Goal: Task Accomplishment & Management: Complete application form

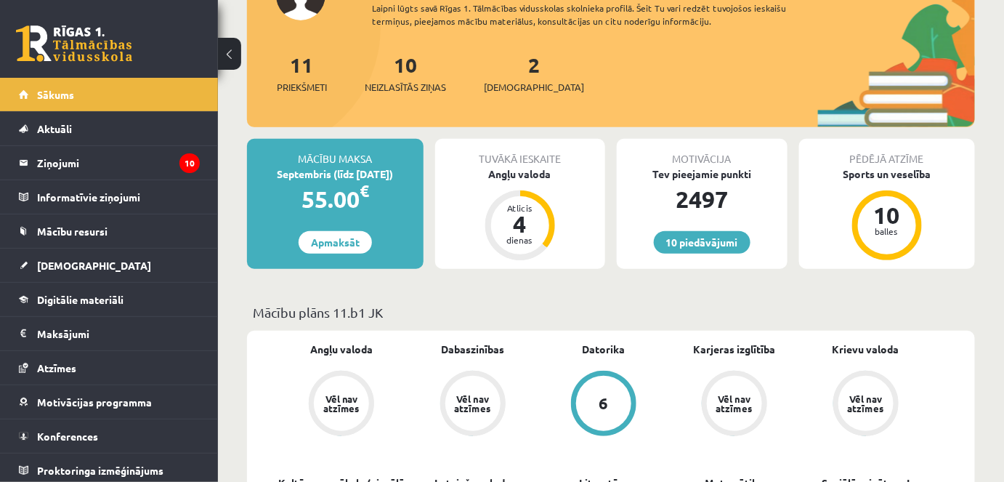
scroll to position [132, 0]
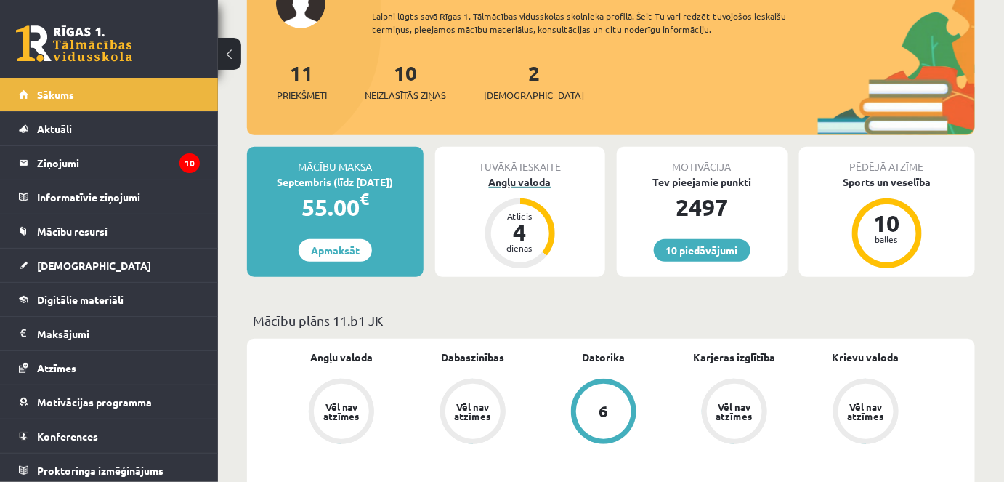
click at [487, 185] on div "Angļu valoda" at bounding box center [520, 181] width 171 height 15
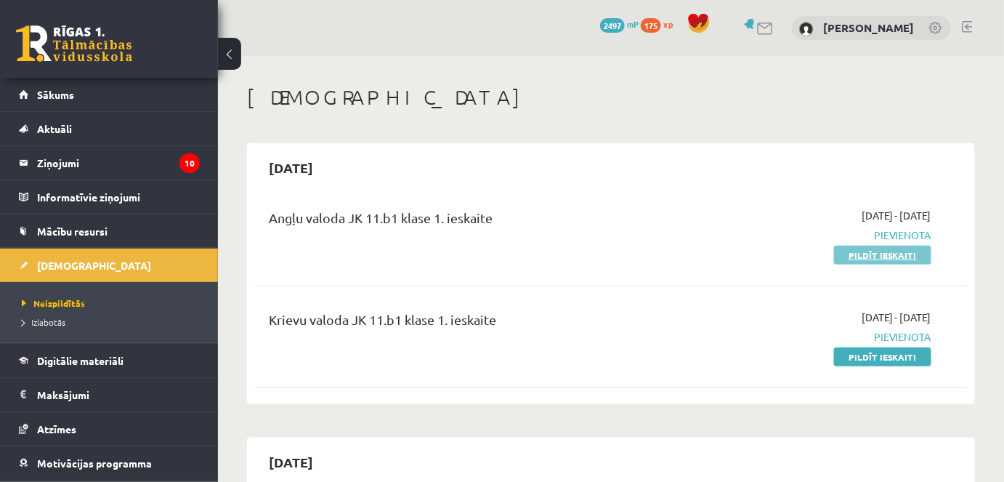
click at [862, 255] on link "Pildīt ieskaiti" at bounding box center [882, 255] width 97 height 19
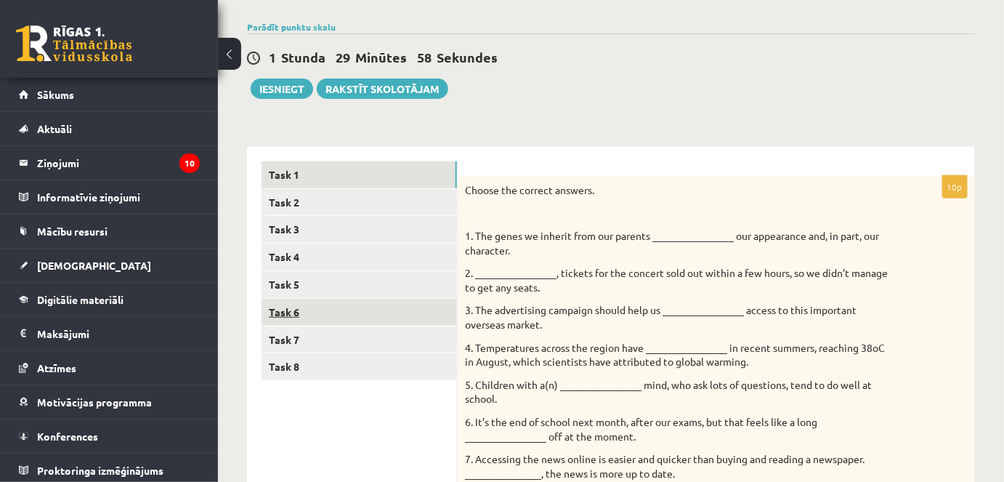
scroll to position [132, 0]
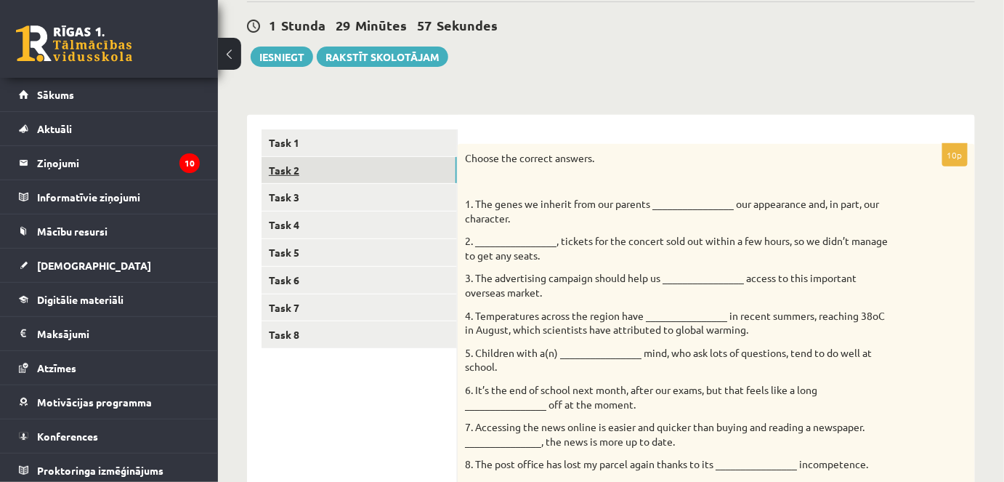
click at [341, 177] on link "Task 2" at bounding box center [359, 170] width 195 height 27
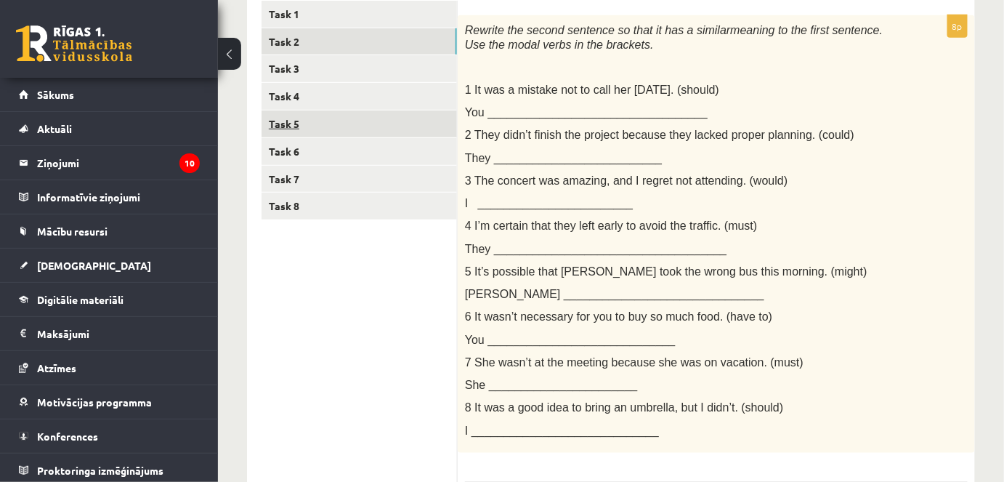
scroll to position [195, 0]
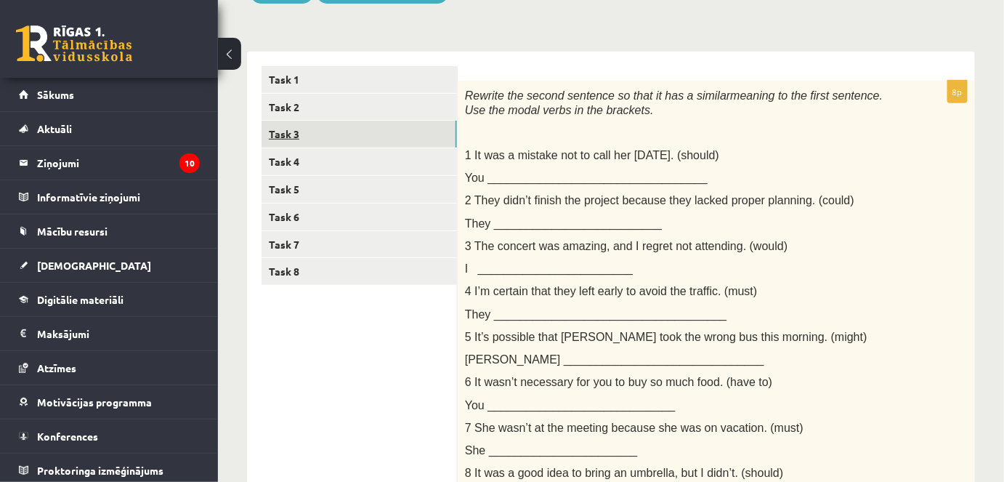
click at [283, 127] on link "Task 3" at bounding box center [359, 134] width 195 height 27
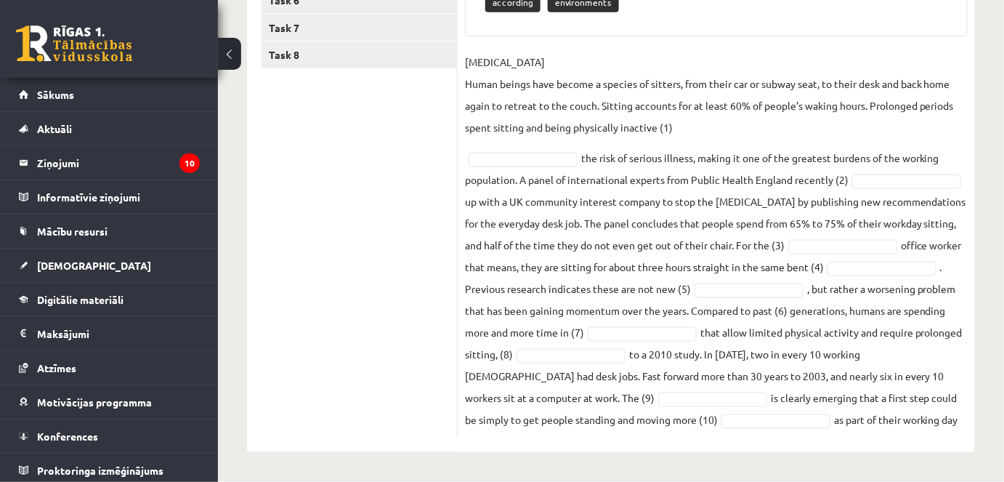
scroll to position [169, 0]
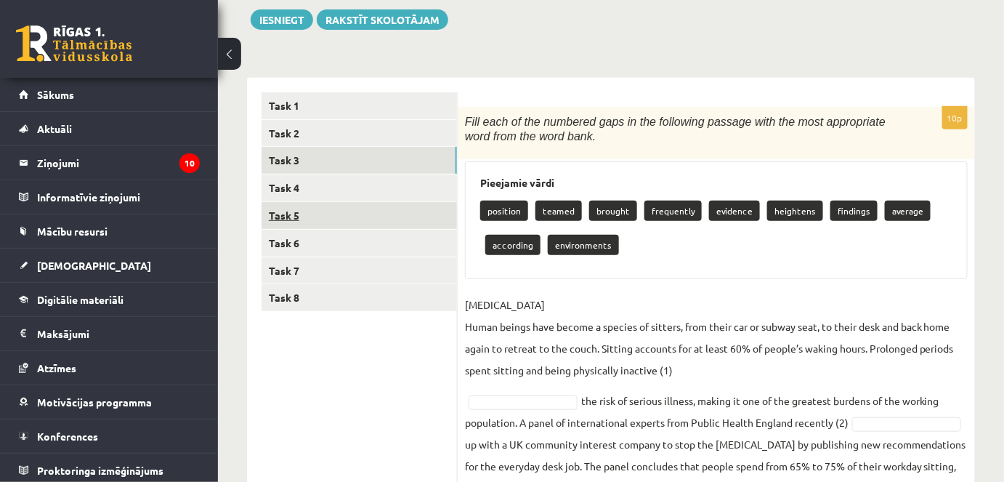
click at [312, 216] on link "Task 5" at bounding box center [359, 215] width 195 height 27
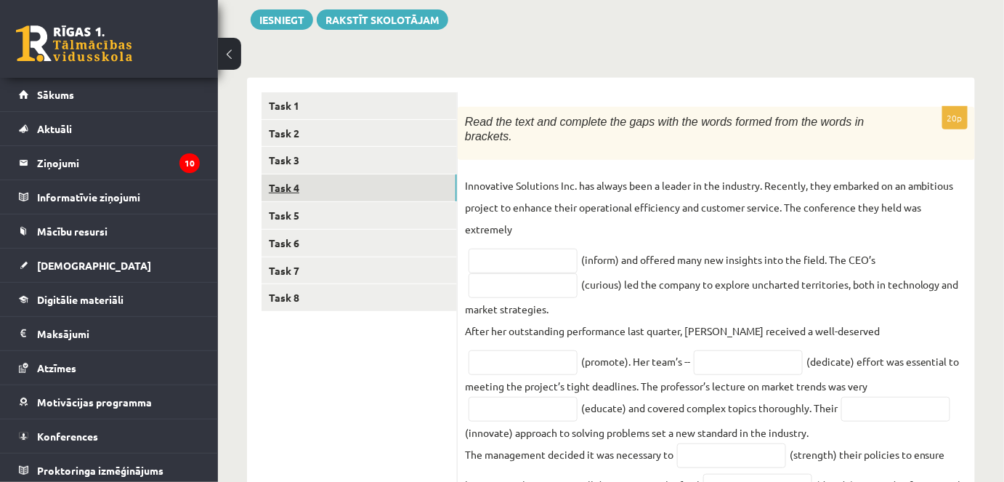
click at [298, 182] on link "Task 4" at bounding box center [359, 187] width 195 height 27
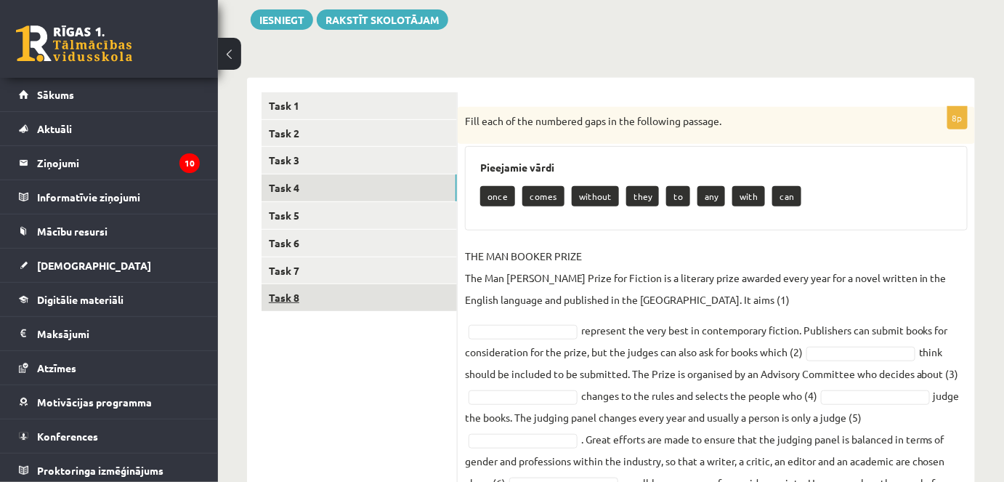
click at [294, 299] on link "Task 8" at bounding box center [359, 297] width 195 height 27
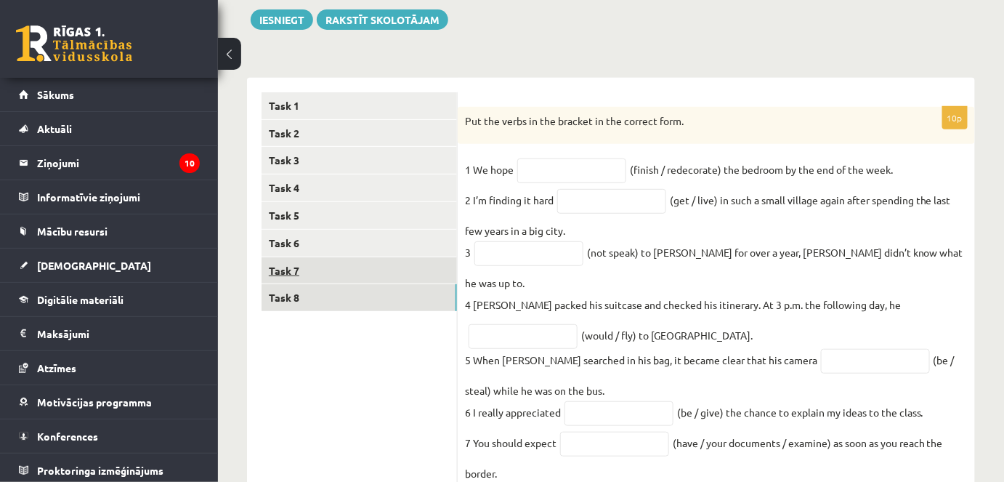
click at [283, 273] on link "Task 7" at bounding box center [359, 270] width 195 height 27
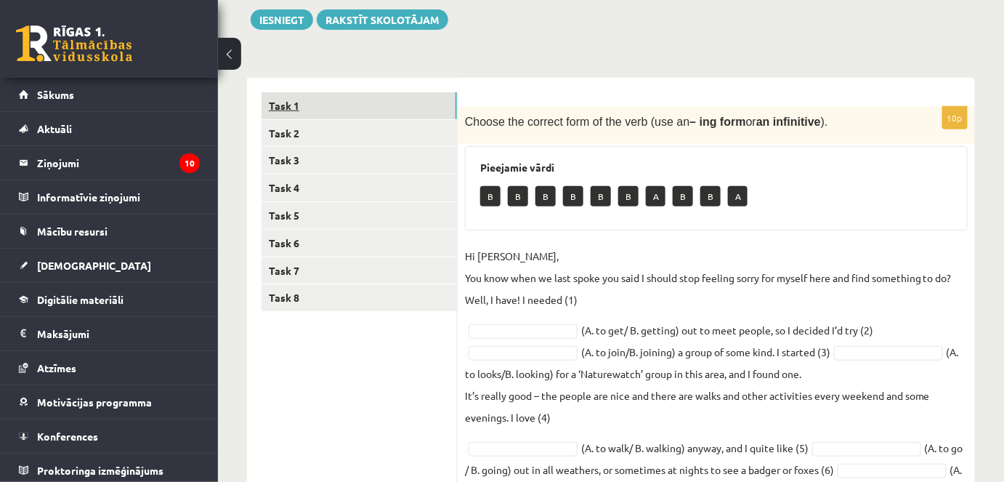
click at [280, 98] on link "Task 1" at bounding box center [359, 105] width 195 height 27
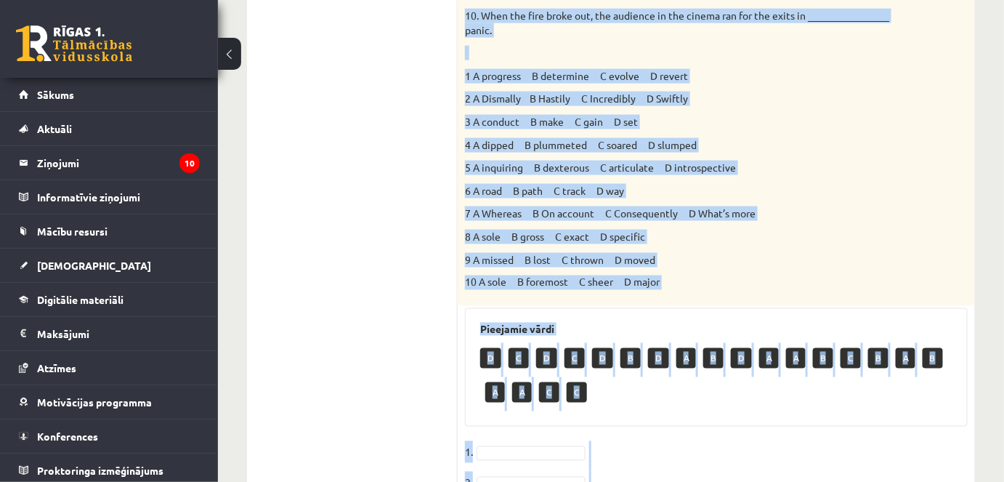
scroll to position [955, 0]
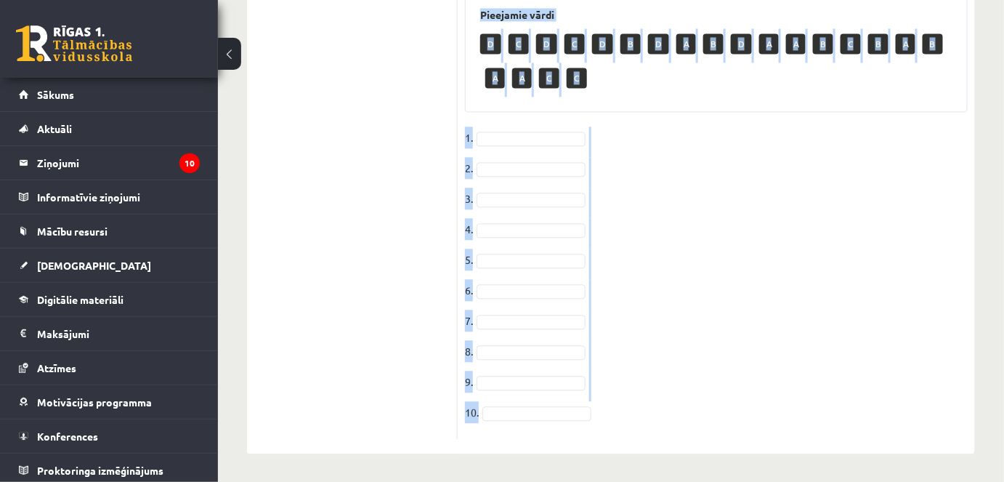
drag, startPoint x: 466, startPoint y: 128, endPoint x: 838, endPoint y: 412, distance: 467.5
copy div "Choose the correct answers. 1. The genes we inherit from our parents __________…"
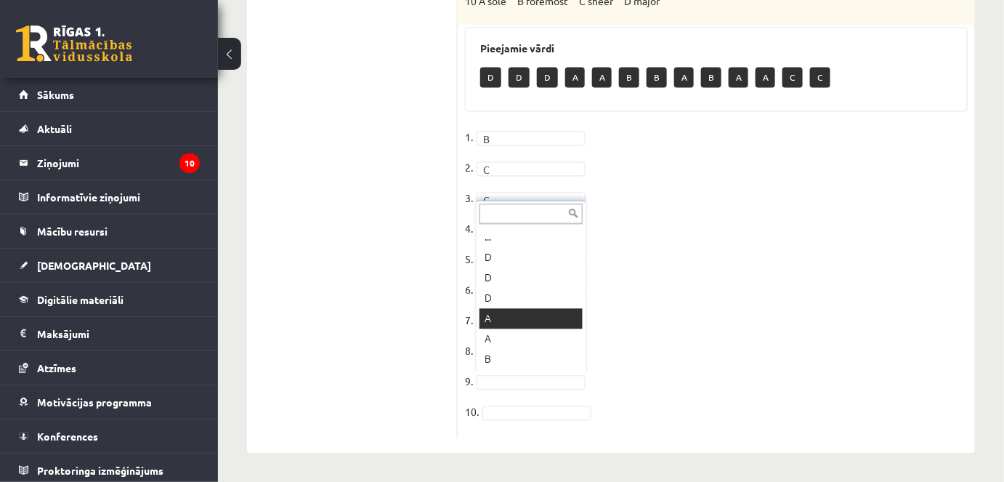
scroll to position [17, 0]
drag, startPoint x: 489, startPoint y: 386, endPoint x: 486, endPoint y: 376, distance: 10.6
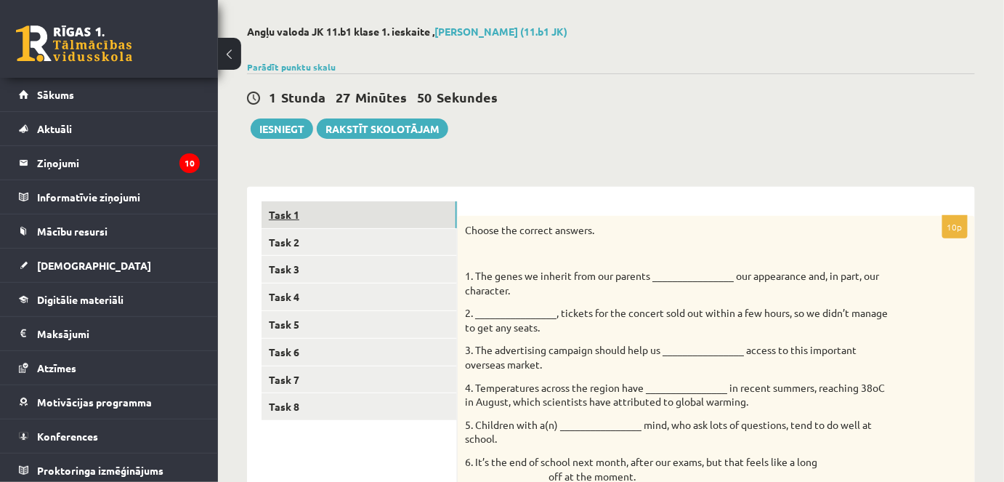
scroll to position [0, 0]
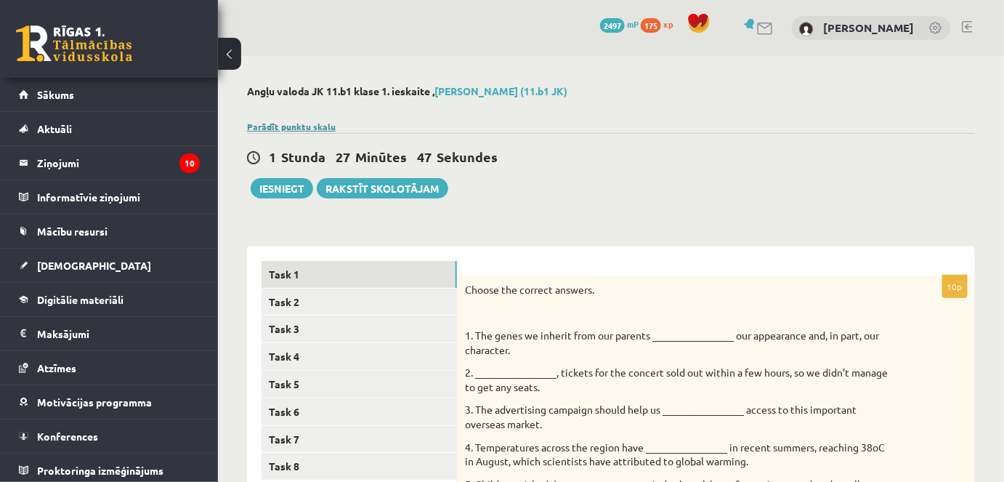
click at [307, 127] on link "Parādīt punktu skalu" at bounding box center [291, 127] width 89 height 12
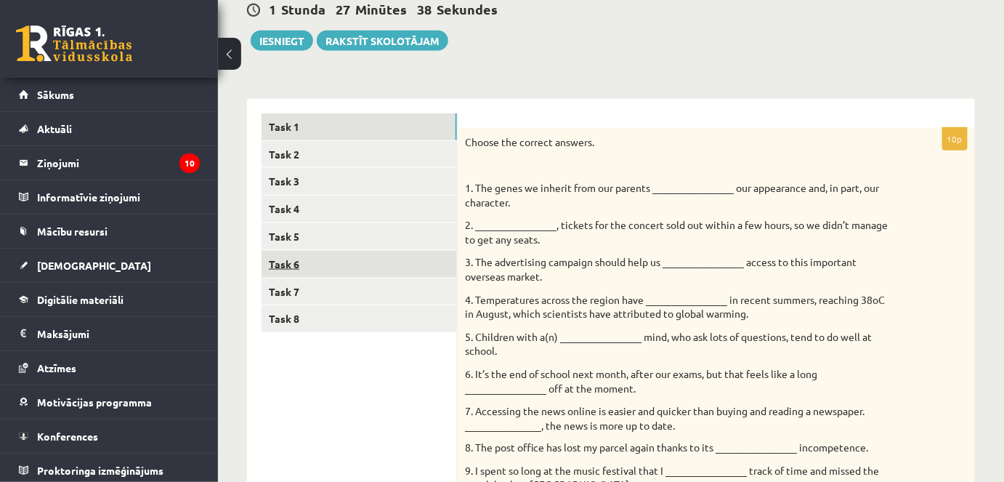
scroll to position [466, 0]
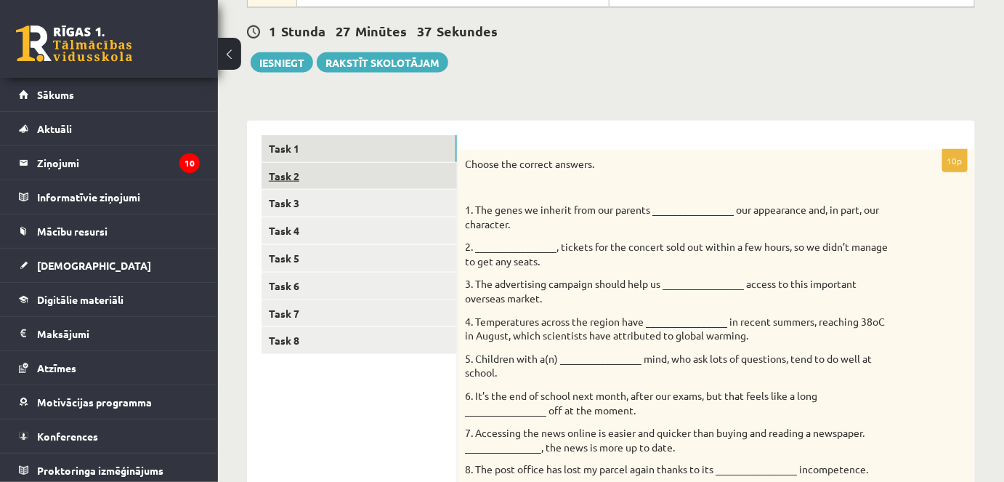
click at [299, 175] on link "Task 2" at bounding box center [359, 176] width 195 height 27
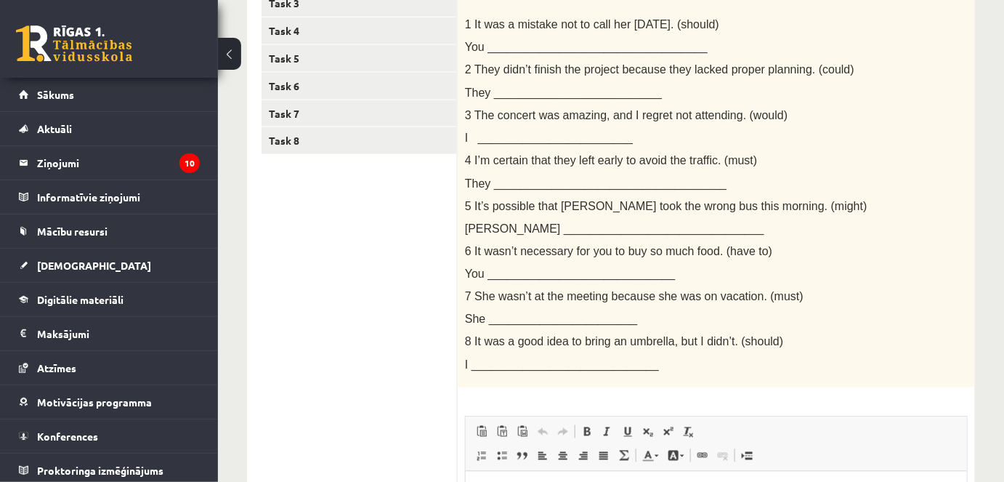
scroll to position [533, 0]
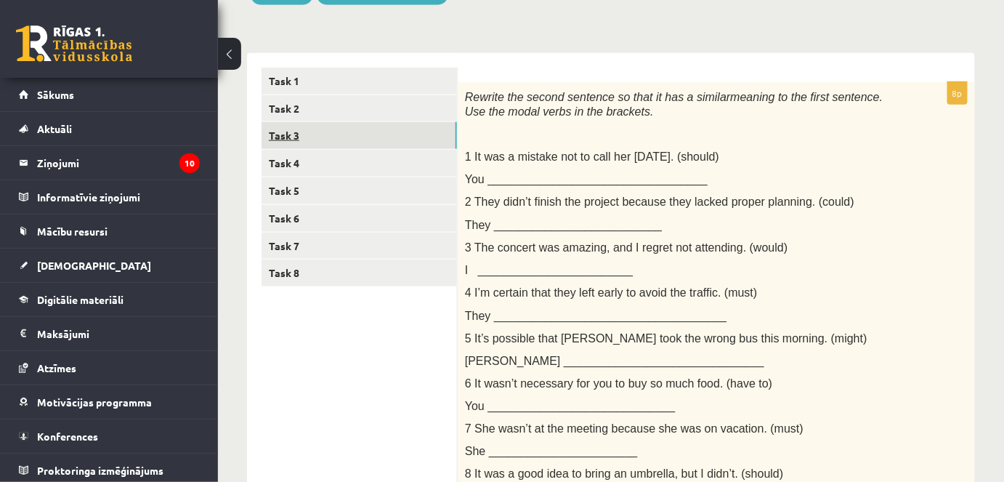
click at [283, 135] on link "Task 3" at bounding box center [359, 135] width 195 height 27
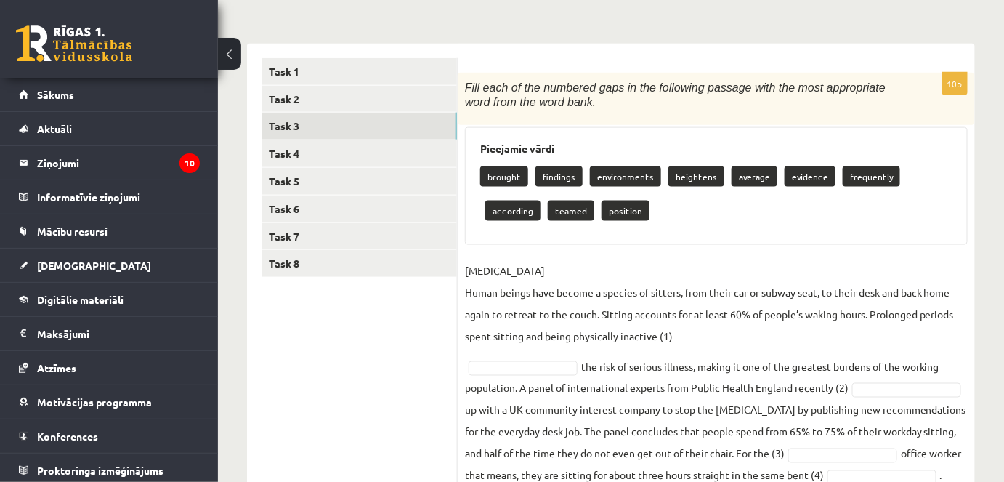
scroll to position [770, 0]
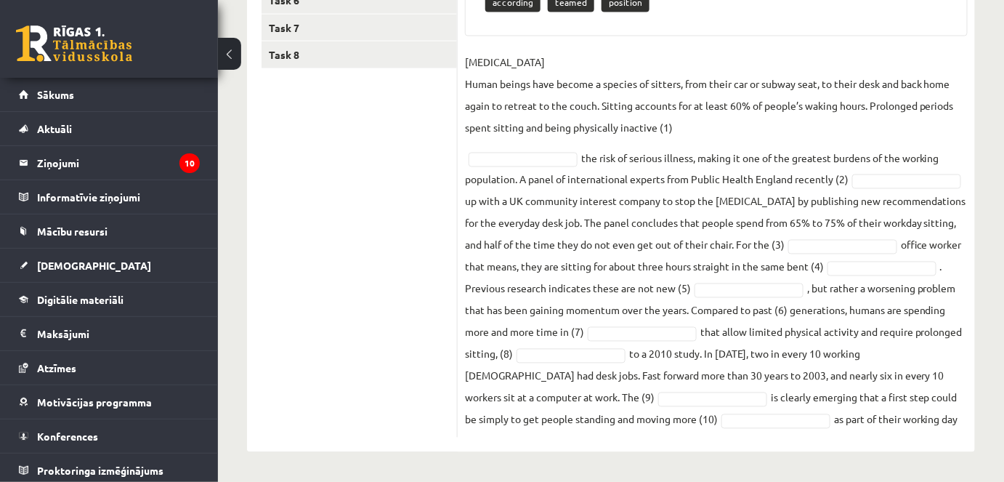
drag, startPoint x: 466, startPoint y: 248, endPoint x: 849, endPoint y: 472, distance: 442.9
copy div "Fill each of the numbered gaps in the following passage with the most appropria…"
click at [387, 198] on ul "Task 1 Task 2 Task 3 Task 4 Task 5 Task 6 Task 7 Task 8" at bounding box center [360, 144] width 196 height 589
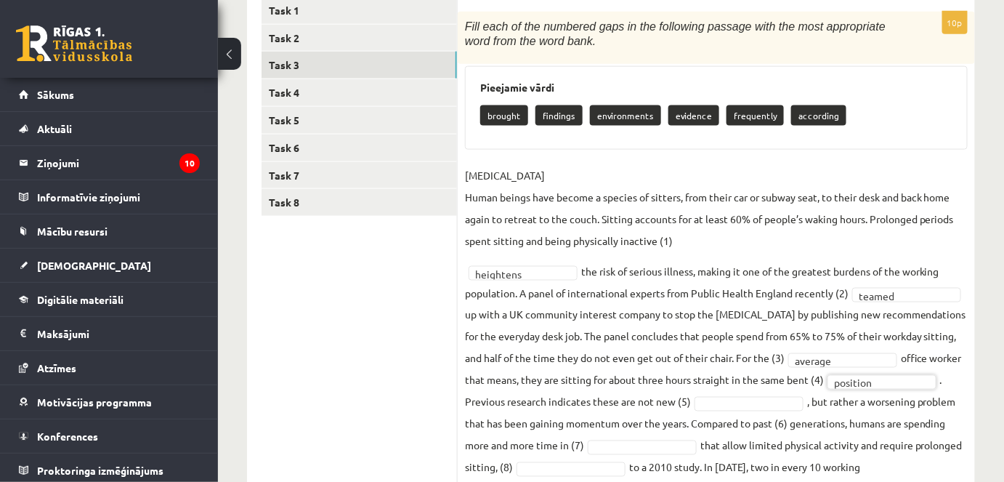
scroll to position [736, 0]
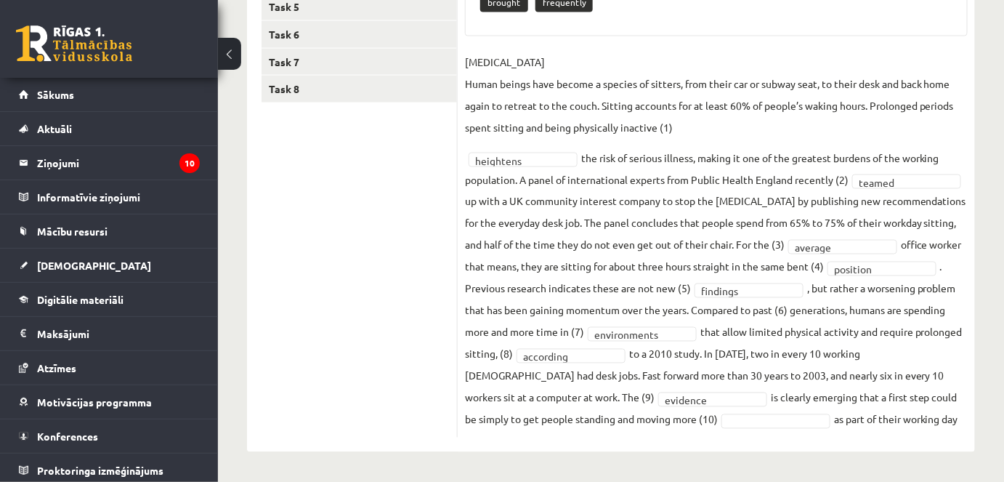
click at [879, 394] on fieldset "SEDENTARY LIFESTYLE Human beings have become a species of sitters, from their c…" at bounding box center [716, 240] width 503 height 379
click at [881, 401] on fieldset "SEDENTARY LIFESTYLE Human beings have become a species of sitters, from their c…" at bounding box center [716, 240] width 503 height 379
click at [905, 397] on fieldset "SEDENTARY LIFESTYLE Human beings have become a species of sitters, from their c…" at bounding box center [716, 240] width 503 height 379
click at [891, 411] on fieldset "SEDENTARY LIFESTYLE Human beings have become a species of sitters, from their c…" at bounding box center [716, 240] width 503 height 379
click at [872, 395] on fieldset "SEDENTARY LIFESTYLE Human beings have become a species of sitters, from their c…" at bounding box center [716, 240] width 503 height 379
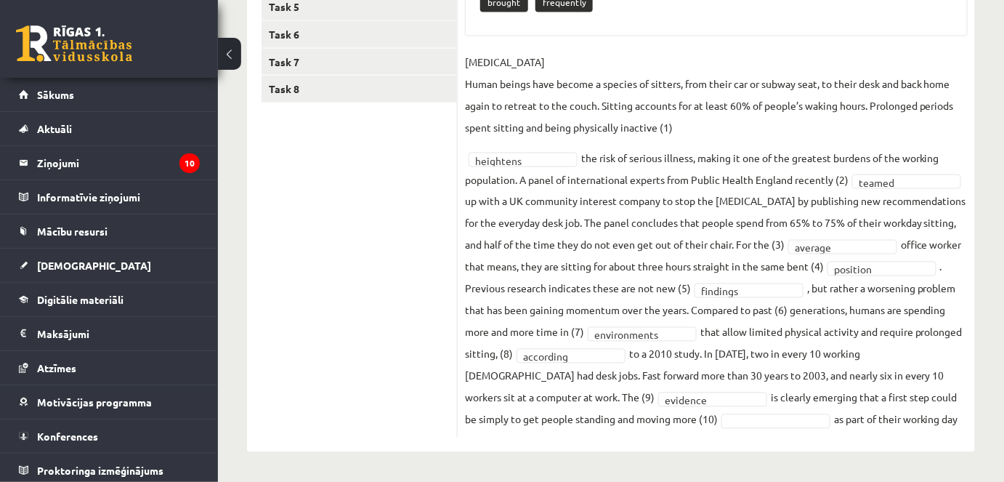
click at [891, 400] on fieldset "SEDENTARY LIFESTYLE Human beings have become a species of sitters, from their c…" at bounding box center [716, 240] width 503 height 379
click at [896, 402] on fieldset "SEDENTARY LIFESTYLE Human beings have become a species of sitters, from their c…" at bounding box center [716, 240] width 503 height 379
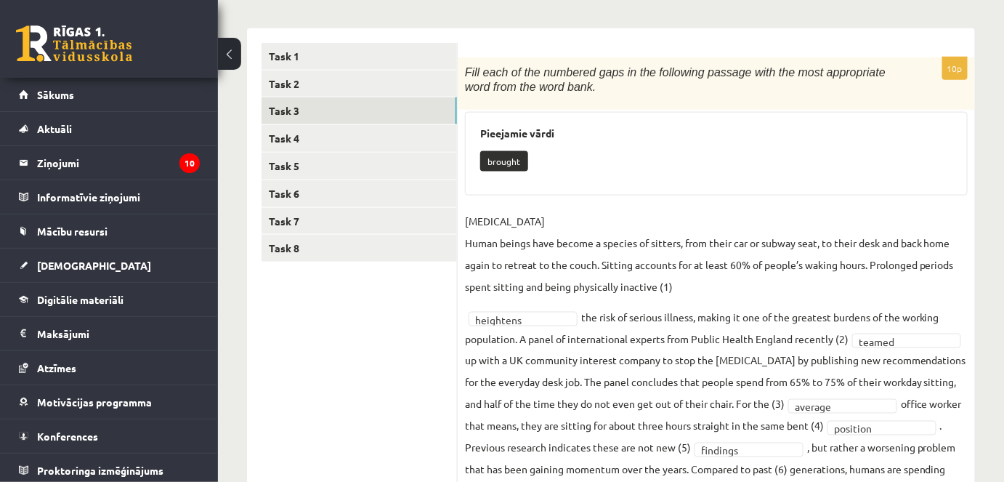
scroll to position [472, 0]
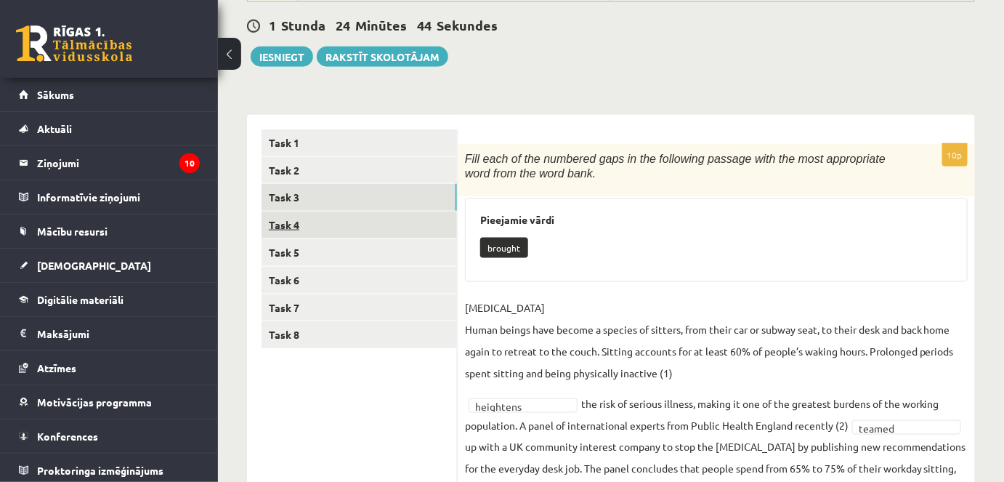
click at [284, 223] on link "Task 4" at bounding box center [359, 224] width 195 height 27
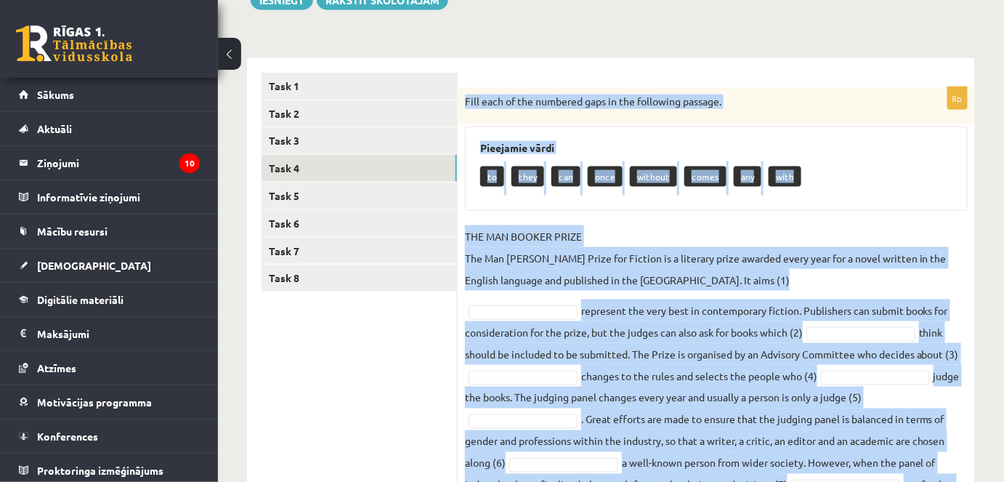
scroll to position [678, 0]
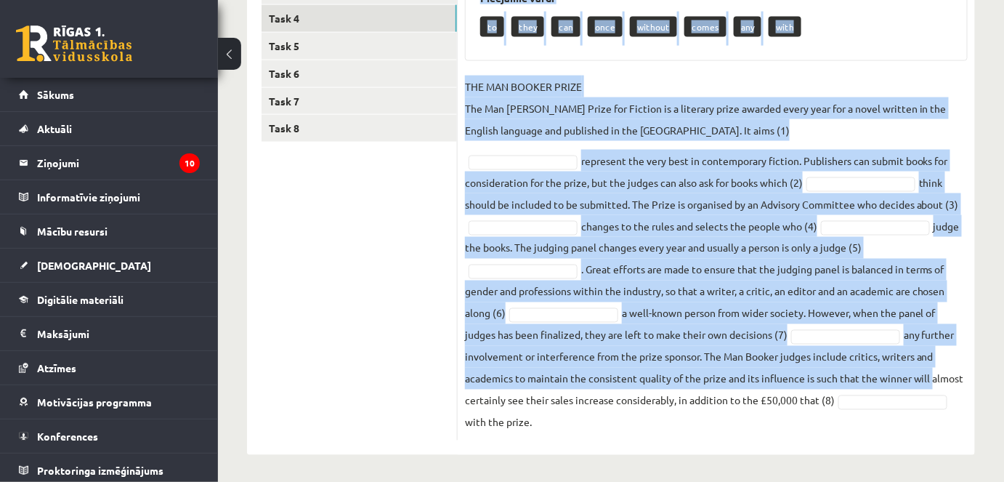
drag, startPoint x: 463, startPoint y: 98, endPoint x: 926, endPoint y: 478, distance: 598.8
copy div "Fill each of the numbered gaps in the following passage. Pieejamie vārdi to the…"
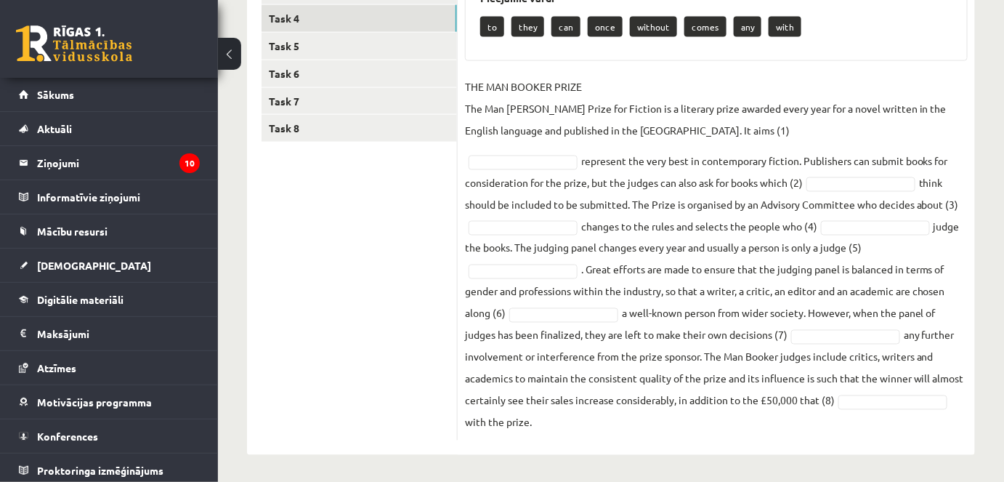
click at [400, 239] on ul "Task 1 Task 2 Task 3 Task 4 Task 5 Task 6 Task 7 Task 8" at bounding box center [360, 181] width 196 height 517
click at [738, 126] on p "THE MAN BOOKER PRIZE The Man Booker Prize for Fiction is a literary prize award…" at bounding box center [716, 108] width 503 height 65
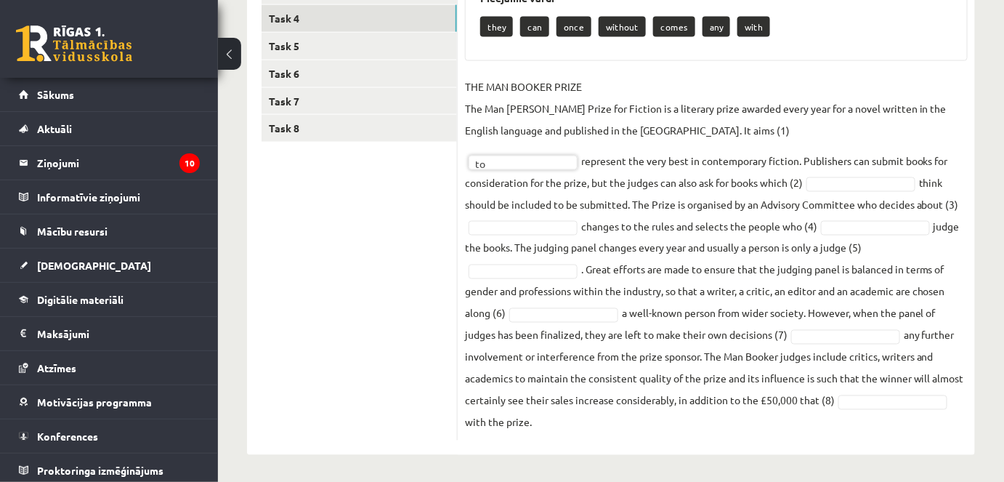
click at [844, 187] on fieldset "THE MAN BOOKER PRIZE The Man Booker Prize for Fiction is a literary prize award…" at bounding box center [716, 254] width 503 height 357
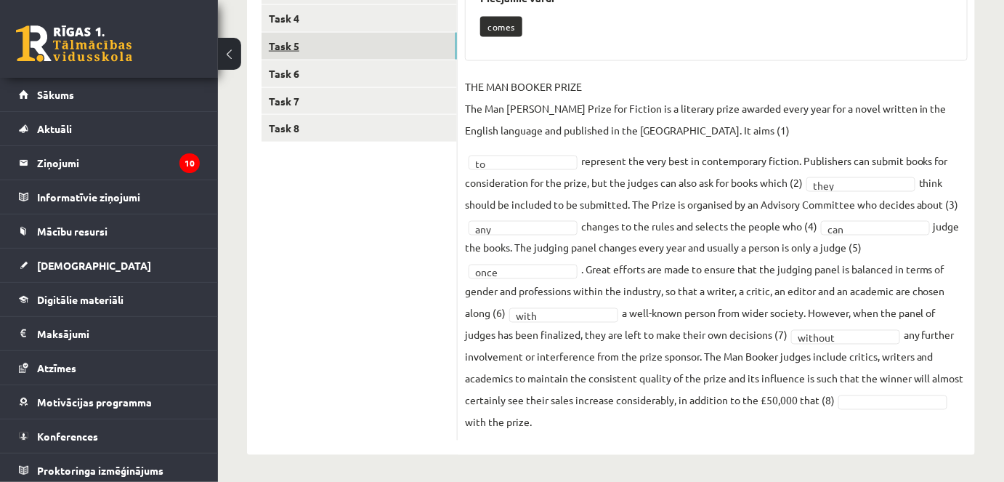
click at [279, 49] on link "Task 5" at bounding box center [359, 46] width 195 height 27
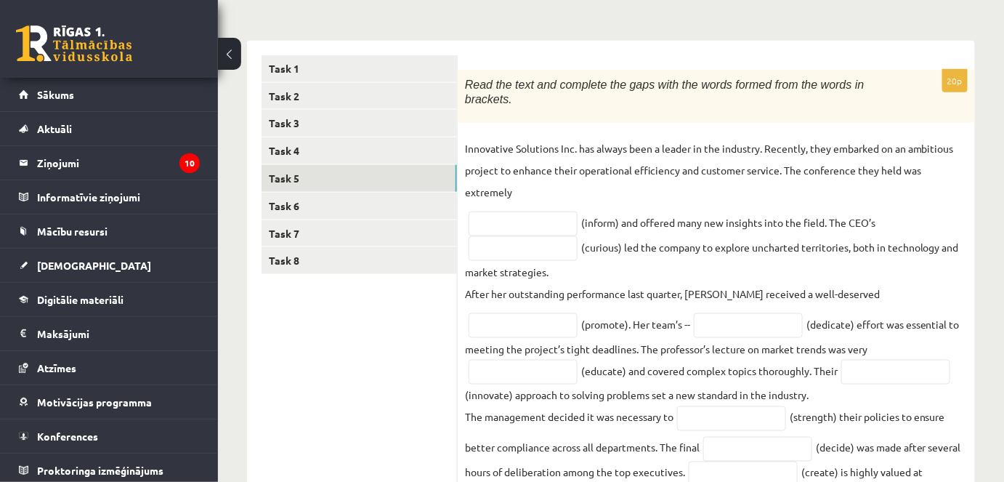
scroll to position [413, 0]
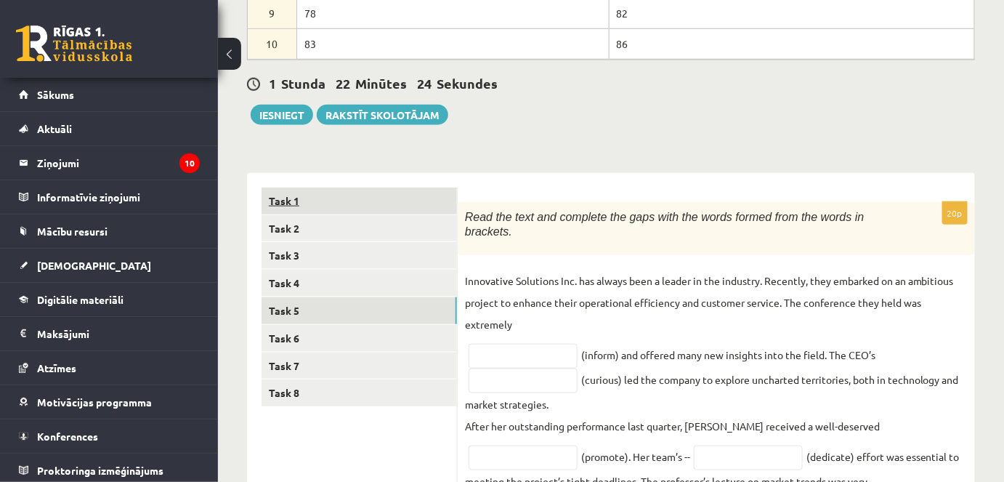
click at [291, 197] on link "Task 1" at bounding box center [359, 200] width 195 height 27
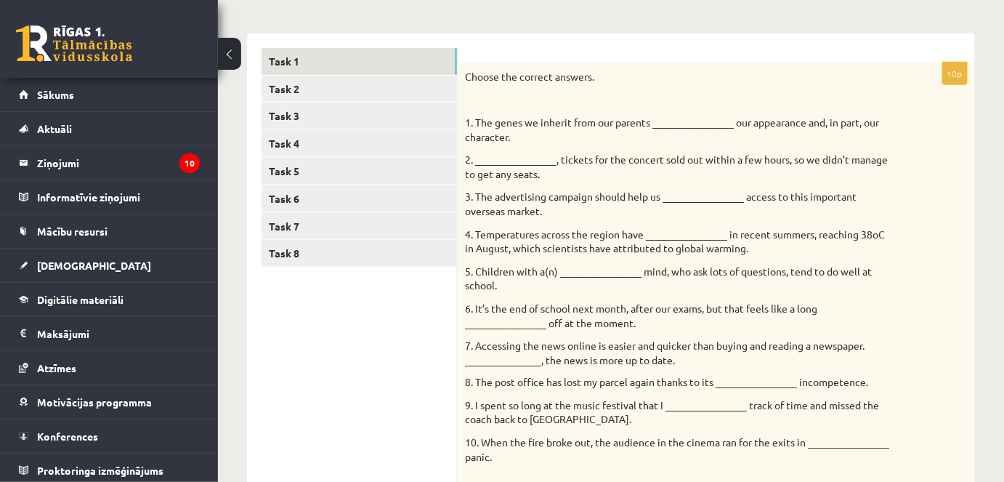
scroll to position [546, 0]
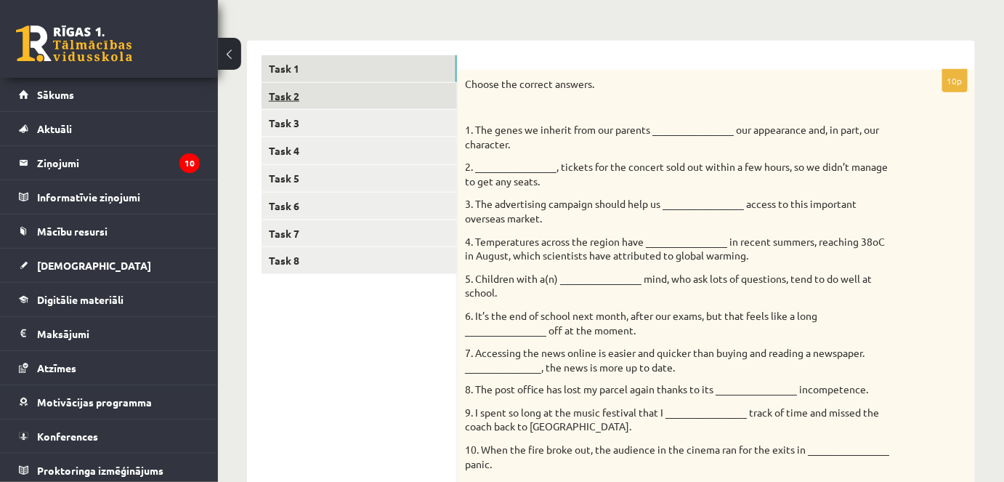
click at [286, 97] on link "Task 2" at bounding box center [359, 96] width 195 height 27
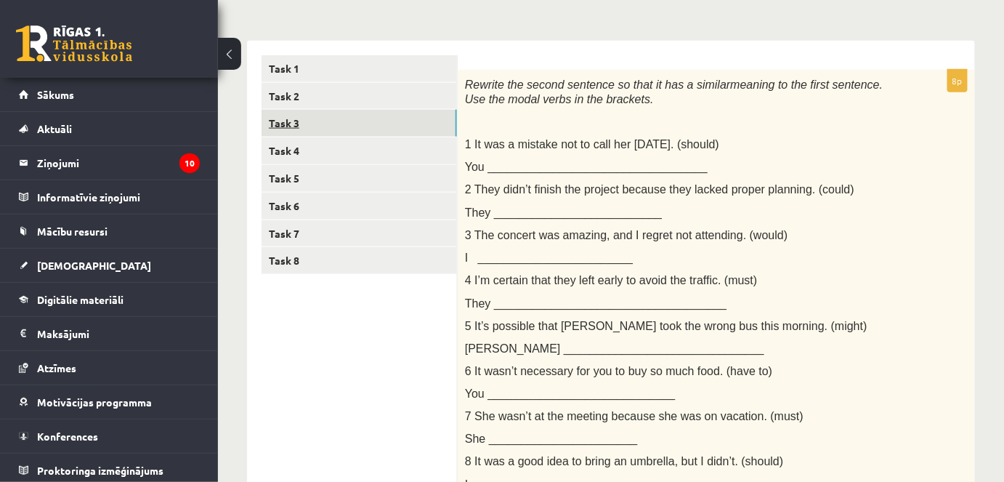
click at [295, 132] on link "Task 3" at bounding box center [359, 123] width 195 height 27
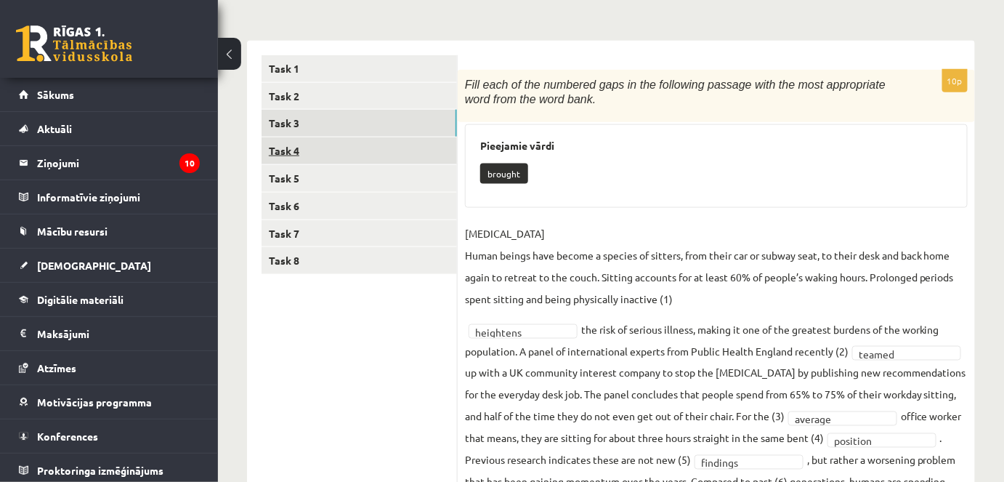
click at [291, 153] on link "Task 4" at bounding box center [359, 150] width 195 height 27
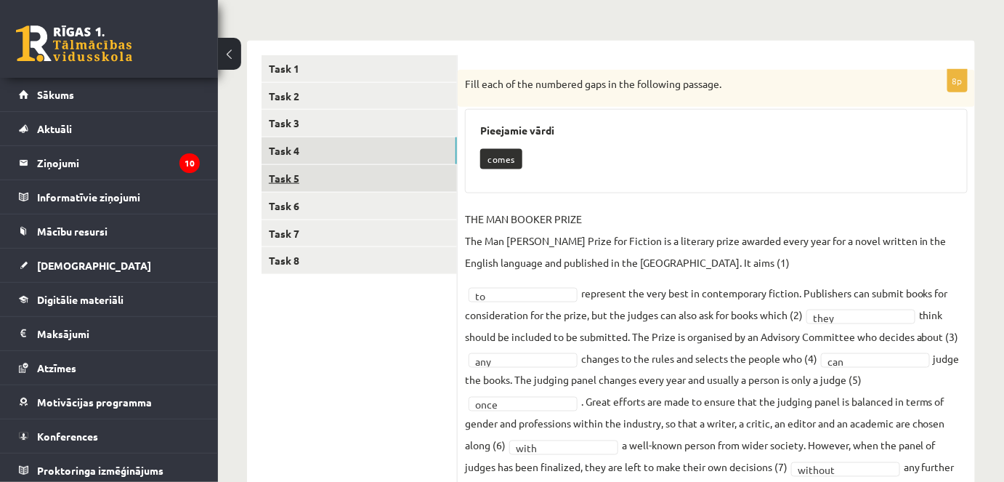
click at [291, 171] on link "Task 5" at bounding box center [359, 178] width 195 height 27
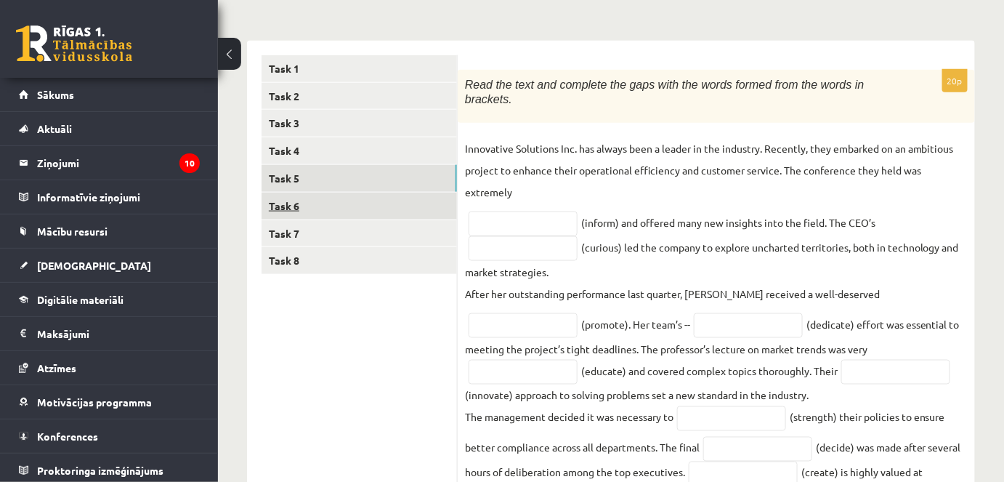
click at [300, 206] on link "Task 6" at bounding box center [359, 206] width 195 height 27
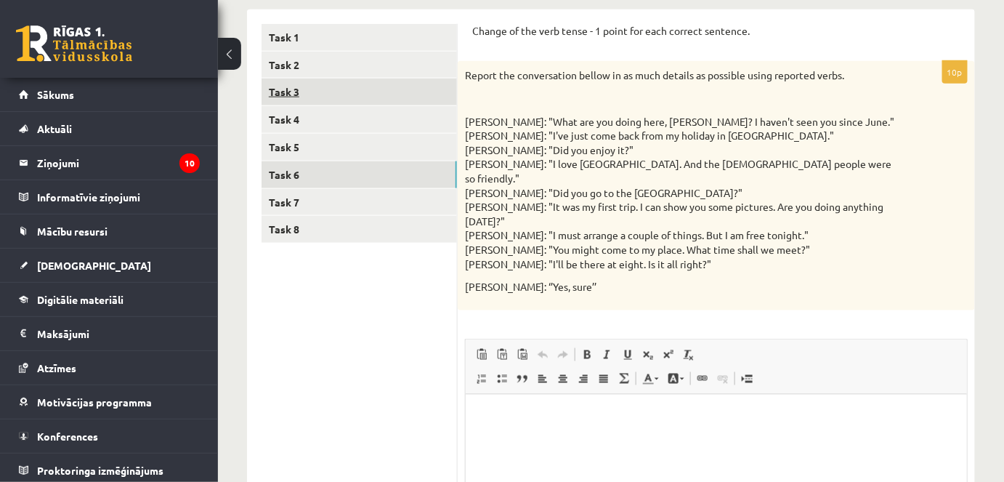
scroll to position [484, 0]
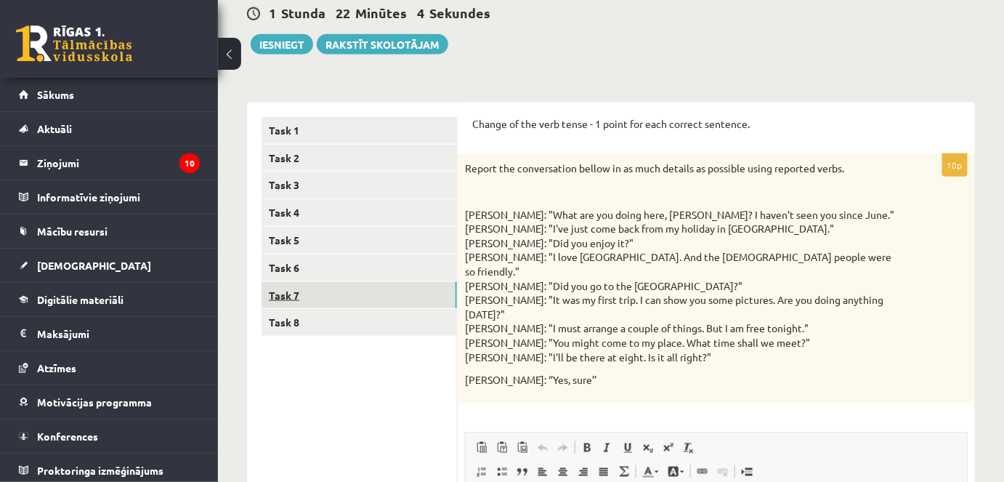
click at [288, 295] on link "Task 7" at bounding box center [359, 295] width 195 height 27
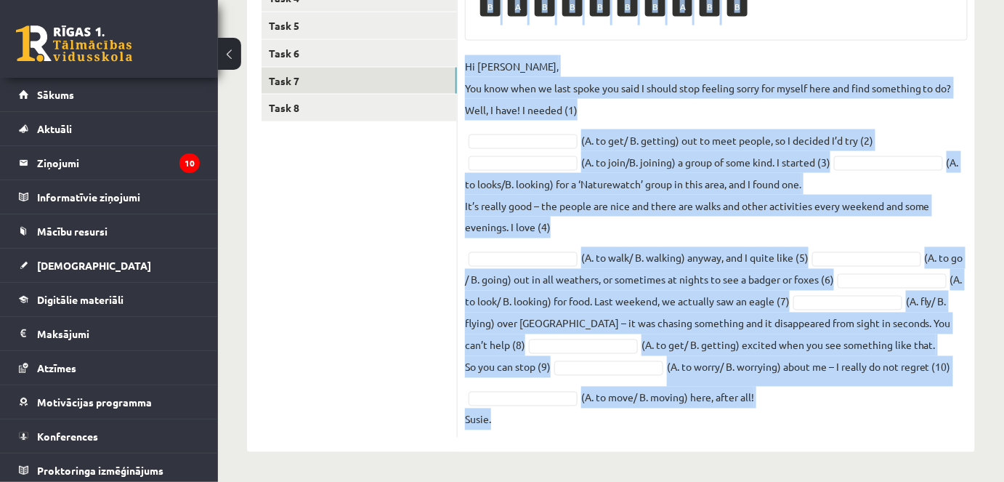
scroll to position [716, 0]
drag, startPoint x: 466, startPoint y: 139, endPoint x: 855, endPoint y: 397, distance: 466.9
copy div "Choose the correct form of the verb (use an – ing form or an infinitive ). Piee…"
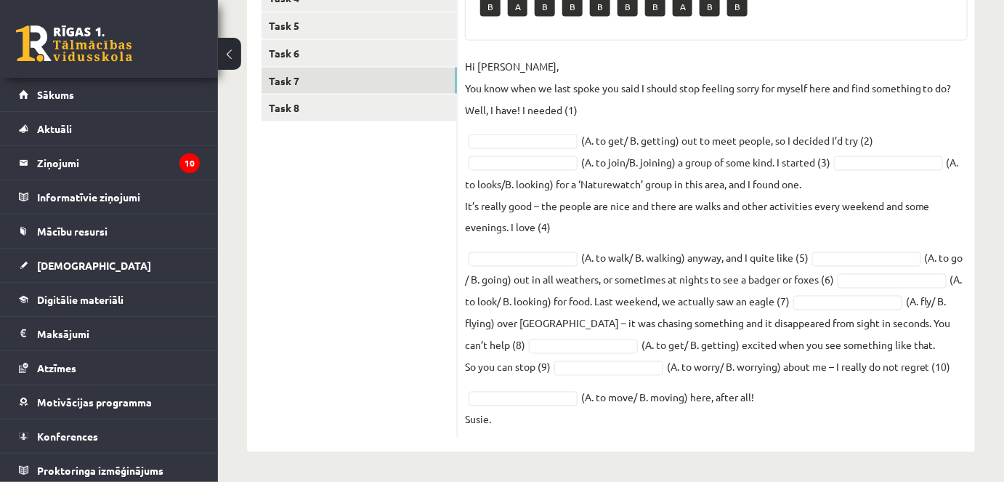
click at [435, 283] on ul "Task 1 Task 2 Task 3 Task 4 Task 5 Task 6 Task 7 Task 8" at bounding box center [360, 170] width 196 height 535
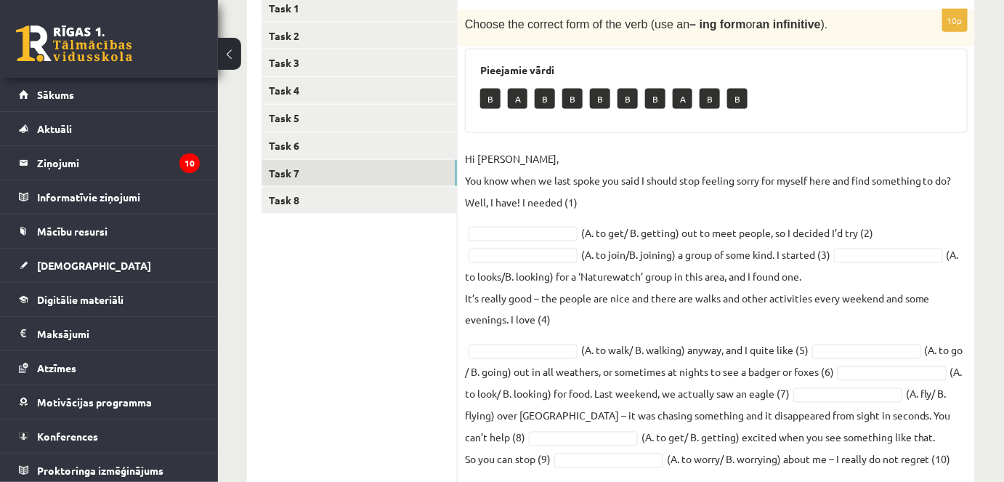
scroll to position [585, 0]
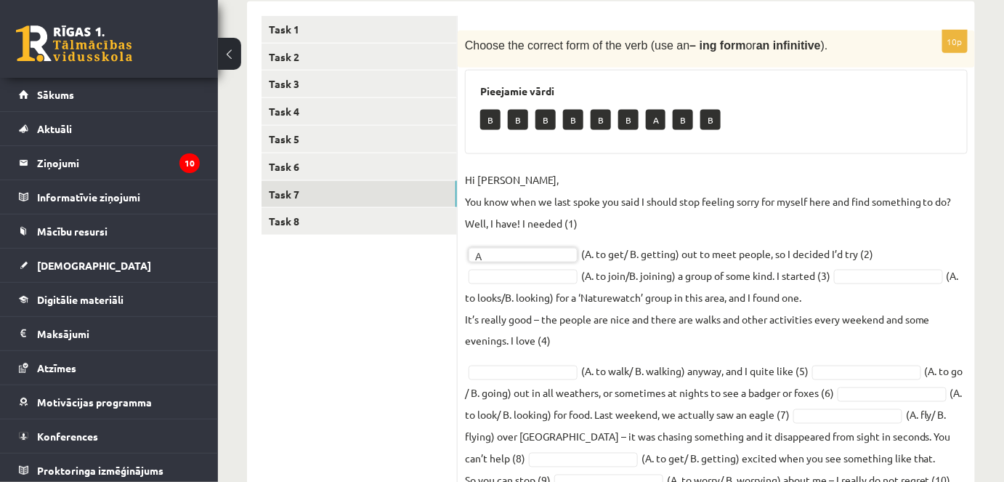
click at [910, 252] on fieldset "Hi Caroline, You know when we last spoke you said I should stop feeling sorry f…" at bounding box center [716, 356] width 503 height 375
click at [573, 341] on p "It’s really good – the people are nice and there are walks and other activities…" at bounding box center [716, 330] width 503 height 44
click at [563, 341] on p "It’s really good – the people are nice and there are walks and other activities…" at bounding box center [716, 330] width 503 height 44
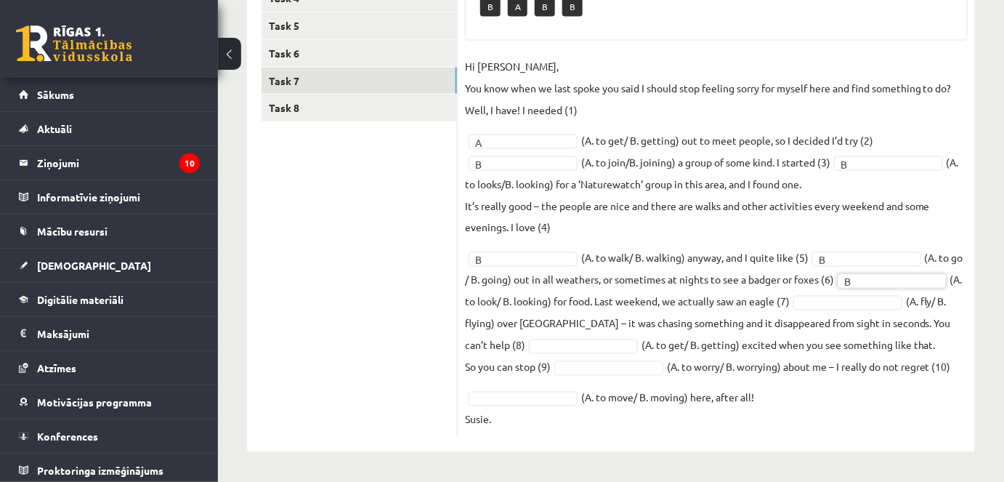
scroll to position [716, 0]
click at [522, 312] on fieldset "Hi Caroline, You know when we last spoke you said I should stop feeling sorry f…" at bounding box center [716, 242] width 503 height 375
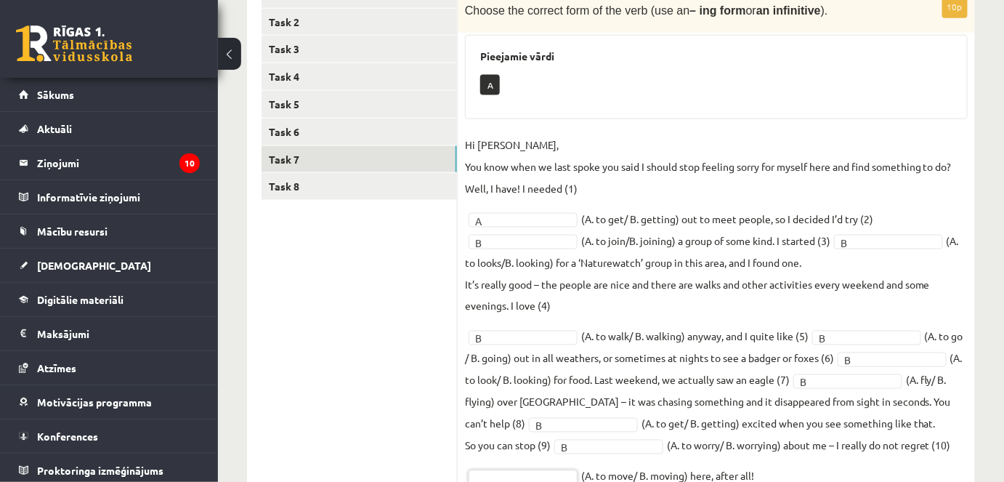
scroll to position [585, 0]
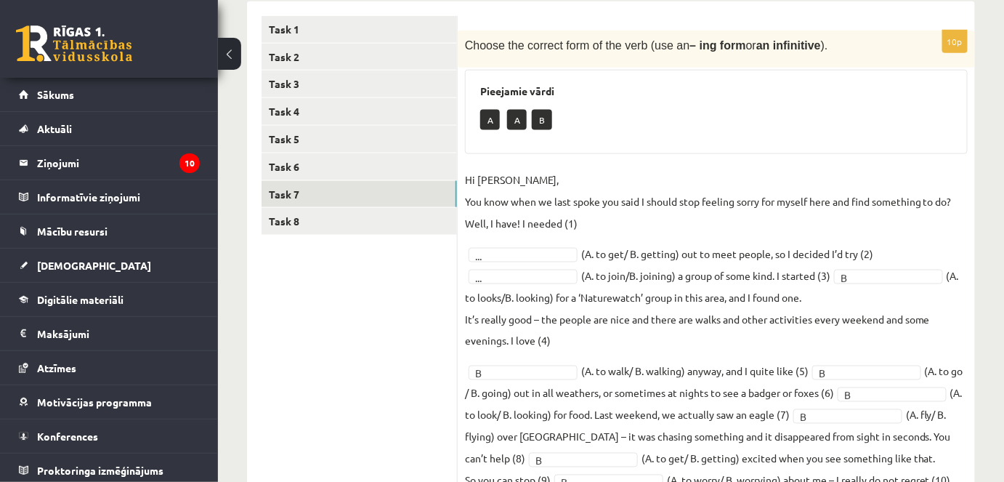
click at [868, 280] on fieldset "Hi Caroline, You know when we last spoke you said I should stop feeling sorry f…" at bounding box center [716, 356] width 503 height 375
click at [498, 380] on fieldset "Hi Caroline, You know when we last spoke you said I should stop feeling sorry f…" at bounding box center [716, 356] width 503 height 375
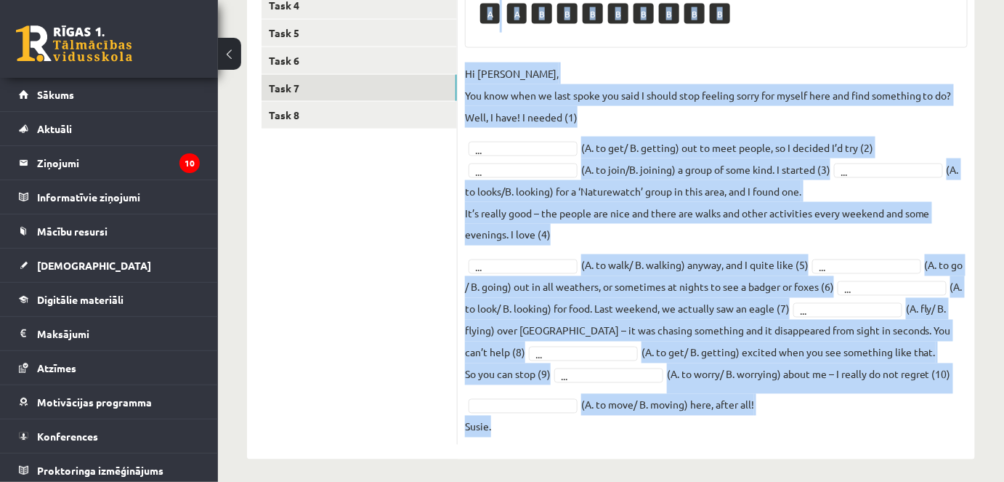
scroll to position [716, 0]
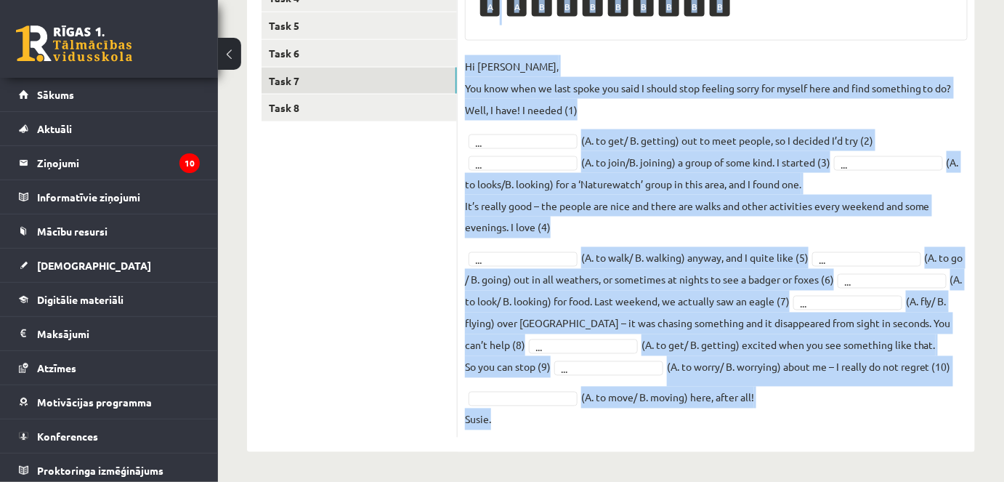
drag, startPoint x: 469, startPoint y: 39, endPoint x: 846, endPoint y: 479, distance: 580.2
copy div "Choose the correct form of the verb (use an – ing form or an infinitive ). Piee…"
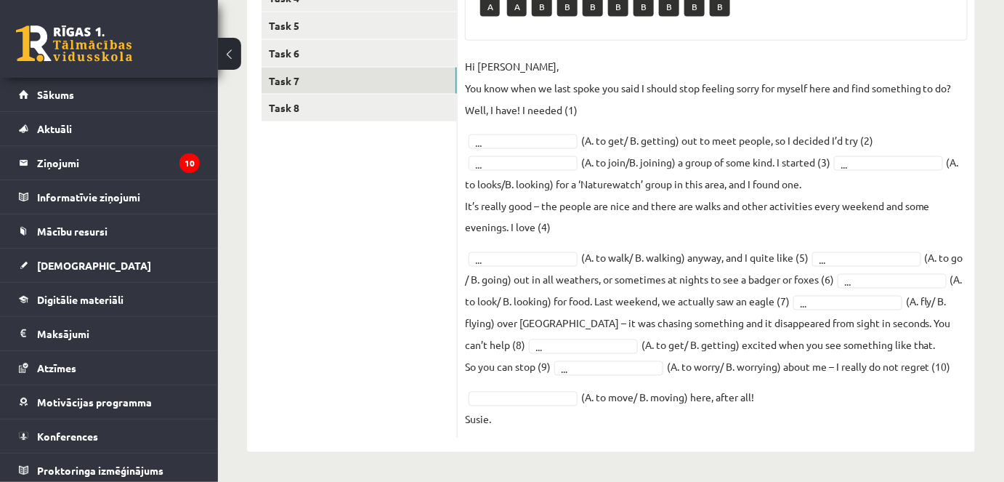
click at [370, 162] on ul "Task 1 Task 2 Task 3 Task 4 Task 5 Task 6 Task 7 Task 8" at bounding box center [360, 170] width 196 height 535
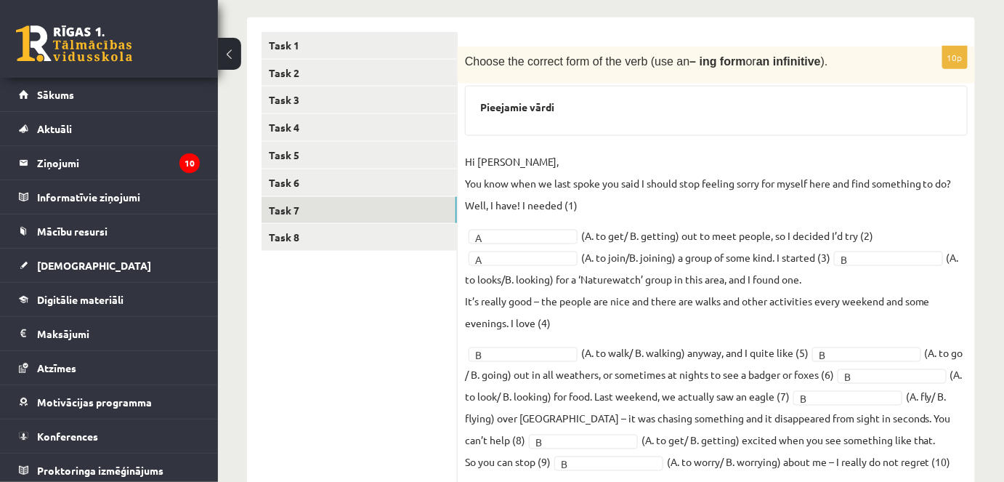
scroll to position [419, 0]
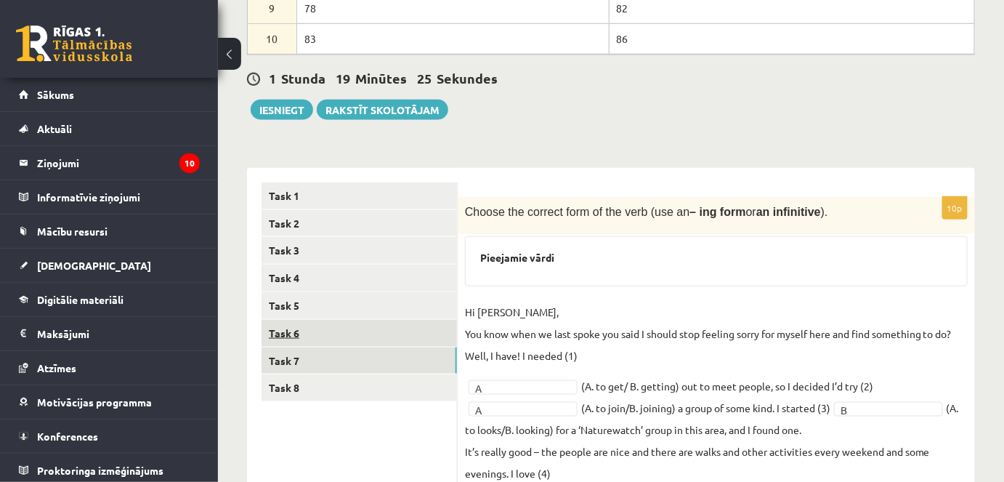
click at [296, 331] on link "Task 6" at bounding box center [359, 333] width 195 height 27
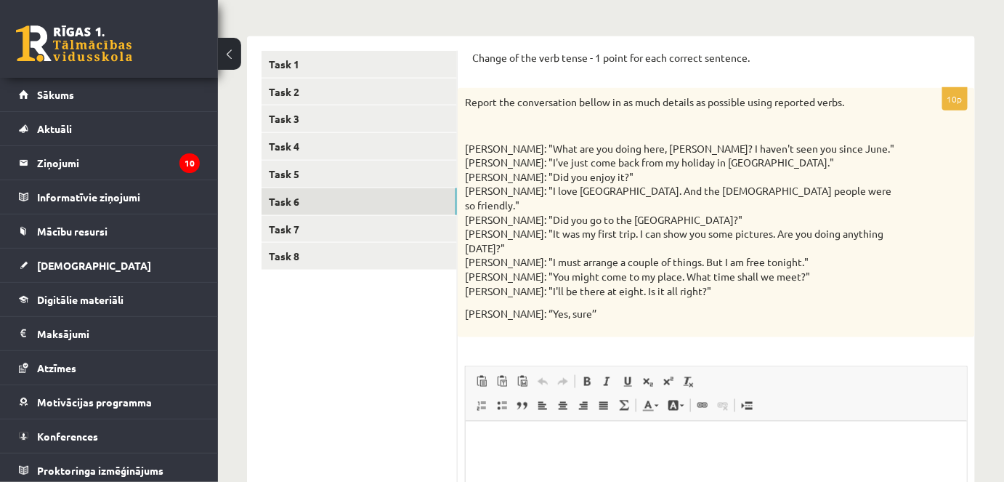
scroll to position [0, 0]
click at [280, 230] on link "Task 7" at bounding box center [359, 229] width 195 height 27
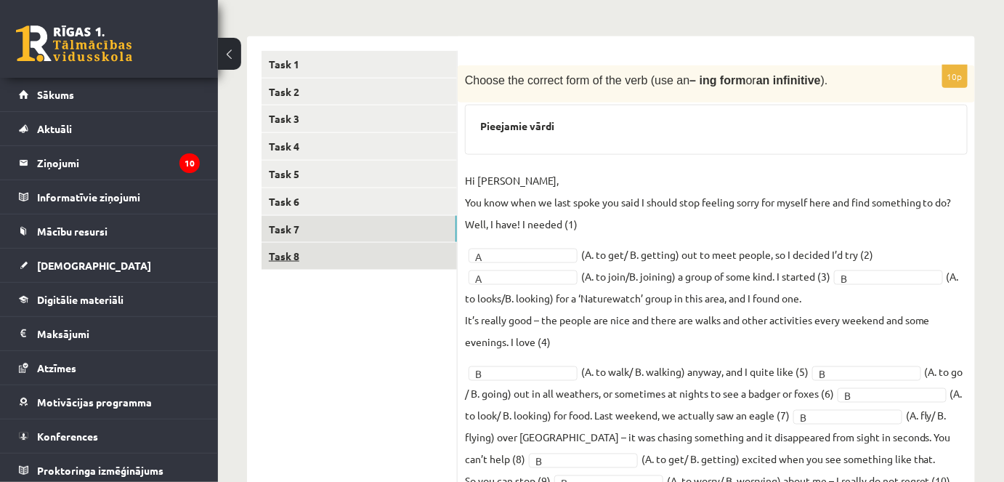
click at [279, 254] on link "Task 8" at bounding box center [359, 256] width 195 height 27
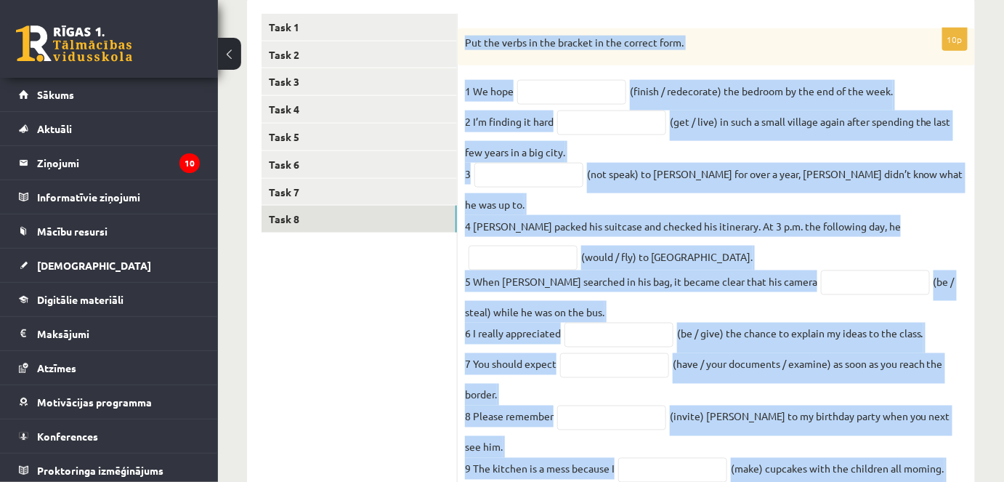
scroll to position [640, 0]
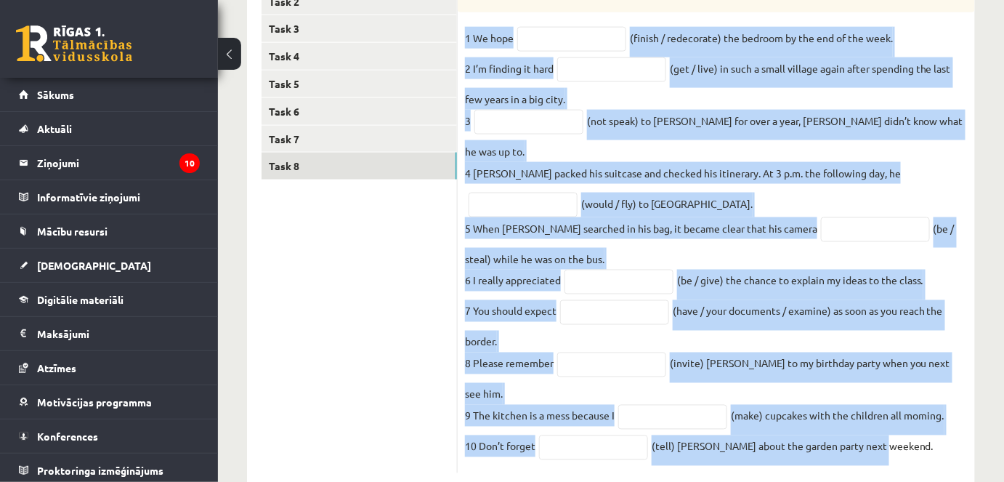
drag, startPoint x: 466, startPoint y: 73, endPoint x: 932, endPoint y: 452, distance: 600.7
copy div "Put the verbs in the bracket in the correct form. 1 We hope (finish / redecorat…"
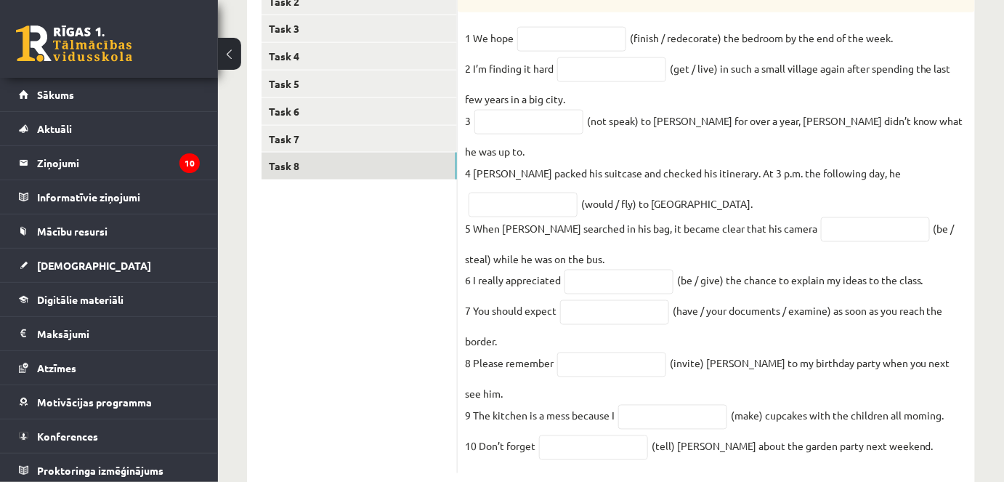
click at [340, 324] on ul "Task 1 Task 2 Task 3 Task 4 Task 5 Task 6 Task 7 Task 8" at bounding box center [360, 217] width 196 height 513
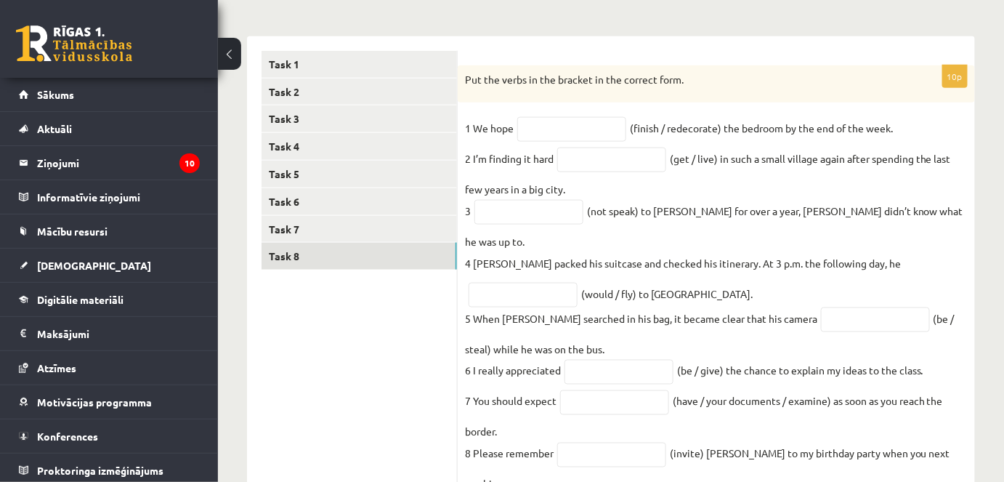
scroll to position [508, 0]
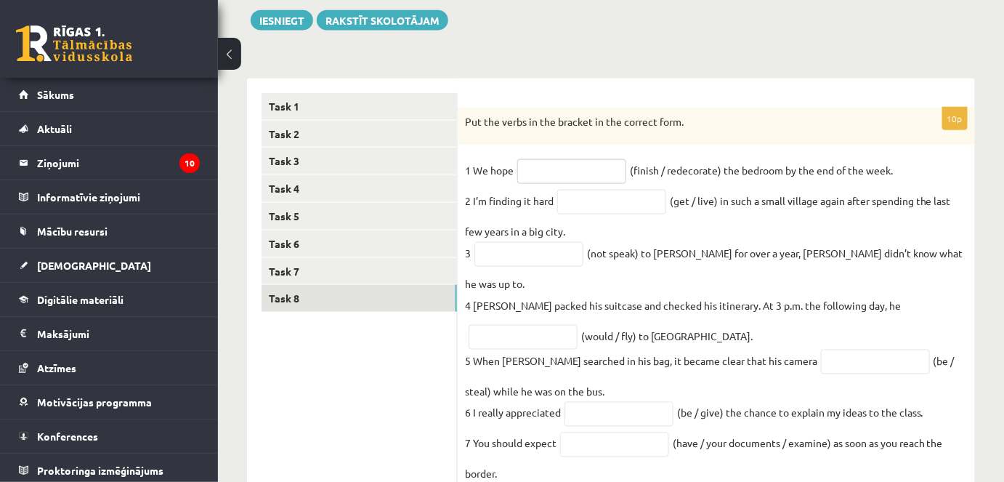
click at [580, 177] on input "text" at bounding box center [571, 171] width 109 height 25
click at [379, 385] on ul "Task 1 Task 2 Task 3 Task 4 Task 5 Task 6 Task 7 Task 8" at bounding box center [360, 349] width 196 height 513
click at [539, 260] on input "text" at bounding box center [528, 254] width 109 height 25
click at [404, 406] on ul "Task 1 Task 2 Task 3 Task 4 Task 5 Task 6 Task 7 Task 8" at bounding box center [360, 349] width 196 height 513
click at [530, 168] on input "text" at bounding box center [571, 171] width 109 height 25
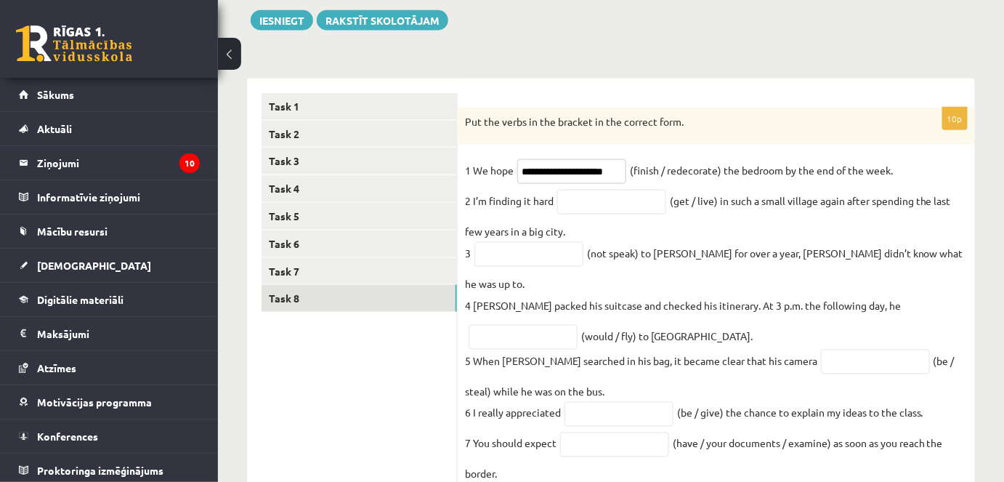
type input "**********"
click at [627, 200] on input "text" at bounding box center [611, 202] width 109 height 25
type input "**********"
click at [509, 264] on input "text" at bounding box center [528, 254] width 109 height 25
type input "**********"
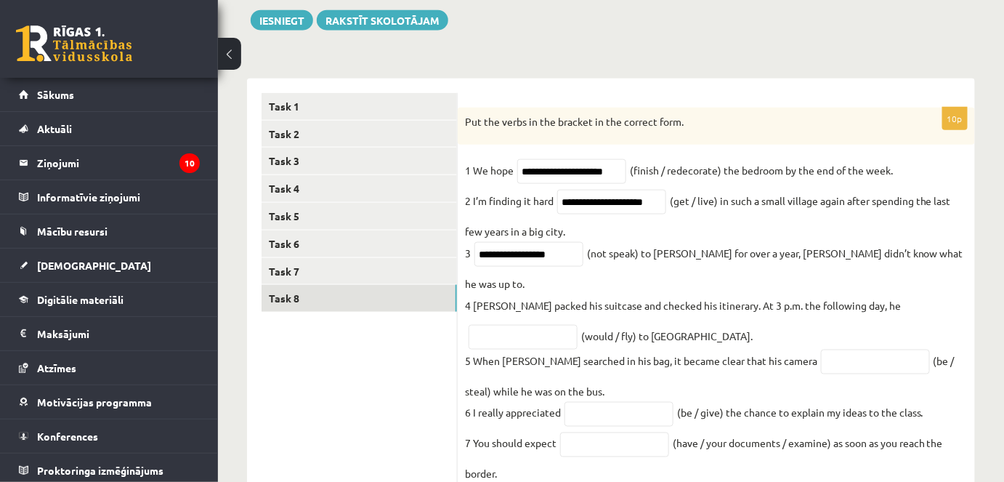
click at [494, 349] on p "5 When Ahmed searched in his bag, it became clear that his camera" at bounding box center [641, 360] width 352 height 22
click at [490, 325] on input "text" at bounding box center [523, 337] width 109 height 25
click at [523, 325] on input "**********" at bounding box center [523, 337] width 109 height 25
type input "**********"
drag, startPoint x: 849, startPoint y: 344, endPoint x: 843, endPoint y: 334, distance: 11.7
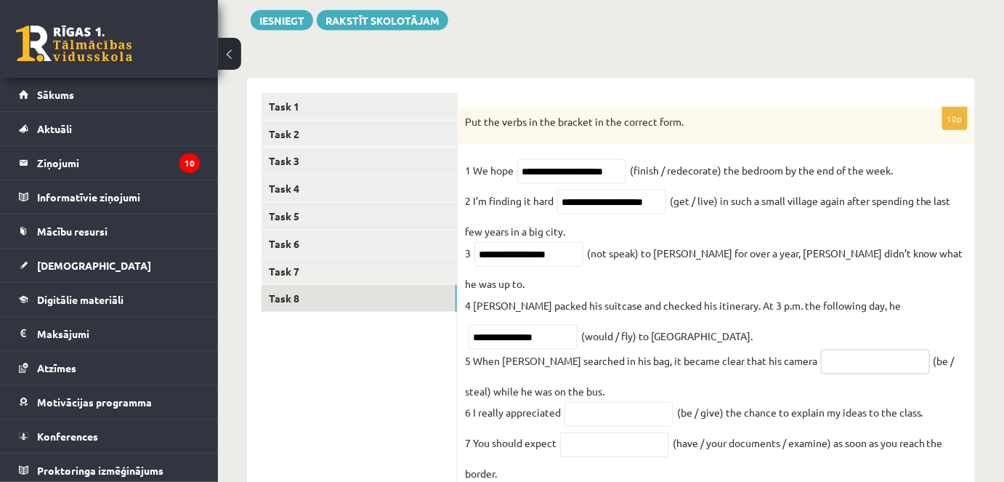
click at [848, 349] on input "text" at bounding box center [875, 361] width 109 height 25
type input "**********"
click at [591, 402] on input "text" at bounding box center [619, 414] width 109 height 25
type input "**********"
click at [608, 432] on input "text" at bounding box center [614, 444] width 109 height 25
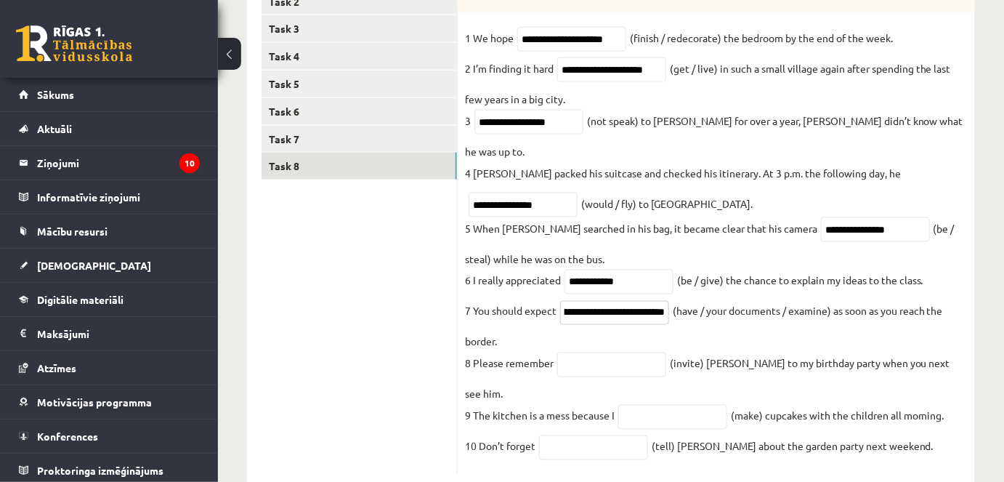
scroll to position [0, 60]
type input "**********"
click at [567, 352] on input "text" at bounding box center [611, 364] width 109 height 25
type input "*********"
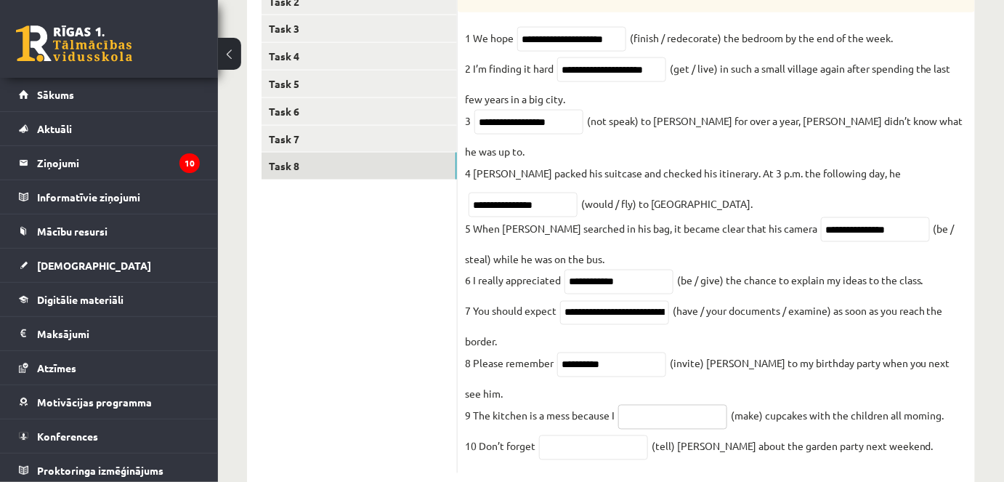
click at [662, 405] on input "text" at bounding box center [672, 417] width 109 height 25
type input "**********"
click at [580, 435] on input "text" at bounding box center [593, 447] width 109 height 25
type input "*******"
click at [277, 230] on ul "Task 1 Task 2 Task 3 Task 4 Task 5 Task 6 Task 7 Task 8" at bounding box center [360, 217] width 196 height 513
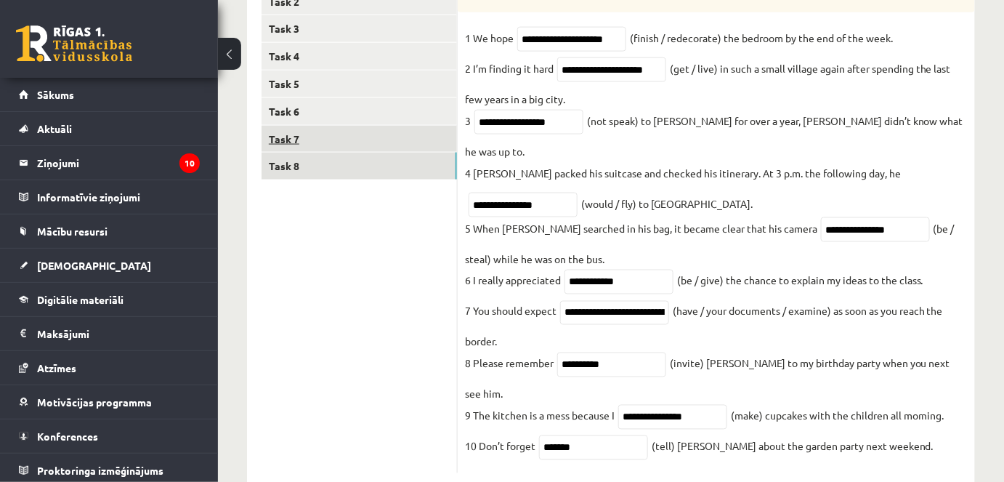
click at [301, 130] on link "Task 7" at bounding box center [359, 139] width 195 height 27
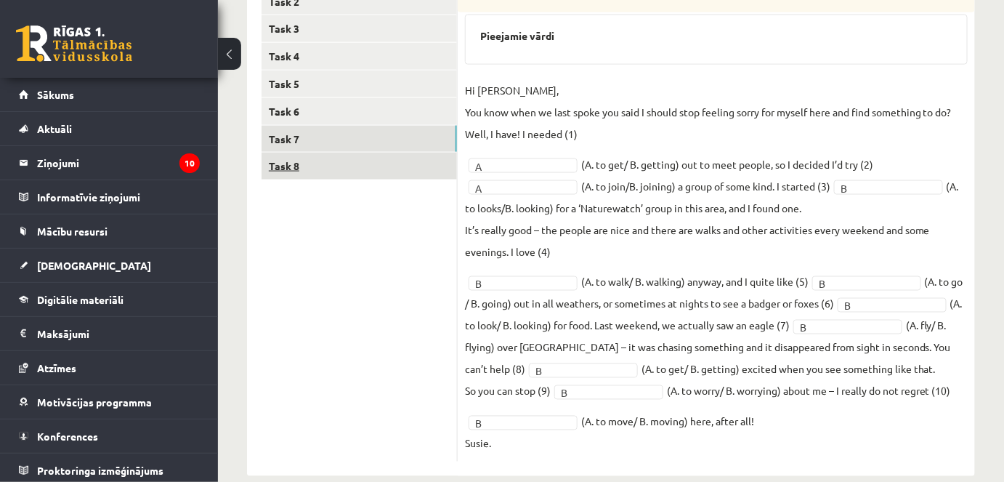
click at [293, 163] on link "Task 8" at bounding box center [359, 166] width 195 height 27
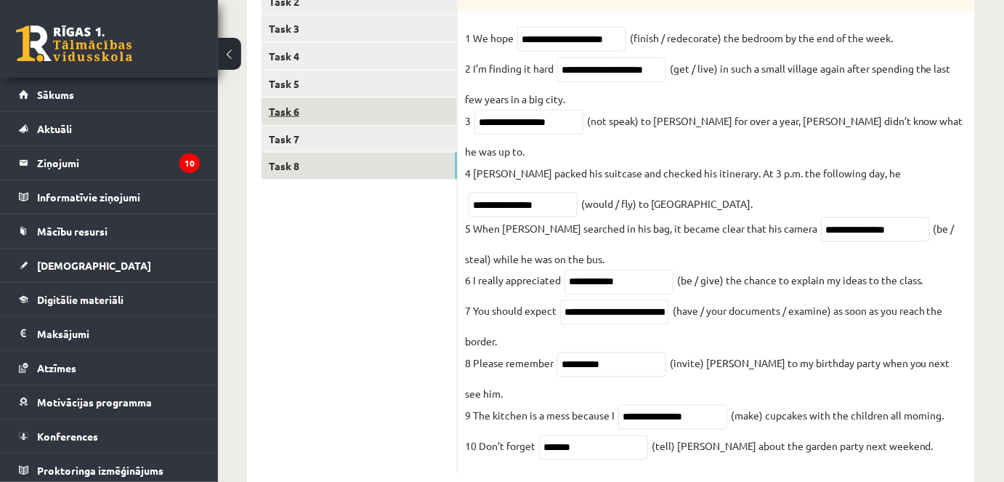
click at [281, 113] on link "Task 6" at bounding box center [359, 111] width 195 height 27
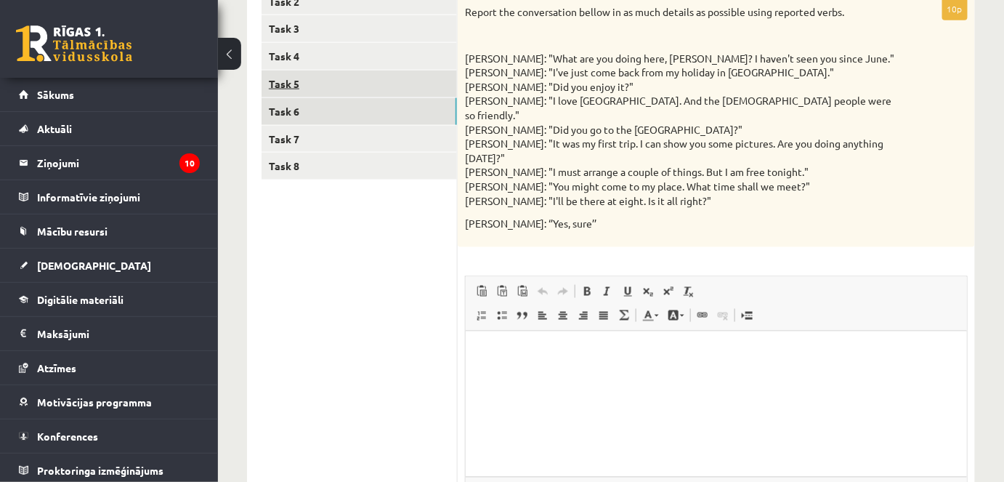
click at [302, 82] on link "Task 5" at bounding box center [359, 83] width 195 height 27
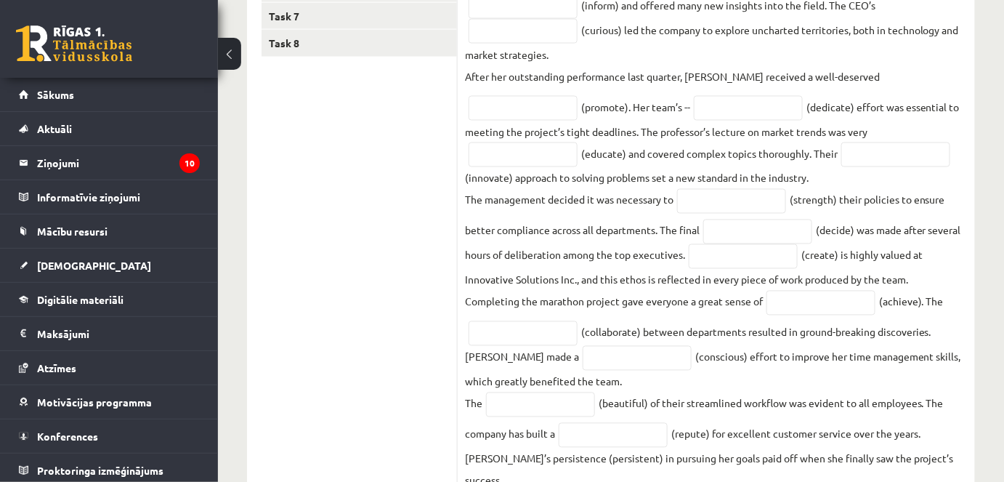
scroll to position [990, 0]
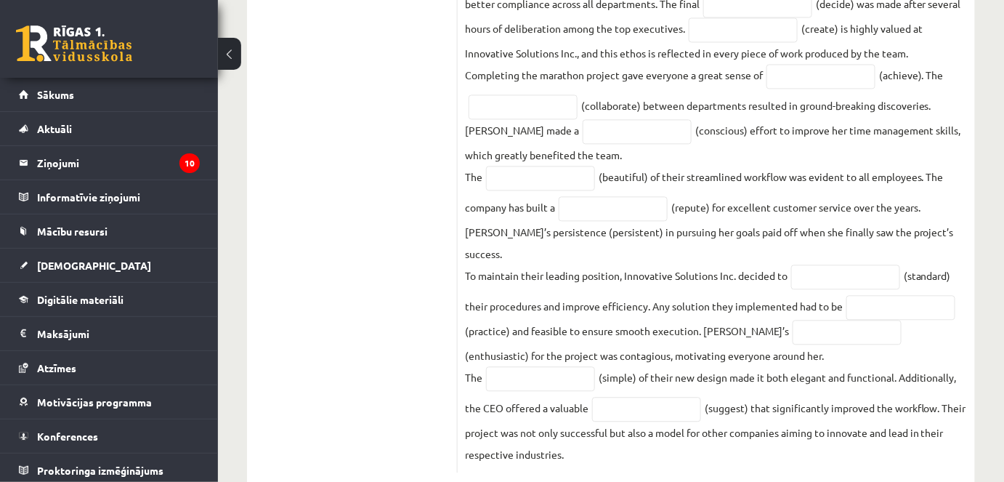
drag, startPoint x: 464, startPoint y: 250, endPoint x: 870, endPoint y: 473, distance: 464.0
copy div "Read the text and complete the gaps with the words formed from the words in bra…"
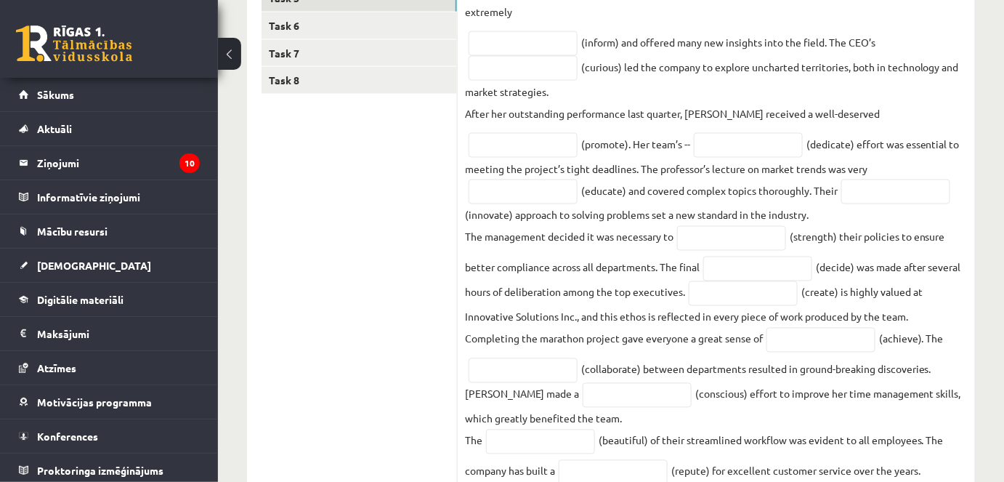
click at [300, 275] on ul "Task 1 Task 2 Task 3 Task 4 Task 5 Task 6 Task 7 Task 8" at bounding box center [360, 305] width 196 height 861
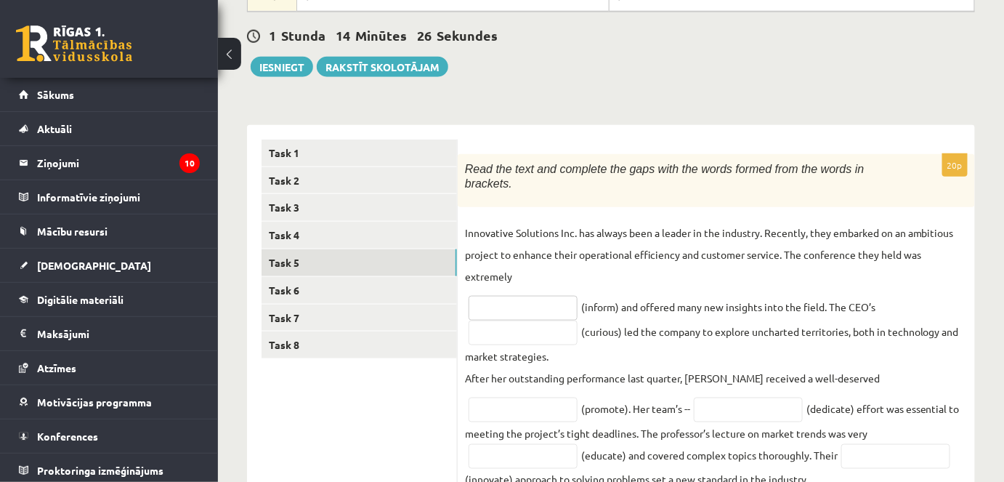
click at [549, 296] on input "text" at bounding box center [523, 308] width 109 height 25
type input "**********"
click at [493, 320] on input "text" at bounding box center [523, 332] width 109 height 25
type input "*********"
click at [694, 397] on input "text" at bounding box center [748, 409] width 109 height 25
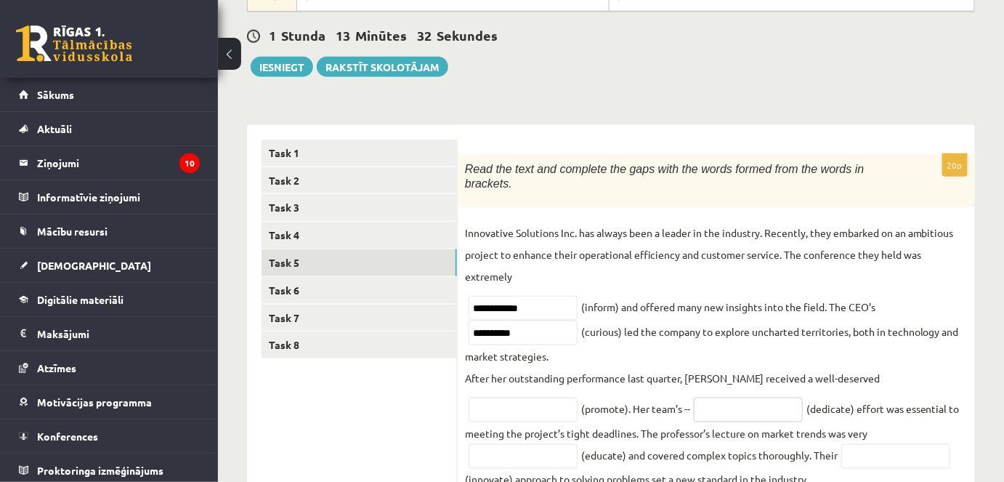
click at [694, 397] on input "text" at bounding box center [748, 409] width 109 height 25
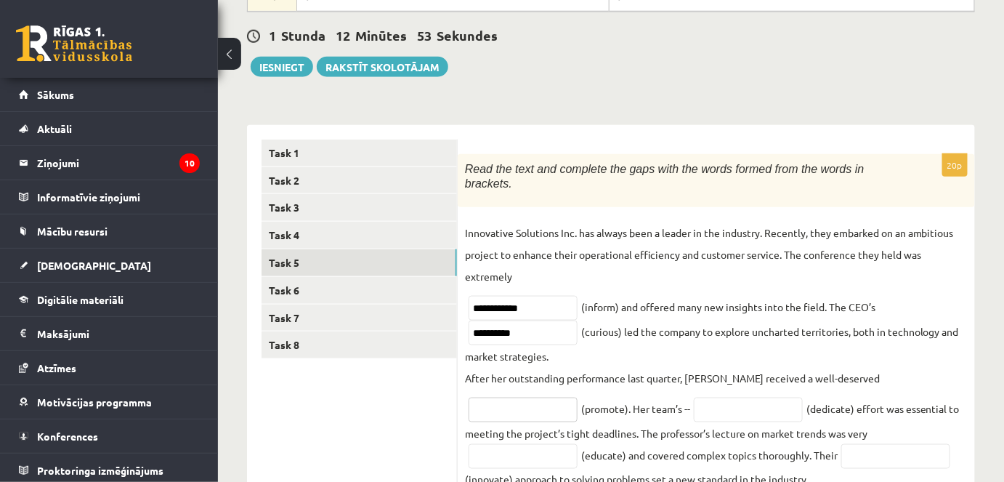
click at [578, 397] on input "text" at bounding box center [523, 409] width 109 height 25
type input "*********"
click at [694, 397] on input "text" at bounding box center [748, 409] width 109 height 25
type input "*********"
click at [578, 444] on input "text" at bounding box center [523, 456] width 109 height 25
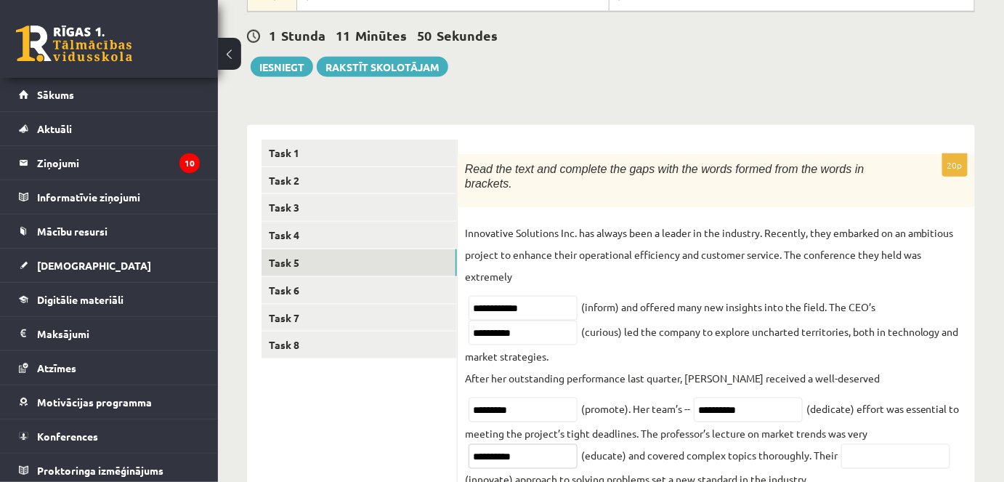
type input "**********"
click at [841, 446] on input "text" at bounding box center [895, 456] width 109 height 25
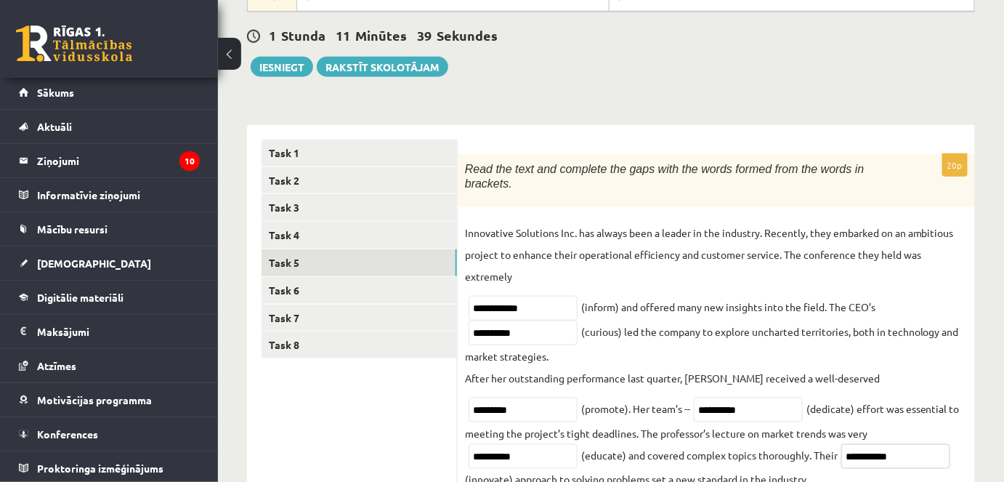
scroll to position [594, 0]
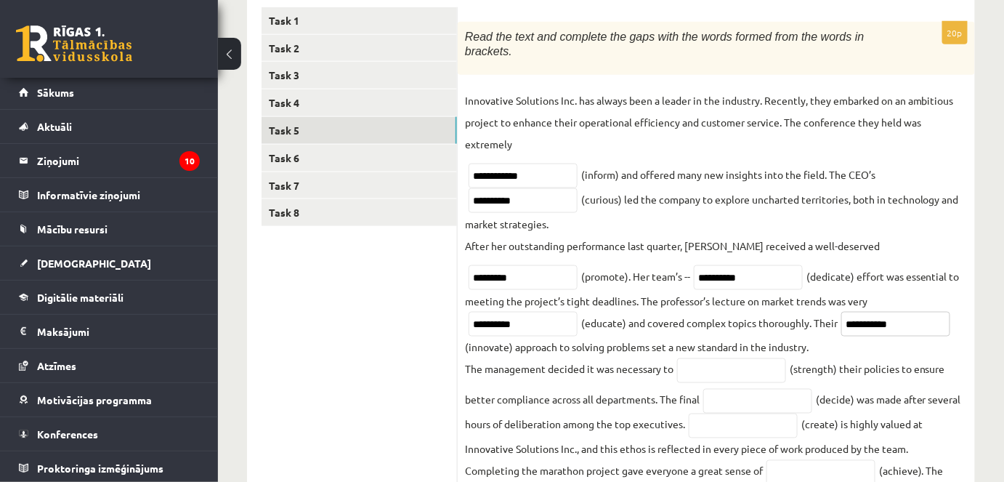
type input "**********"
click at [725, 358] on input "text" at bounding box center [731, 370] width 109 height 25
type input "**********"
click at [721, 392] on input "text" at bounding box center [757, 401] width 109 height 25
type input "********"
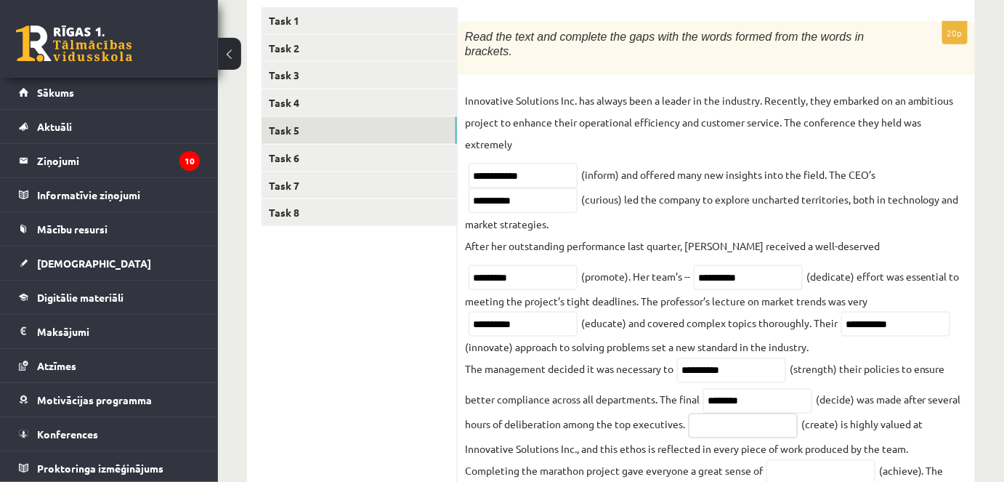
click at [750, 413] on input "text" at bounding box center [743, 425] width 109 height 25
type input "**********"
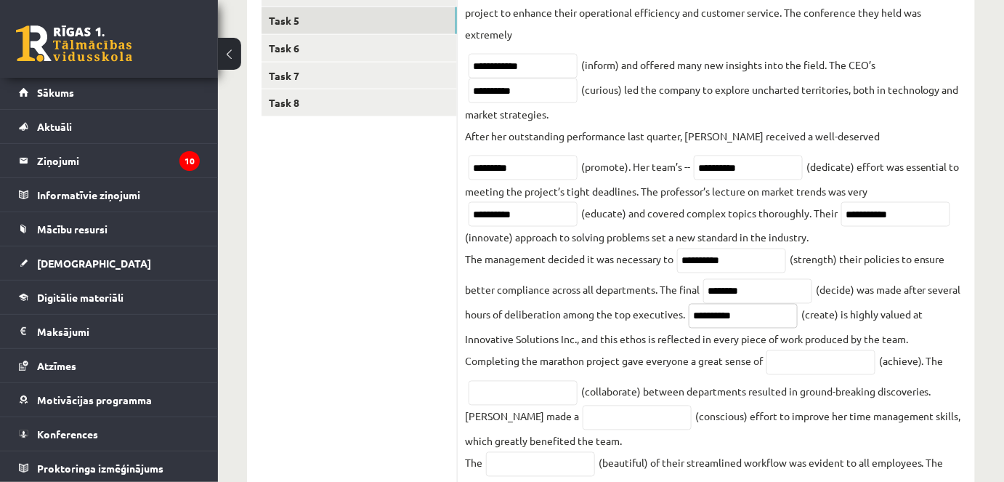
scroll to position [726, 0]
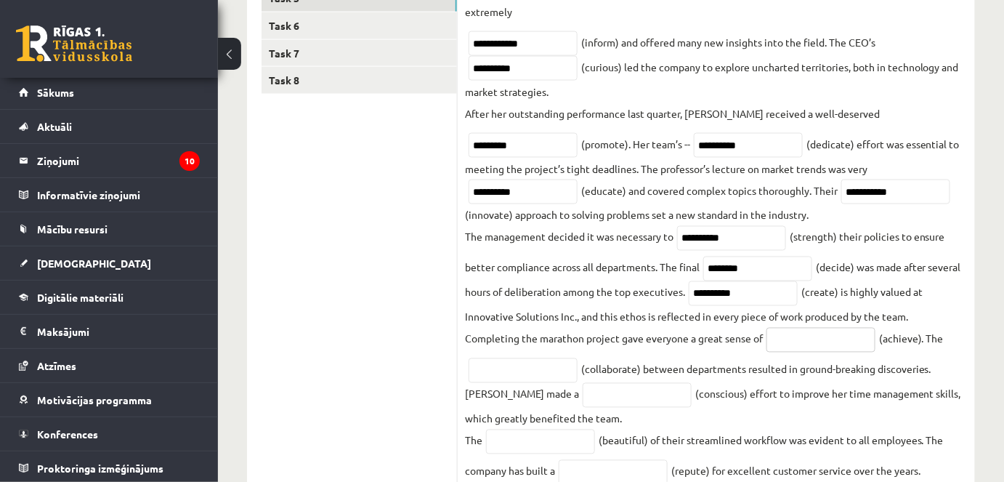
click at [775, 330] on input "text" at bounding box center [821, 340] width 109 height 25
type input "**********"
click at [533, 358] on input "text" at bounding box center [523, 370] width 109 height 25
type input "**********"
click at [583, 386] on input "text" at bounding box center [637, 395] width 109 height 25
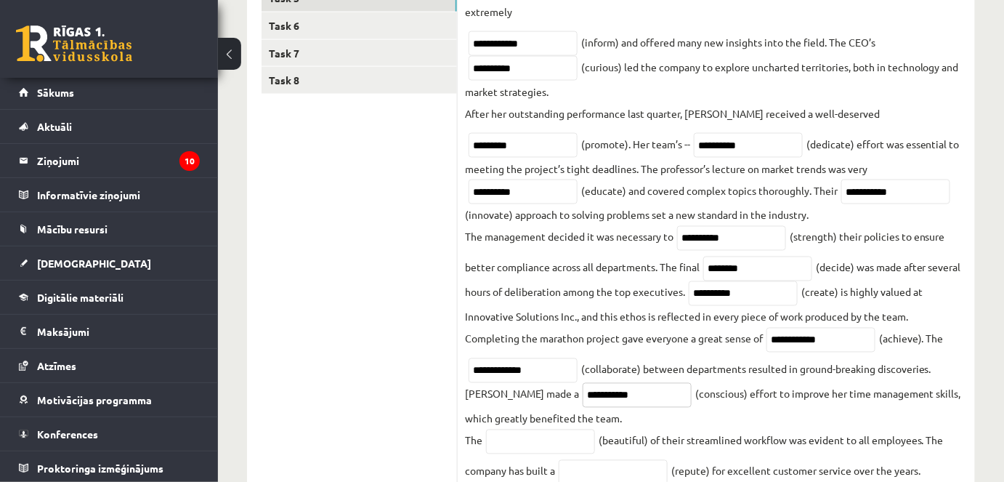
click at [583, 383] on input "**********" at bounding box center [637, 395] width 109 height 25
type input "*********"
click at [553, 432] on input "text" at bounding box center [540, 441] width 109 height 25
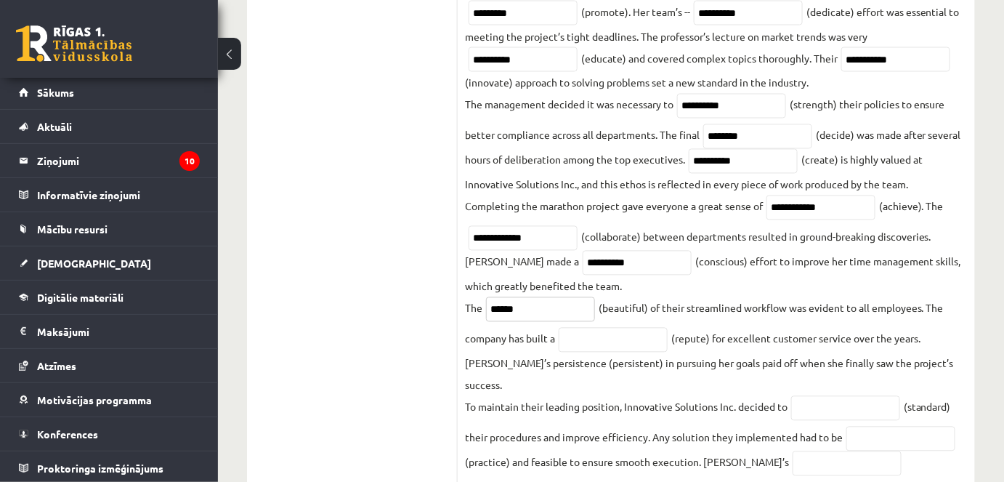
type input "******"
click at [602, 328] on input "text" at bounding box center [613, 340] width 109 height 25
type input "**********"
click at [824, 396] on input "text" at bounding box center [845, 408] width 109 height 25
click at [835, 396] on input "**********" at bounding box center [845, 408] width 109 height 25
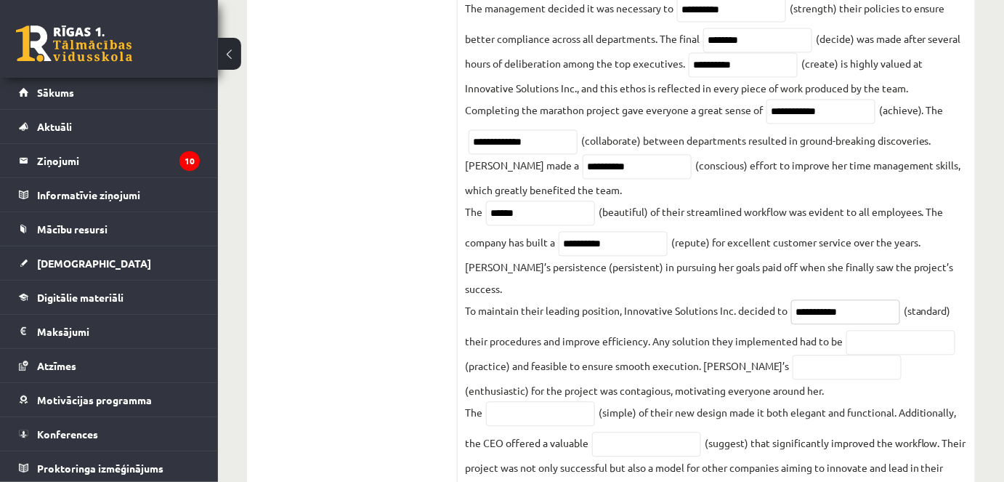
scroll to position [990, 0]
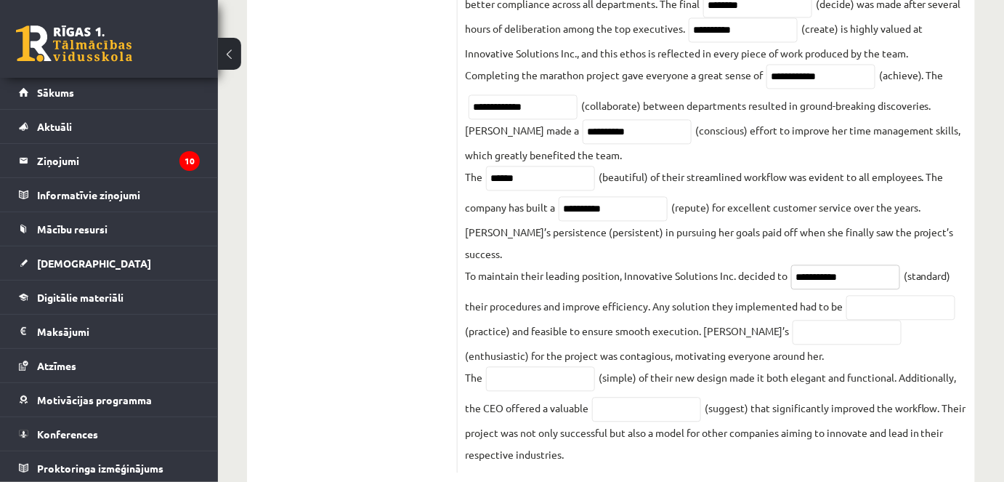
type input "**********"
click at [873, 295] on input "text" at bounding box center [900, 307] width 109 height 25
type input "*********"
click at [793, 320] on input "text" at bounding box center [847, 332] width 109 height 25
type input "**********"
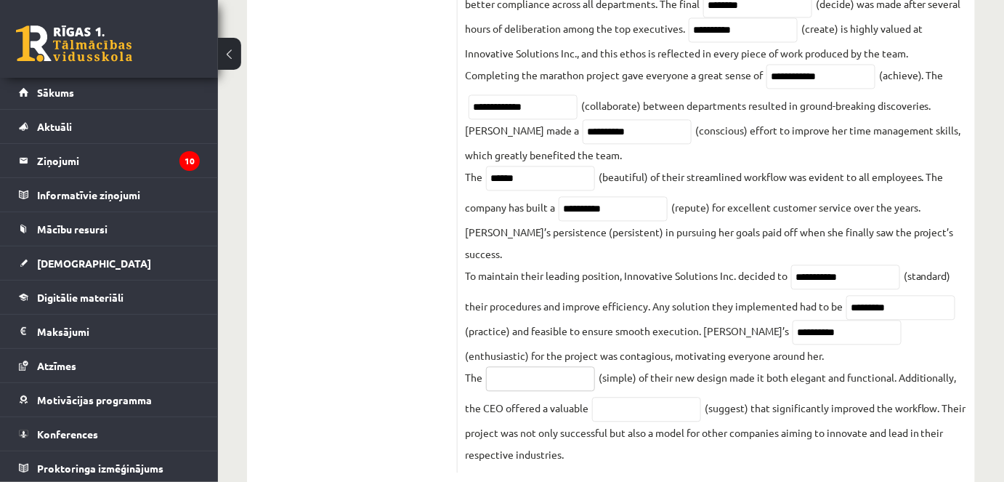
click at [498, 366] on input "text" at bounding box center [540, 378] width 109 height 25
type input "**********"
click at [630, 397] on input "text" at bounding box center [646, 409] width 109 height 25
click at [629, 397] on input "text" at bounding box center [646, 409] width 109 height 25
type input "**********"
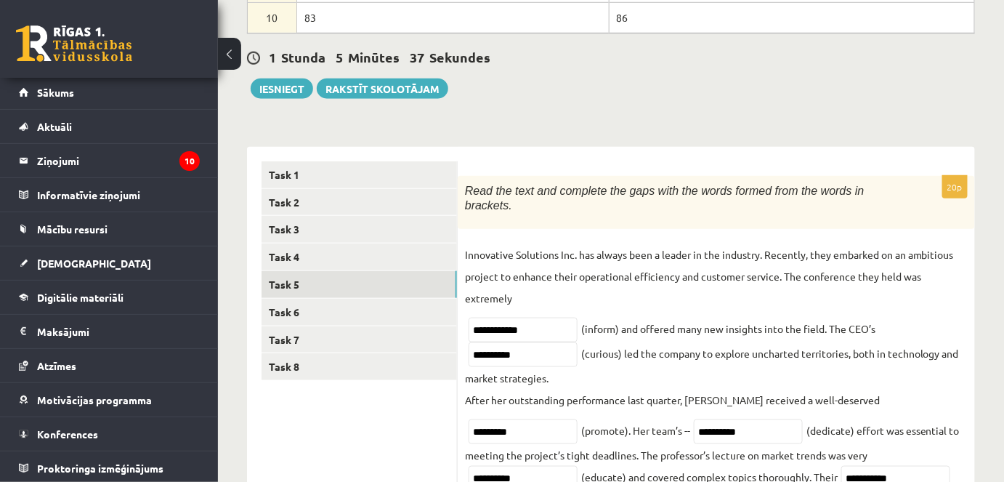
scroll to position [461, 0]
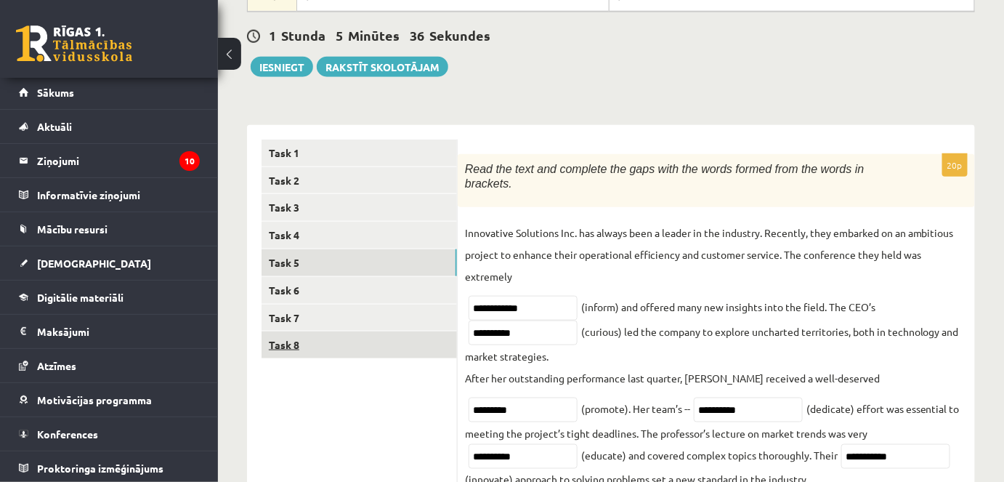
click at [299, 345] on link "Task 8" at bounding box center [359, 344] width 195 height 27
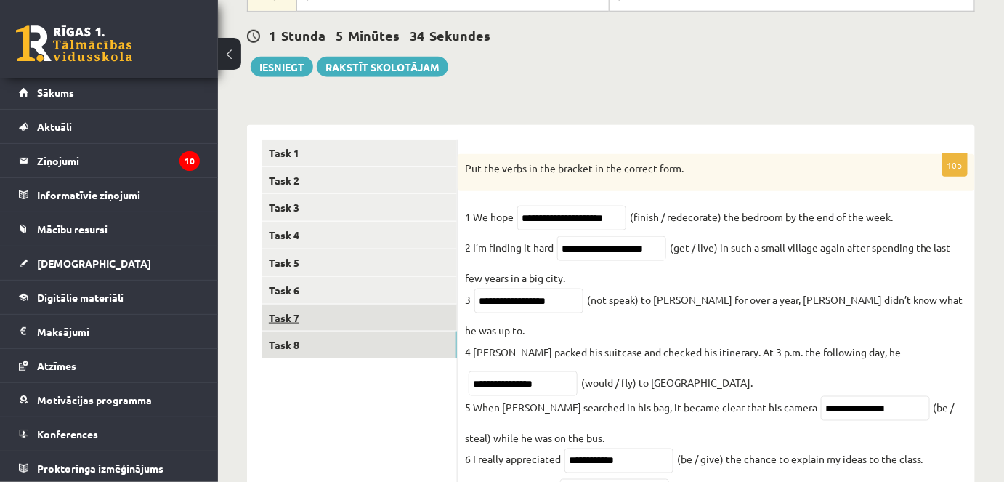
click at [297, 320] on link "Task 7" at bounding box center [359, 317] width 195 height 27
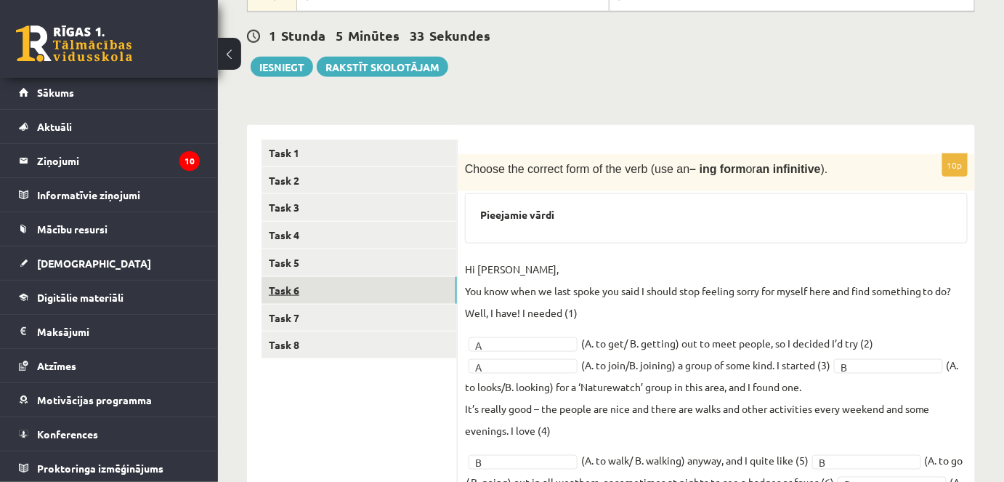
click at [296, 291] on link "Task 6" at bounding box center [359, 290] width 195 height 27
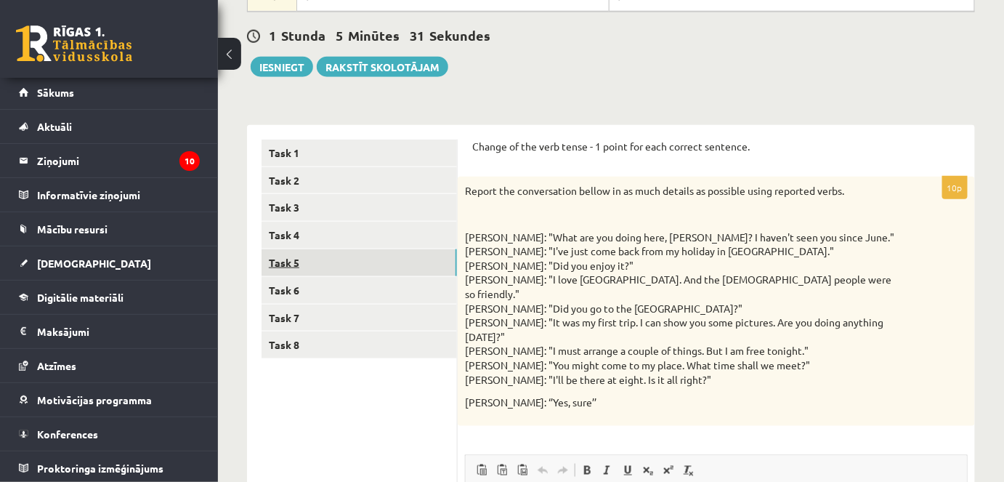
scroll to position [0, 0]
click at [297, 250] on link "Task 5" at bounding box center [359, 262] width 195 height 27
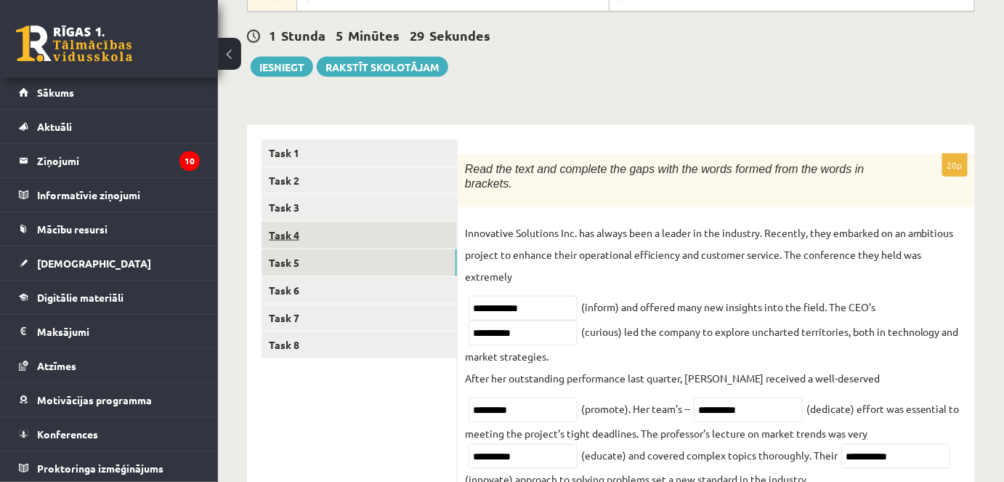
click at [289, 233] on link "Task 4" at bounding box center [359, 235] width 195 height 27
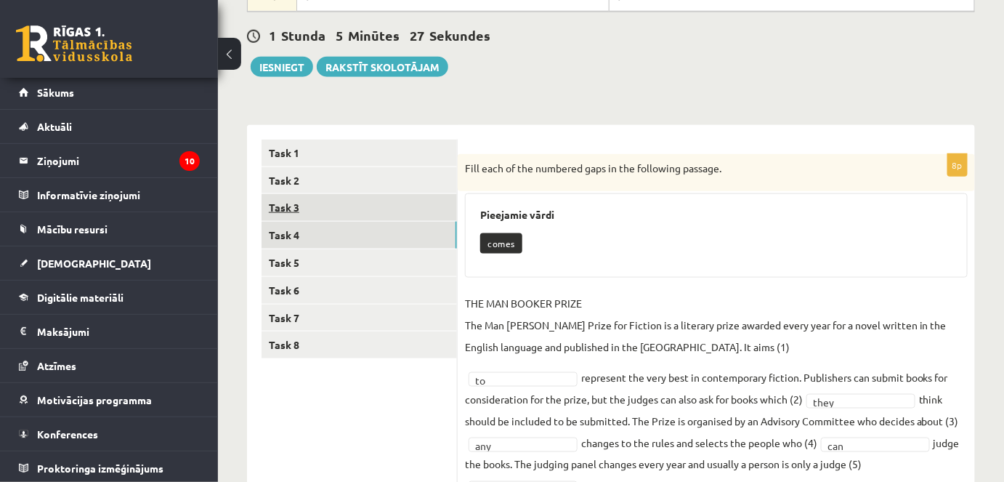
click at [297, 201] on link "Task 3" at bounding box center [359, 207] width 195 height 27
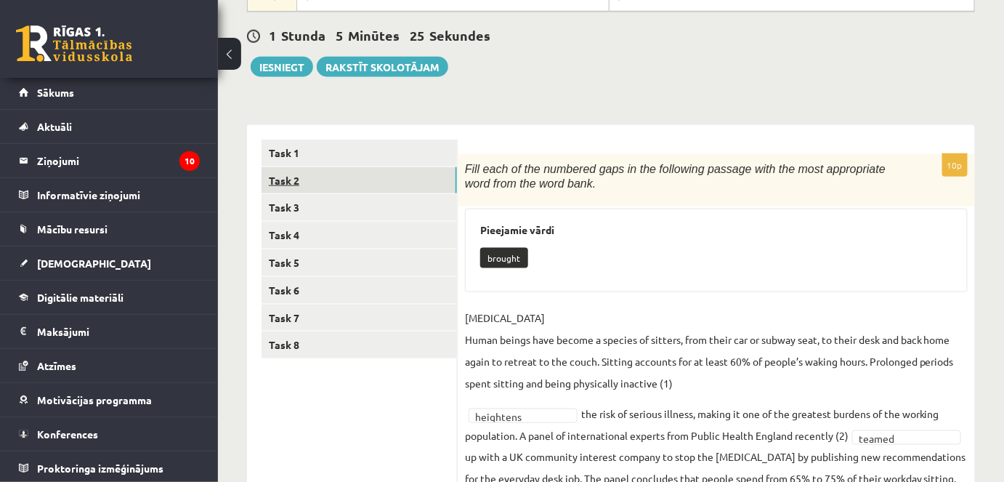
click at [291, 177] on link "Task 2" at bounding box center [359, 180] width 195 height 27
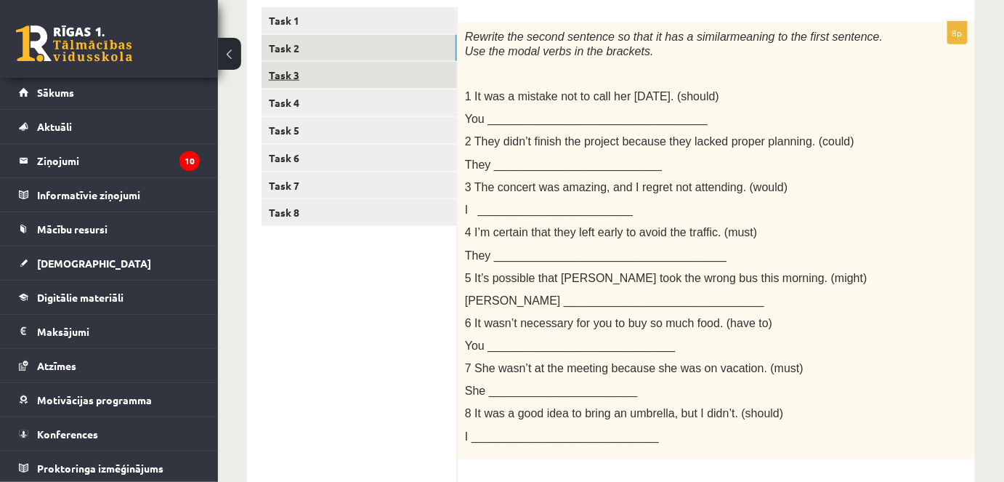
scroll to position [461, 0]
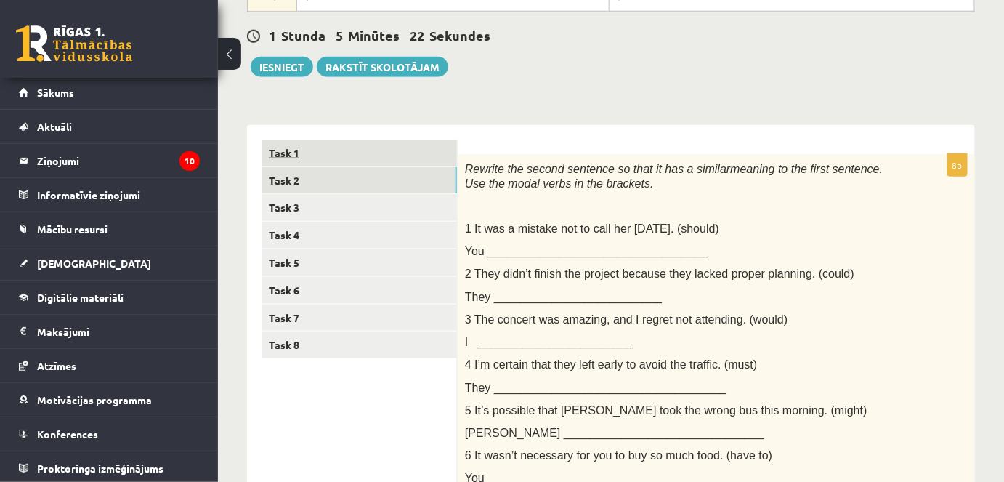
click at [318, 149] on link "Task 1" at bounding box center [359, 153] width 195 height 27
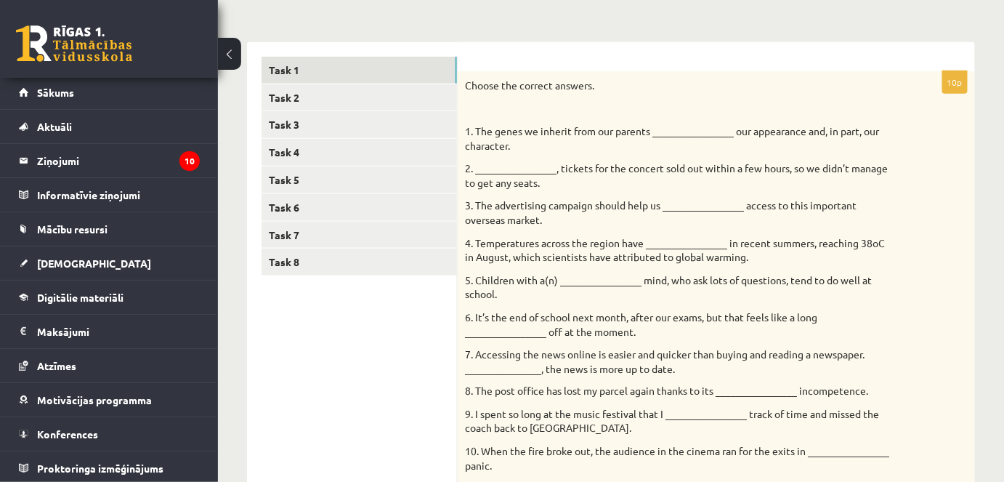
scroll to position [466, 0]
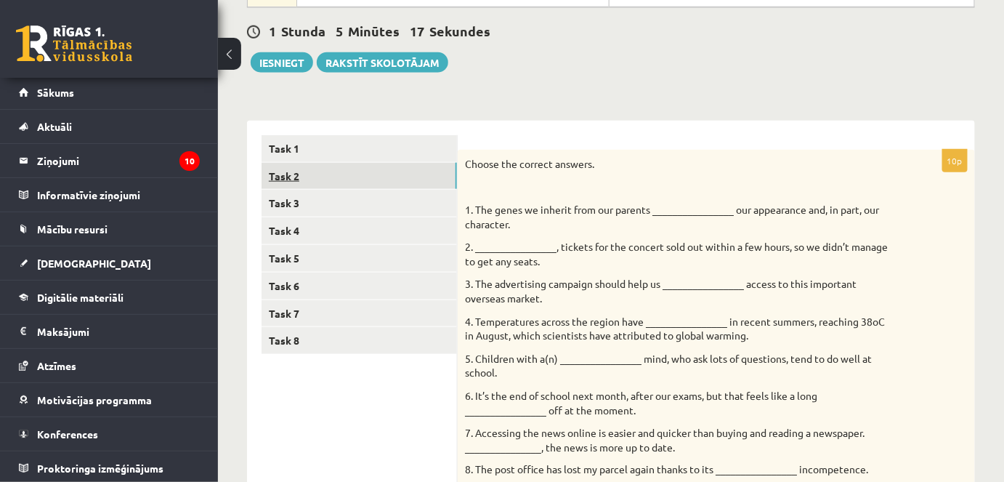
click at [285, 184] on link "Task 2" at bounding box center [359, 176] width 195 height 27
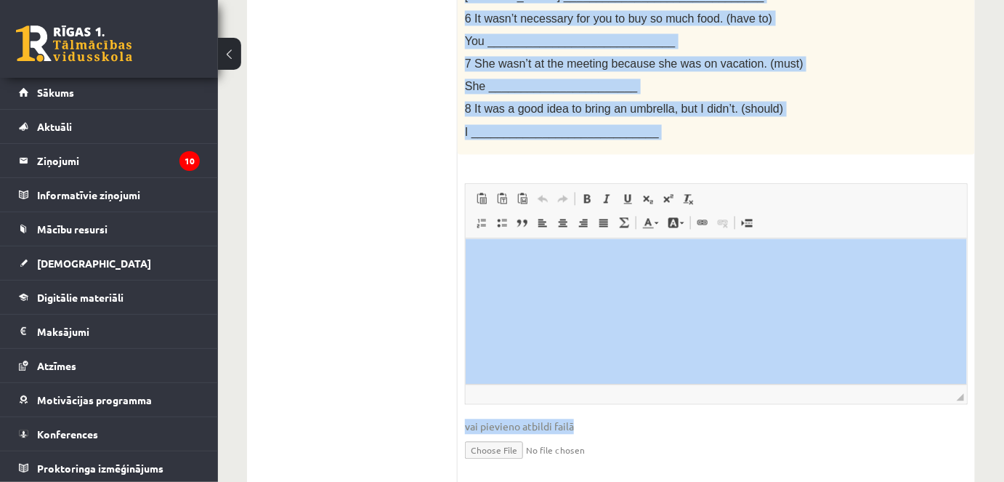
scroll to position [942, 0]
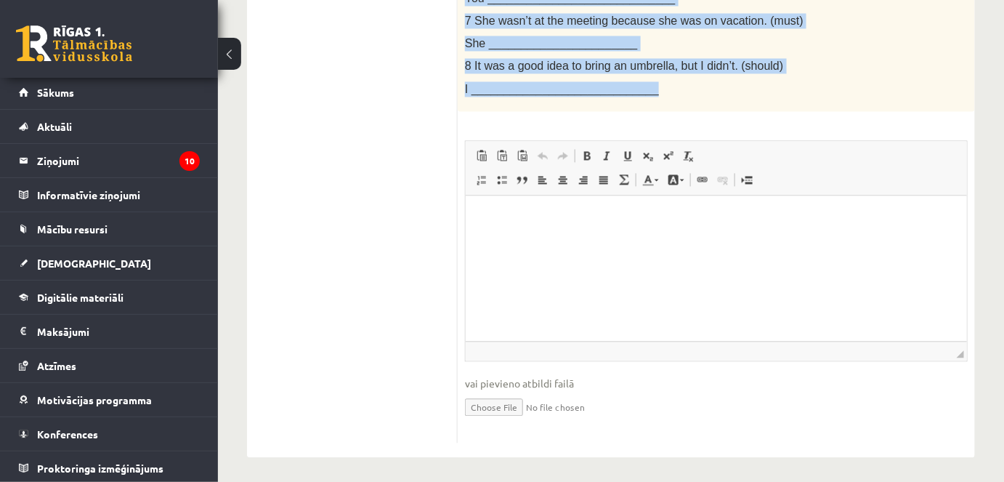
drag, startPoint x: 466, startPoint y: 158, endPoint x: 864, endPoint y: 100, distance: 401.8
copy div "Rewrite the second sentence so that it has a similar meaning to the first sente…"
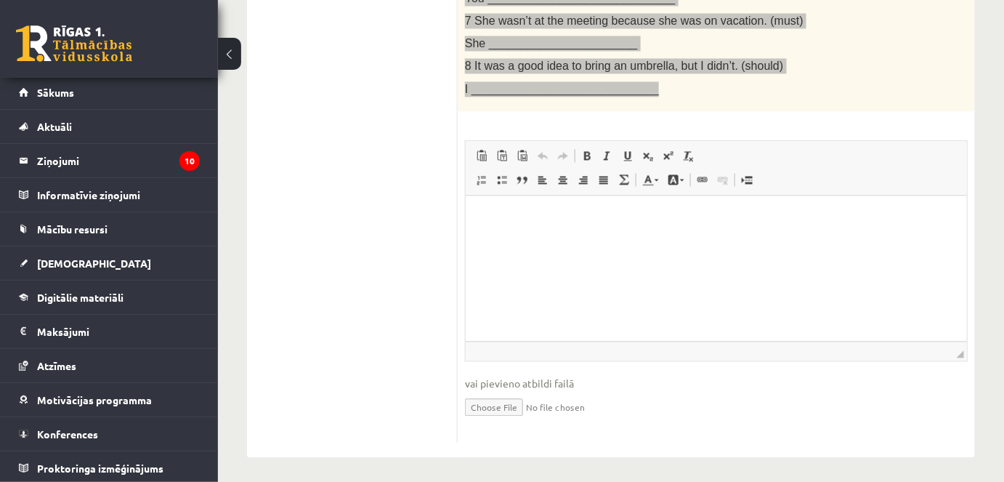
click at [481, 199] on html at bounding box center [715, 217] width 501 height 44
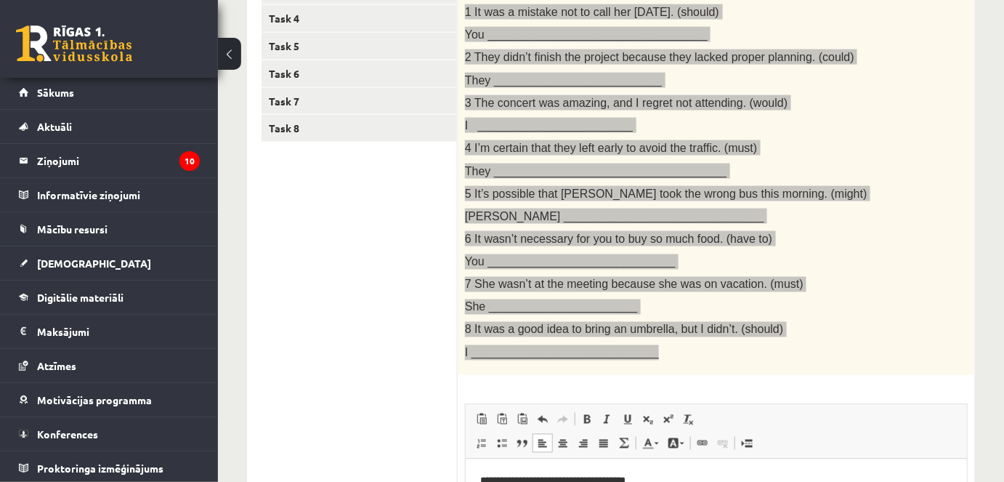
scroll to position [546, 0]
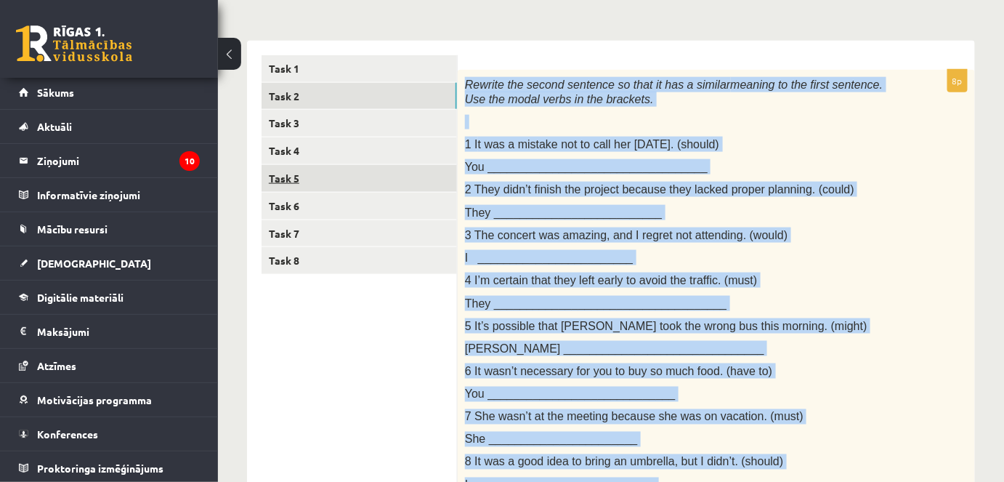
click at [283, 179] on link "Task 5" at bounding box center [359, 178] width 195 height 27
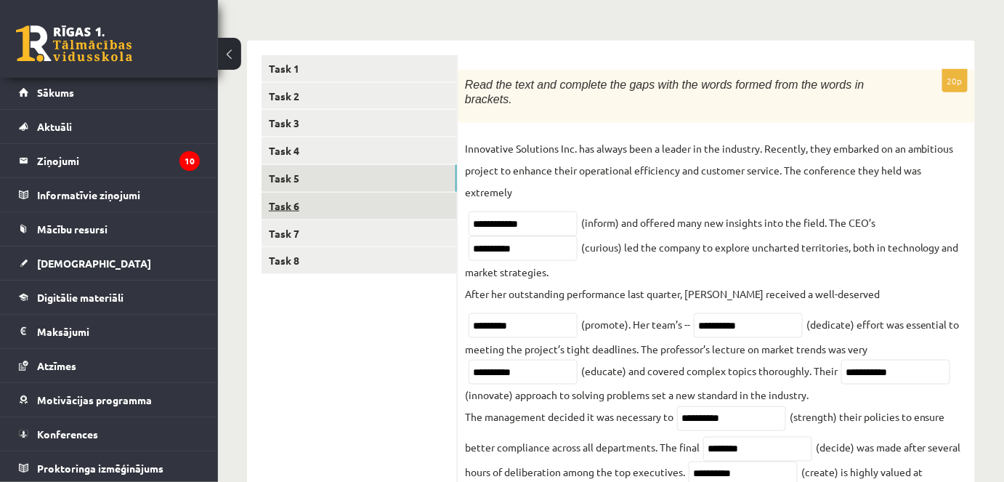
click at [291, 208] on link "Task 6" at bounding box center [359, 206] width 195 height 27
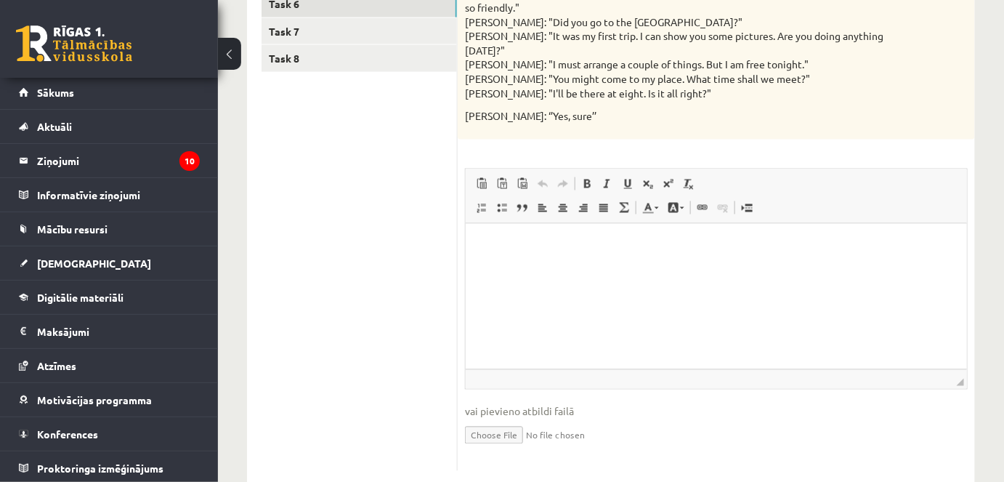
scroll to position [484, 0]
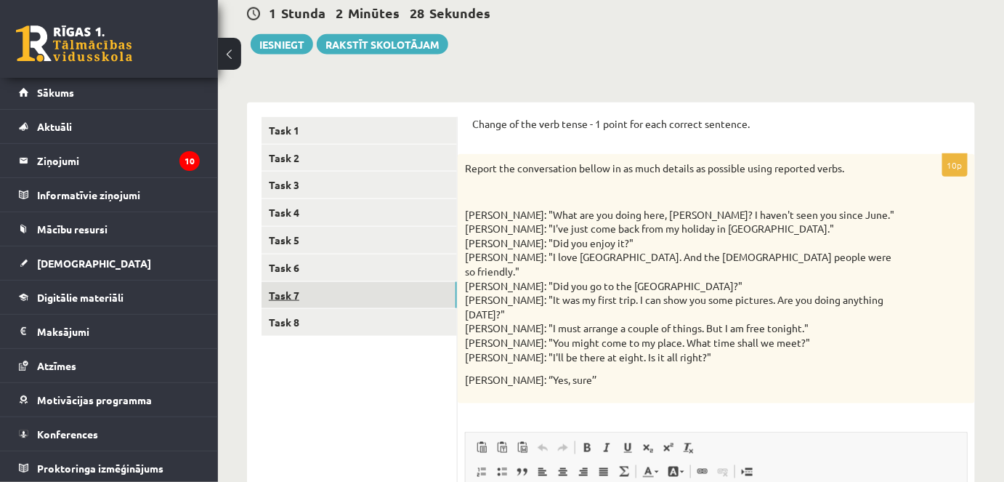
click at [296, 290] on link "Task 7" at bounding box center [359, 295] width 195 height 27
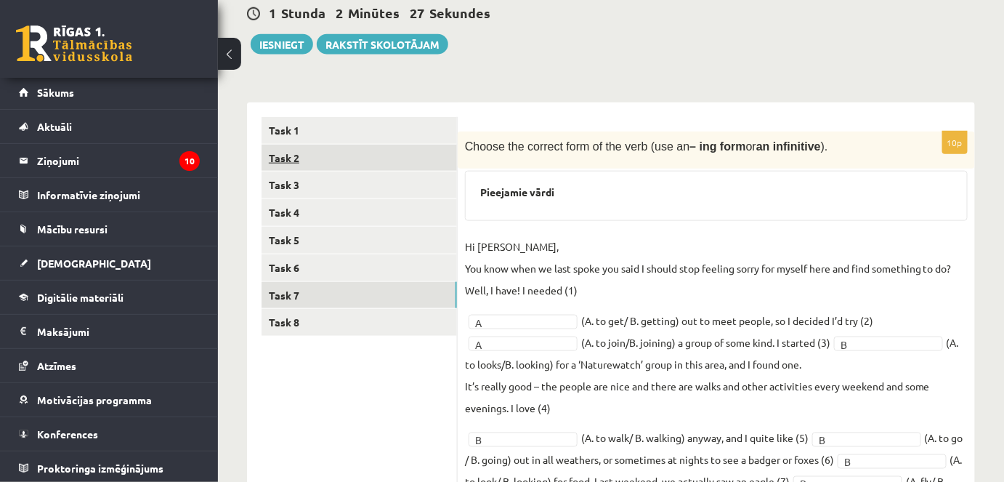
click at [301, 154] on link "Task 2" at bounding box center [359, 158] width 195 height 27
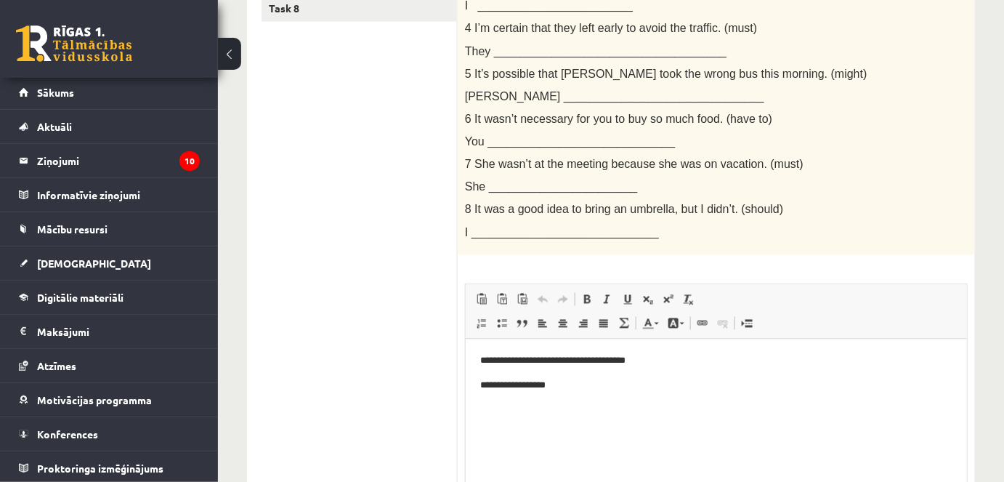
scroll to position [930, 0]
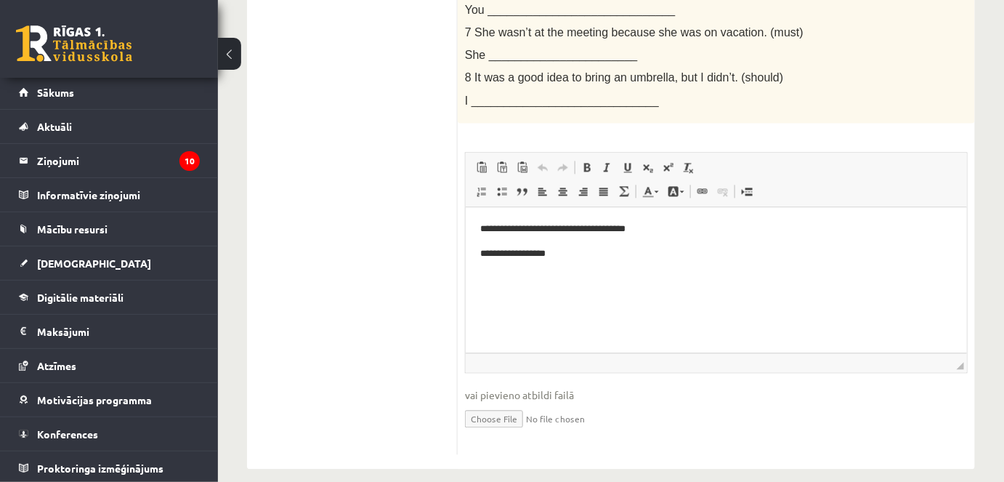
click at [562, 252] on p "**********" at bounding box center [716, 253] width 473 height 15
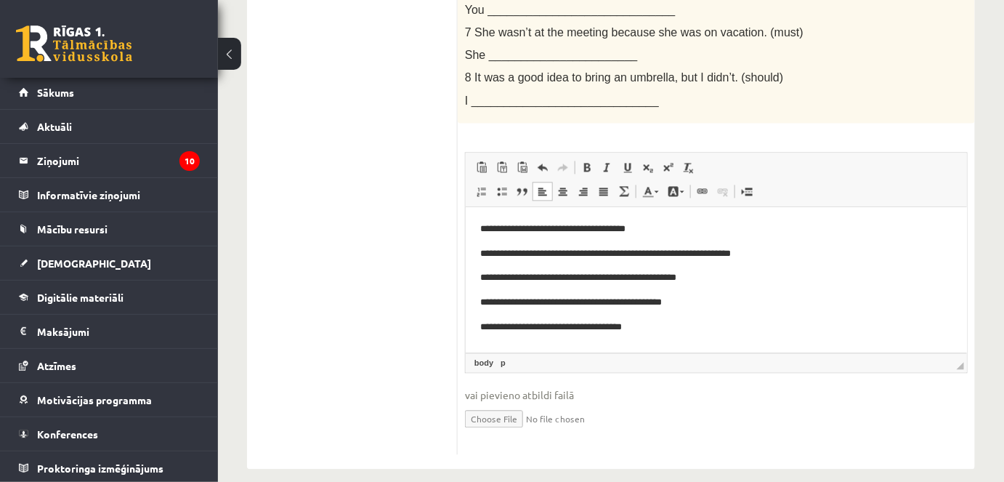
scroll to position [4, 0]
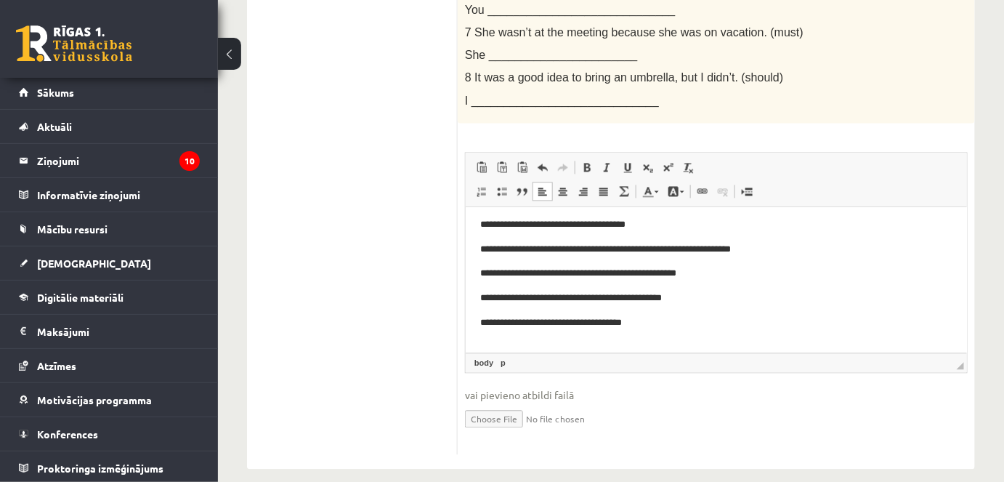
click at [644, 320] on p "**********" at bounding box center [711, 322] width 463 height 15
click at [644, 324] on p "**********" at bounding box center [711, 322] width 463 height 15
click at [649, 323] on p "**********" at bounding box center [711, 322] width 463 height 15
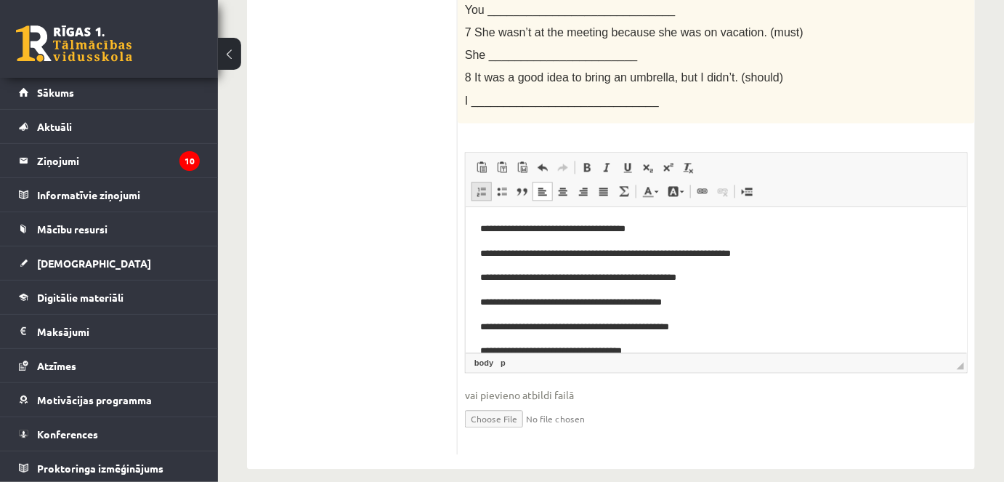
scroll to position [401, 0]
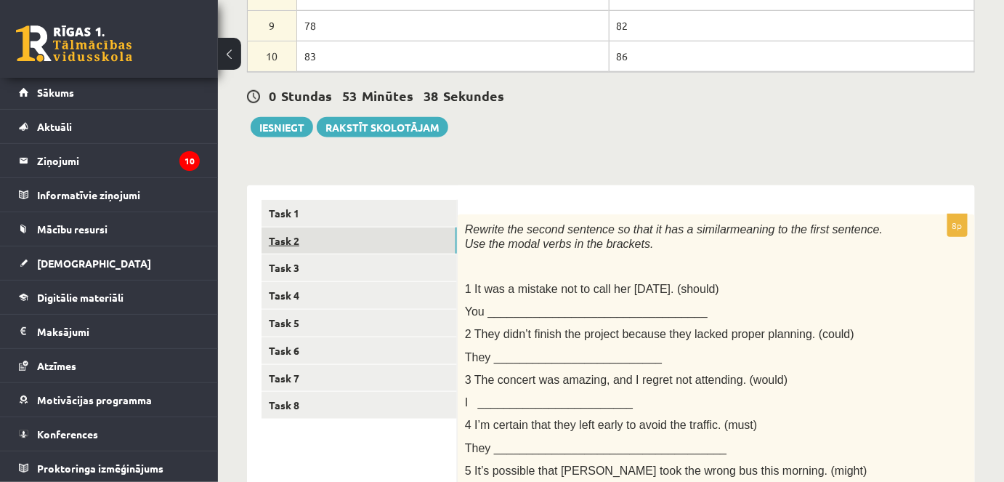
click at [286, 250] on link "Task 2" at bounding box center [359, 240] width 195 height 27
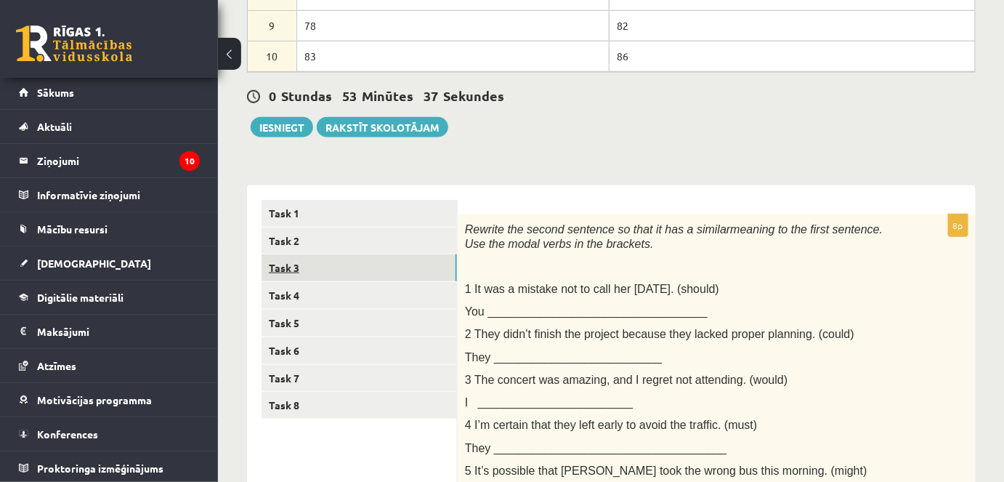
click at [288, 256] on link "Task 3" at bounding box center [359, 267] width 195 height 27
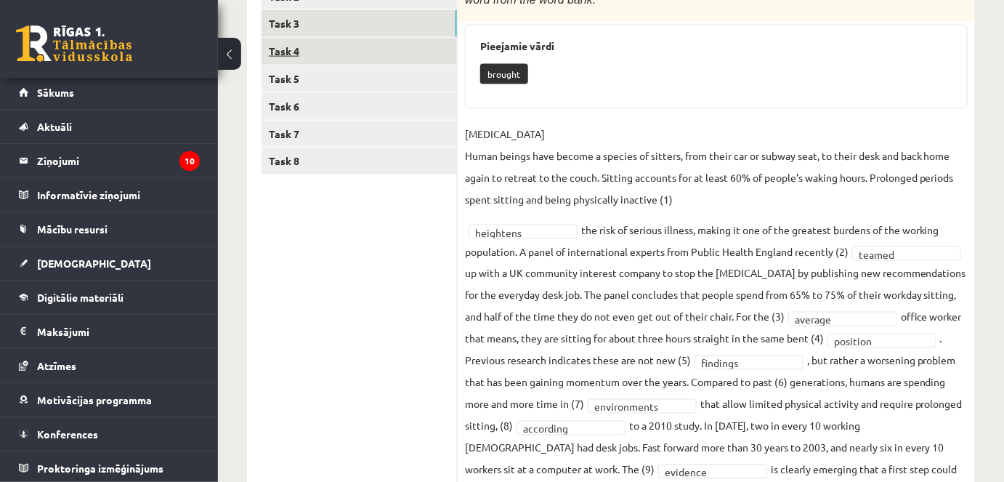
scroll to position [666, 0]
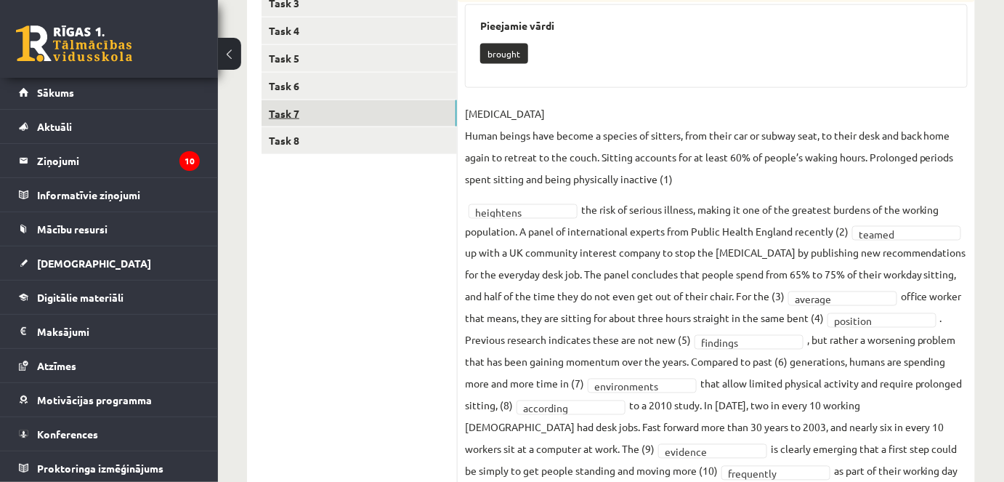
click at [287, 111] on link "Task 7" at bounding box center [359, 113] width 195 height 27
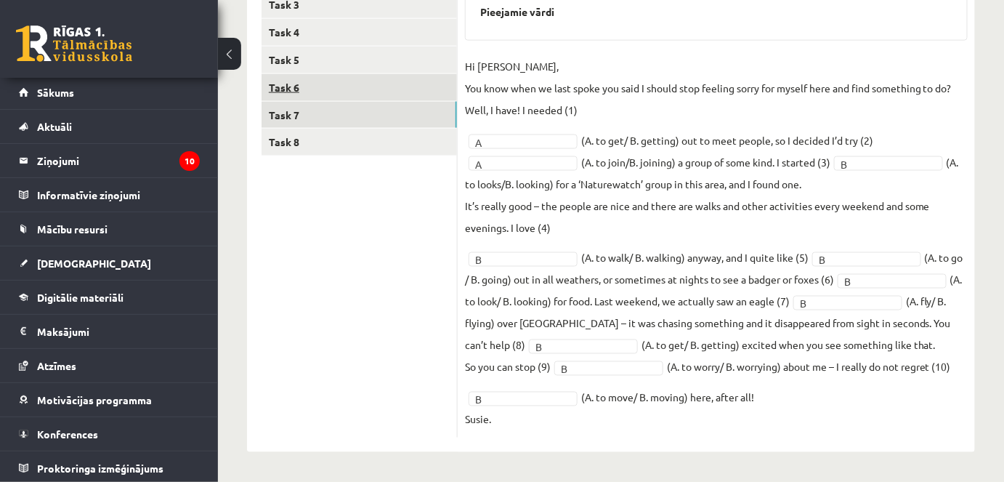
click at [288, 84] on link "Task 6" at bounding box center [359, 87] width 195 height 27
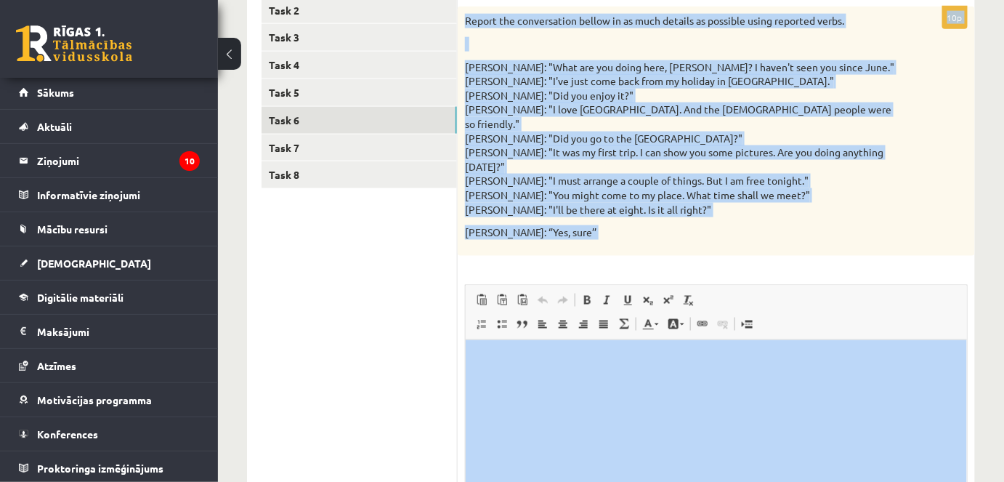
scroll to position [748, 0]
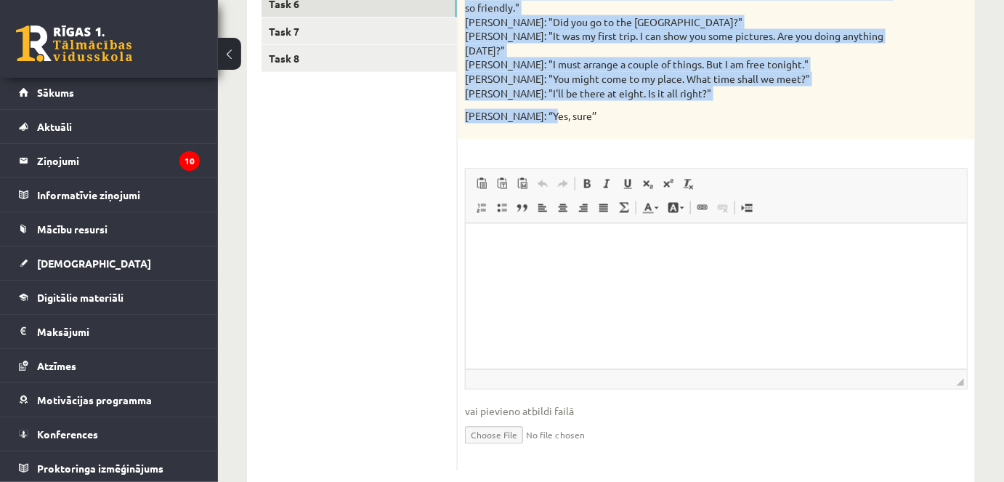
drag, startPoint x: 472, startPoint y: 204, endPoint x: 893, endPoint y: 103, distance: 433.3
click at [893, 103] on form "Change of the verb tense - 1 point for each correct sentence. 10p Report the co…" at bounding box center [716, 162] width 488 height 618
copy form "Change of the verb tense - 1 point for each correct sentence. 10p Report the co…"
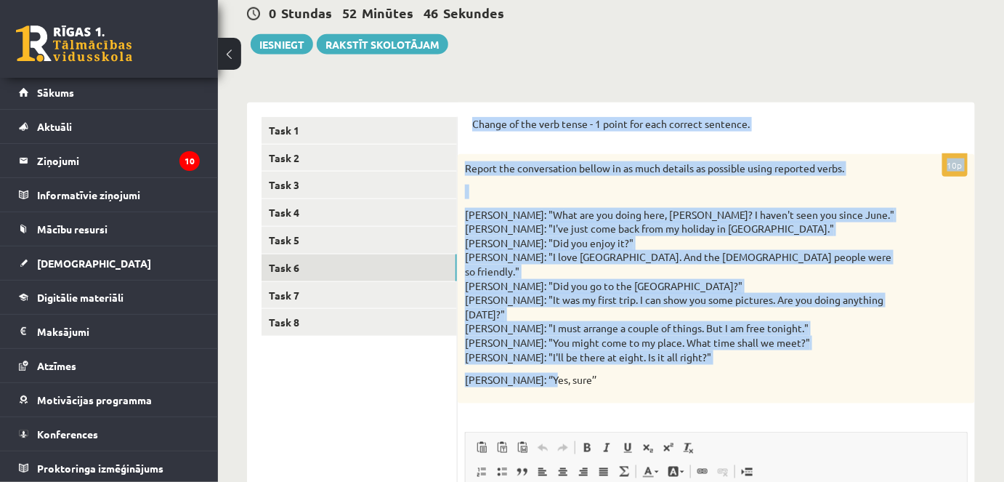
scroll to position [352, 0]
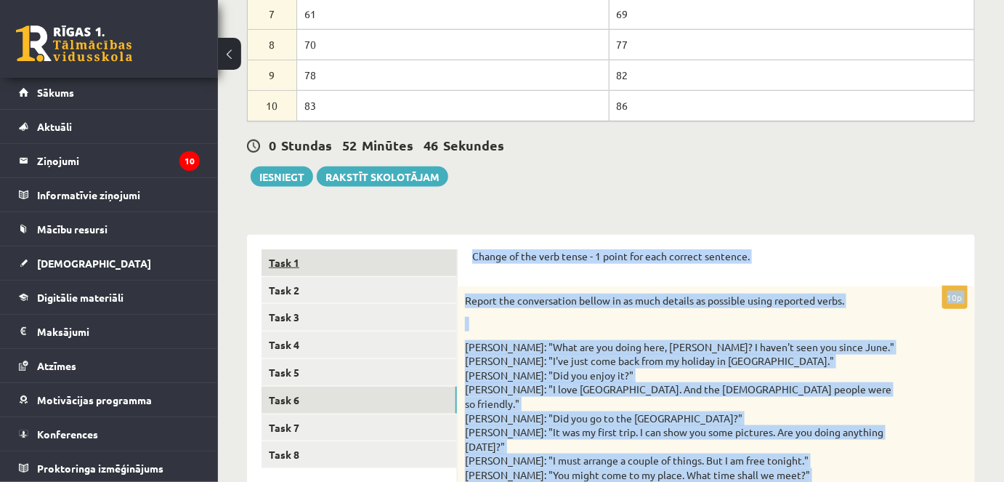
click at [303, 266] on link "Task 1" at bounding box center [359, 262] width 195 height 27
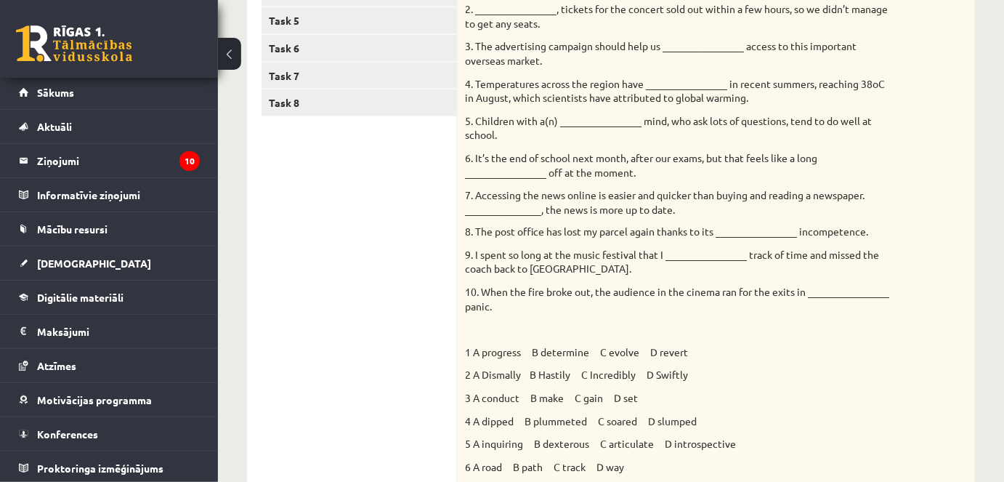
scroll to position [598, 0]
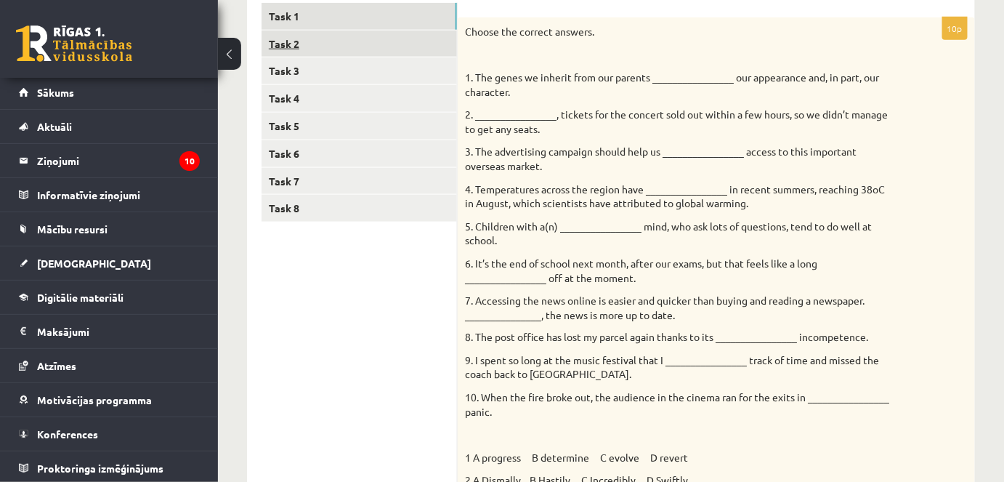
click at [289, 33] on link "Task 2" at bounding box center [359, 44] width 195 height 27
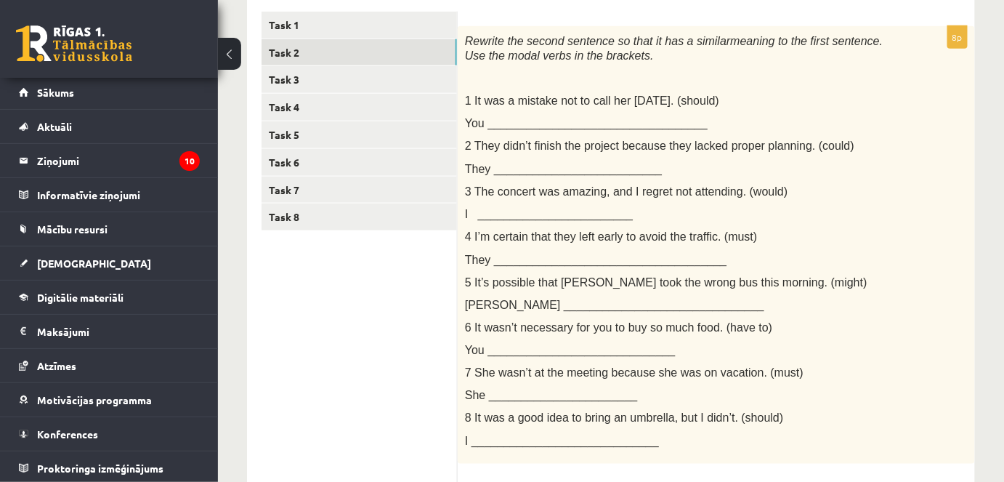
scroll to position [401, 0]
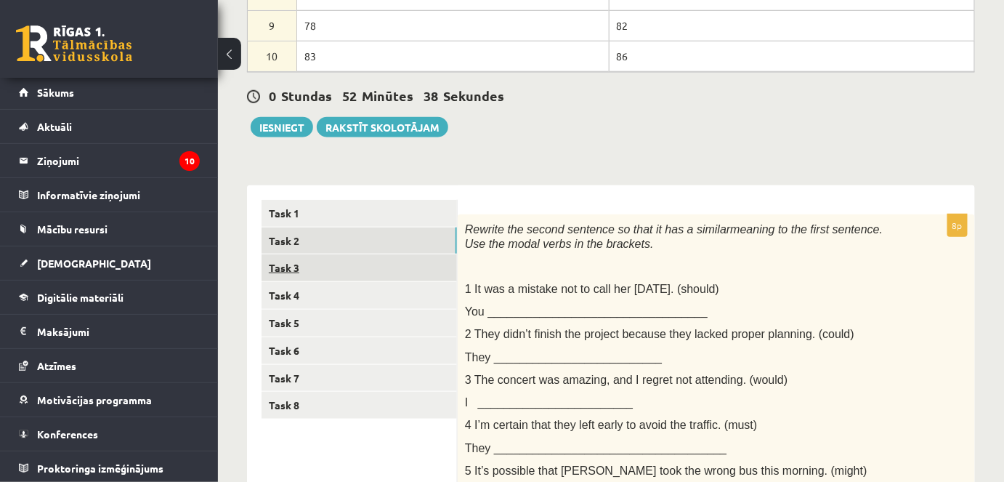
click at [285, 268] on link "Task 3" at bounding box center [359, 267] width 195 height 27
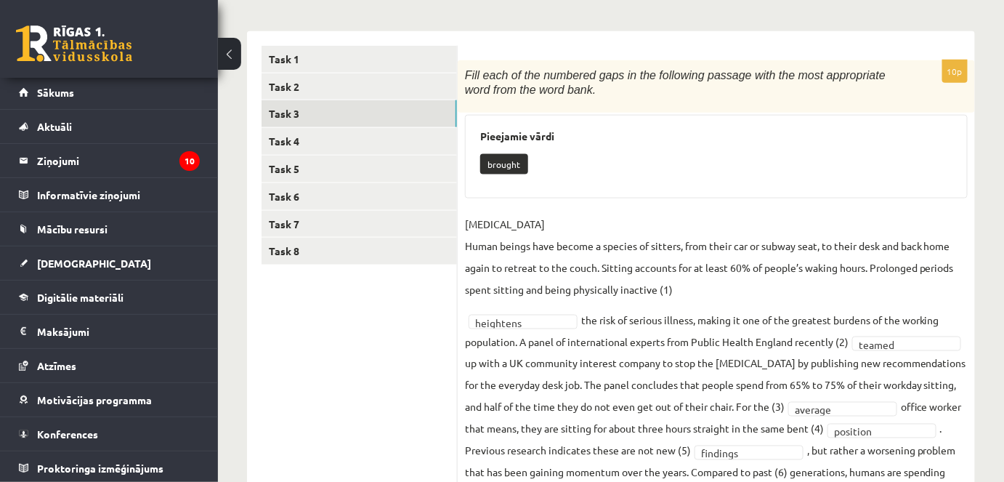
scroll to position [533, 0]
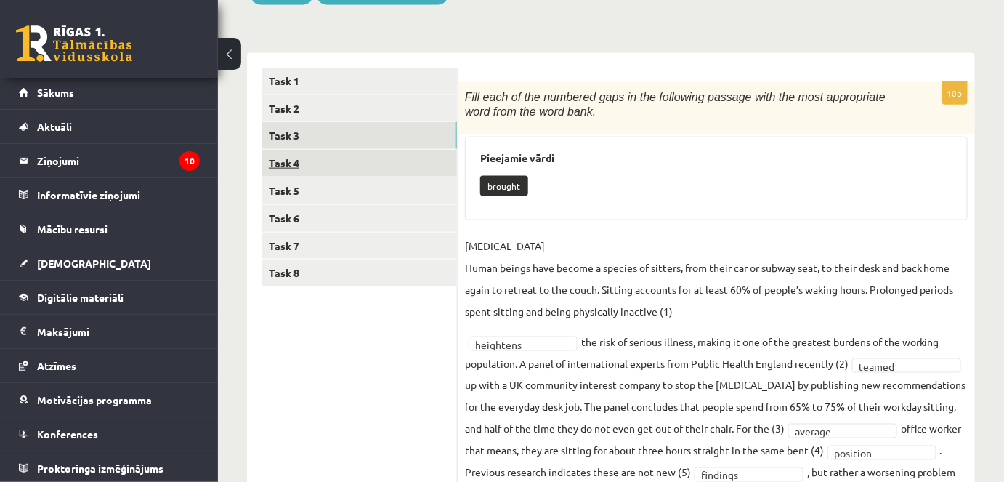
click at [279, 150] on link "Task 4" at bounding box center [359, 163] width 195 height 27
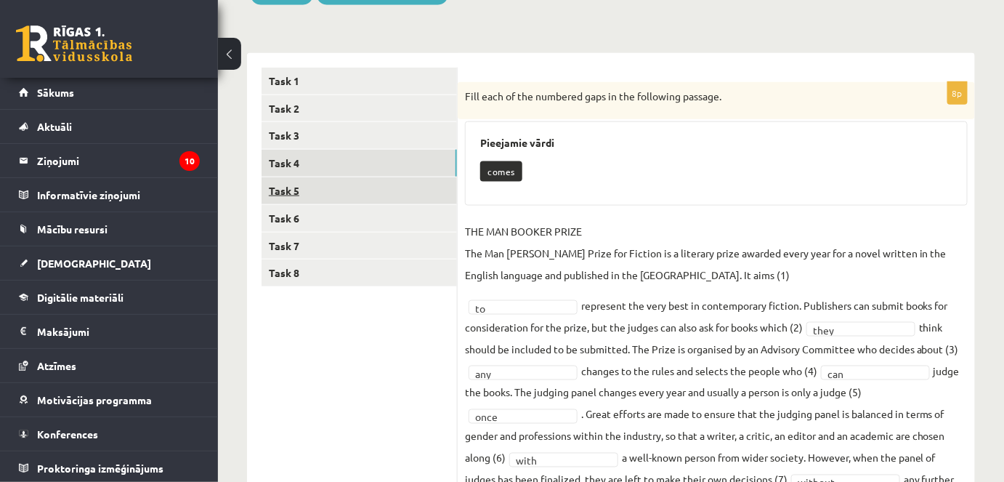
click at [288, 192] on link "Task 5" at bounding box center [359, 190] width 195 height 27
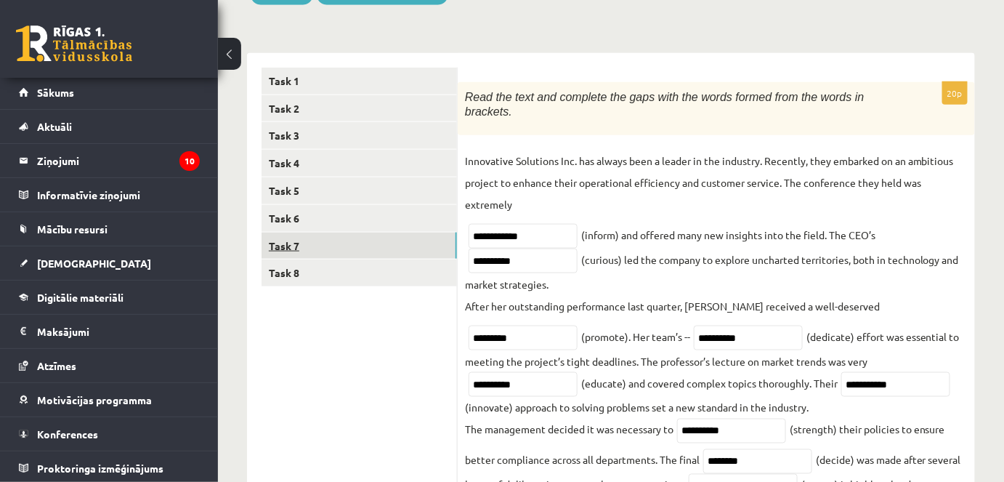
click at [291, 243] on link "Task 7" at bounding box center [359, 246] width 195 height 27
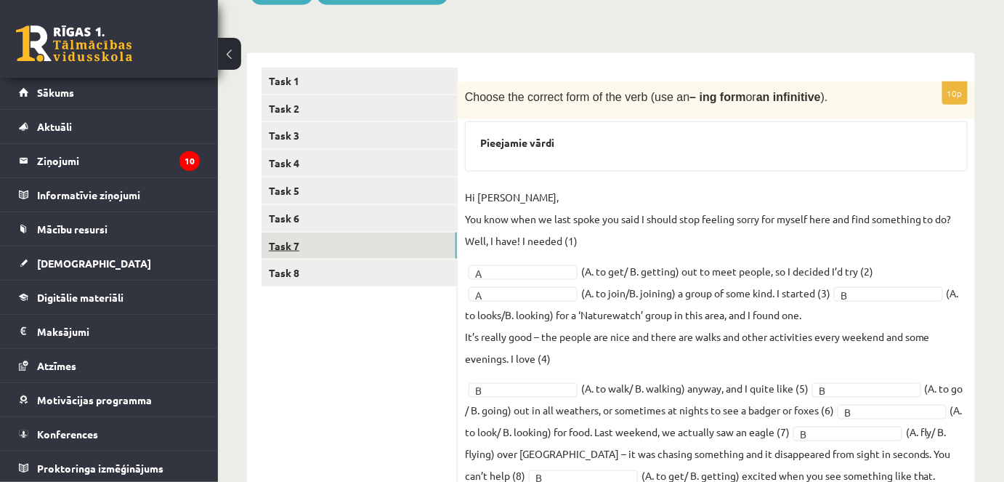
click at [301, 256] on ul "Task 1 Task 2 Task 3 Task 4 Task 5 Task 6 Task 7 Task 8" at bounding box center [360, 318] width 196 height 501
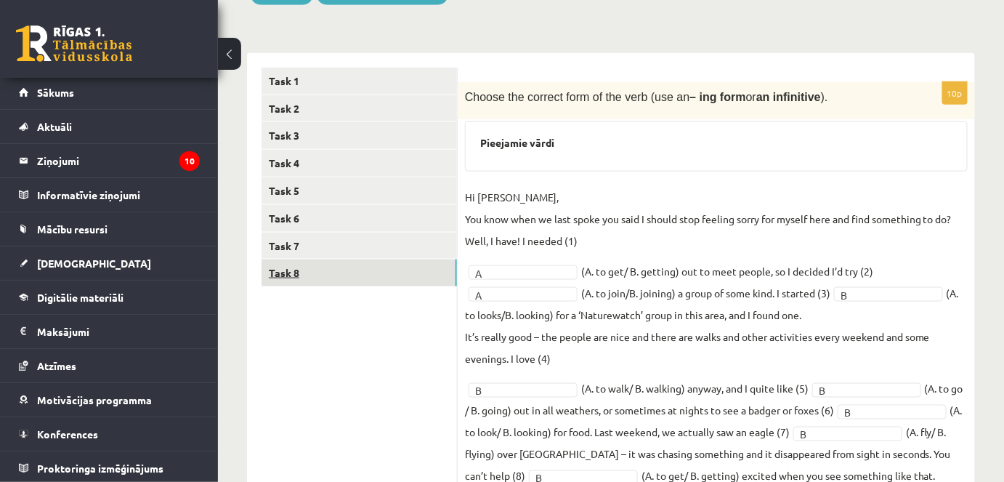
click at [299, 270] on link "Task 8" at bounding box center [359, 272] width 195 height 27
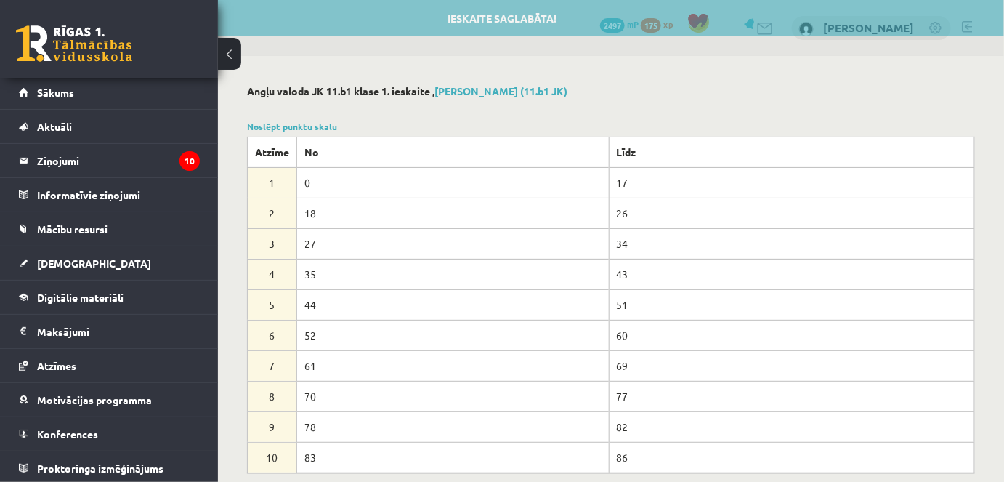
scroll to position [132, 0]
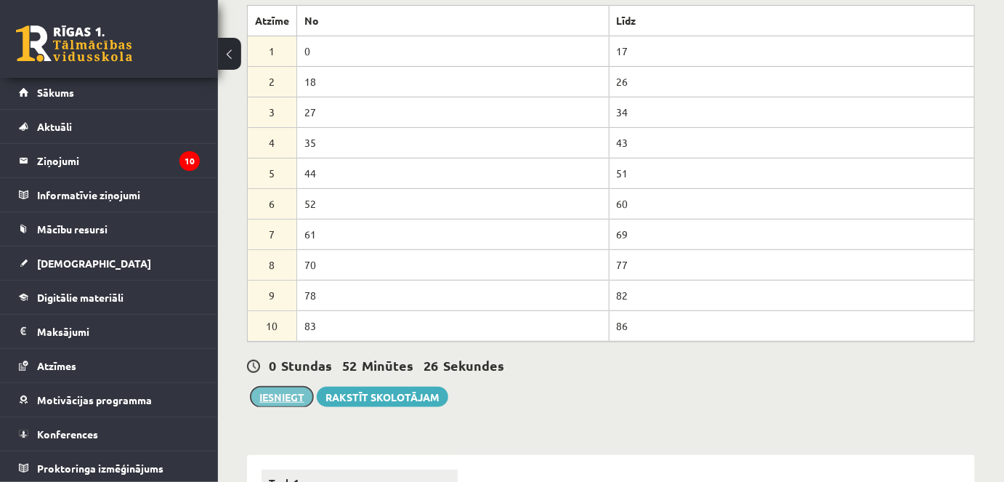
click at [280, 403] on button "Iesniegt" at bounding box center [282, 397] width 62 height 20
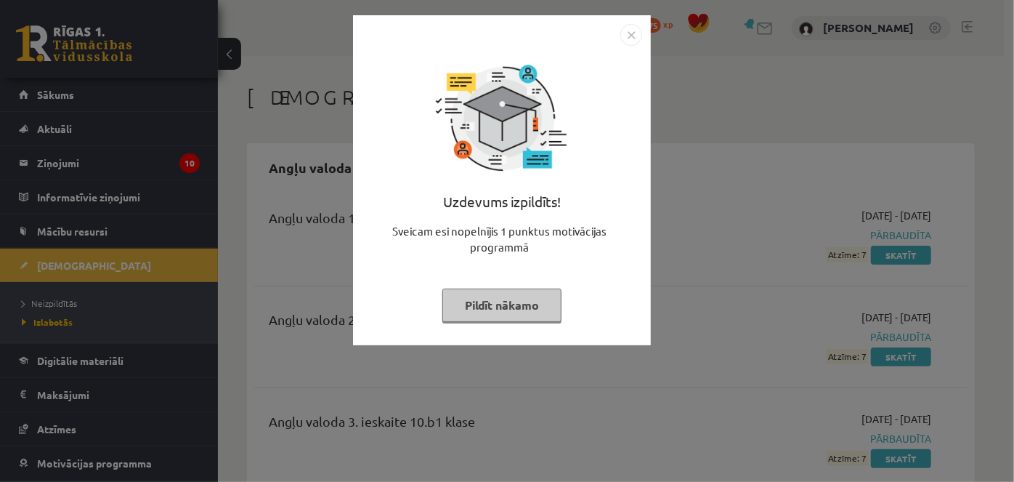
click at [482, 311] on button "Pildīt nākamo" at bounding box center [501, 304] width 119 height 33
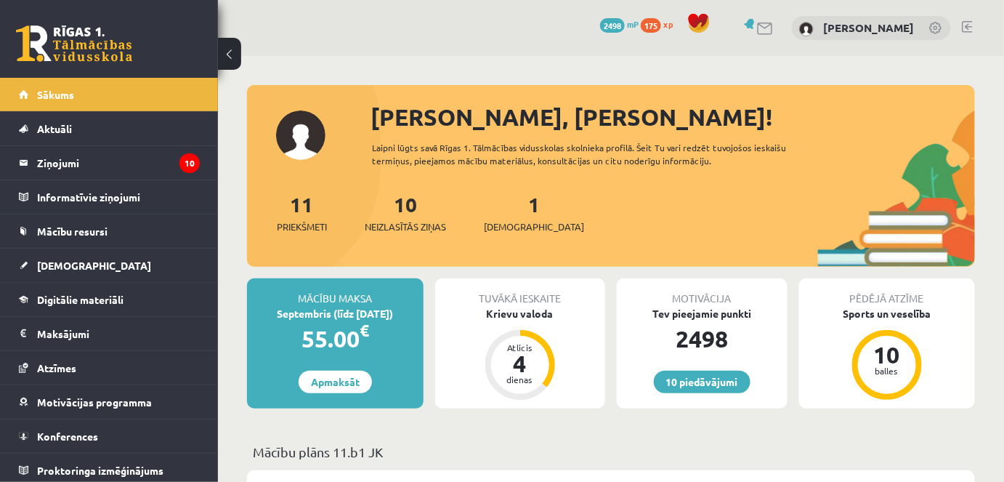
scroll to position [132, 0]
